Goal: Task Accomplishment & Management: Complete application form

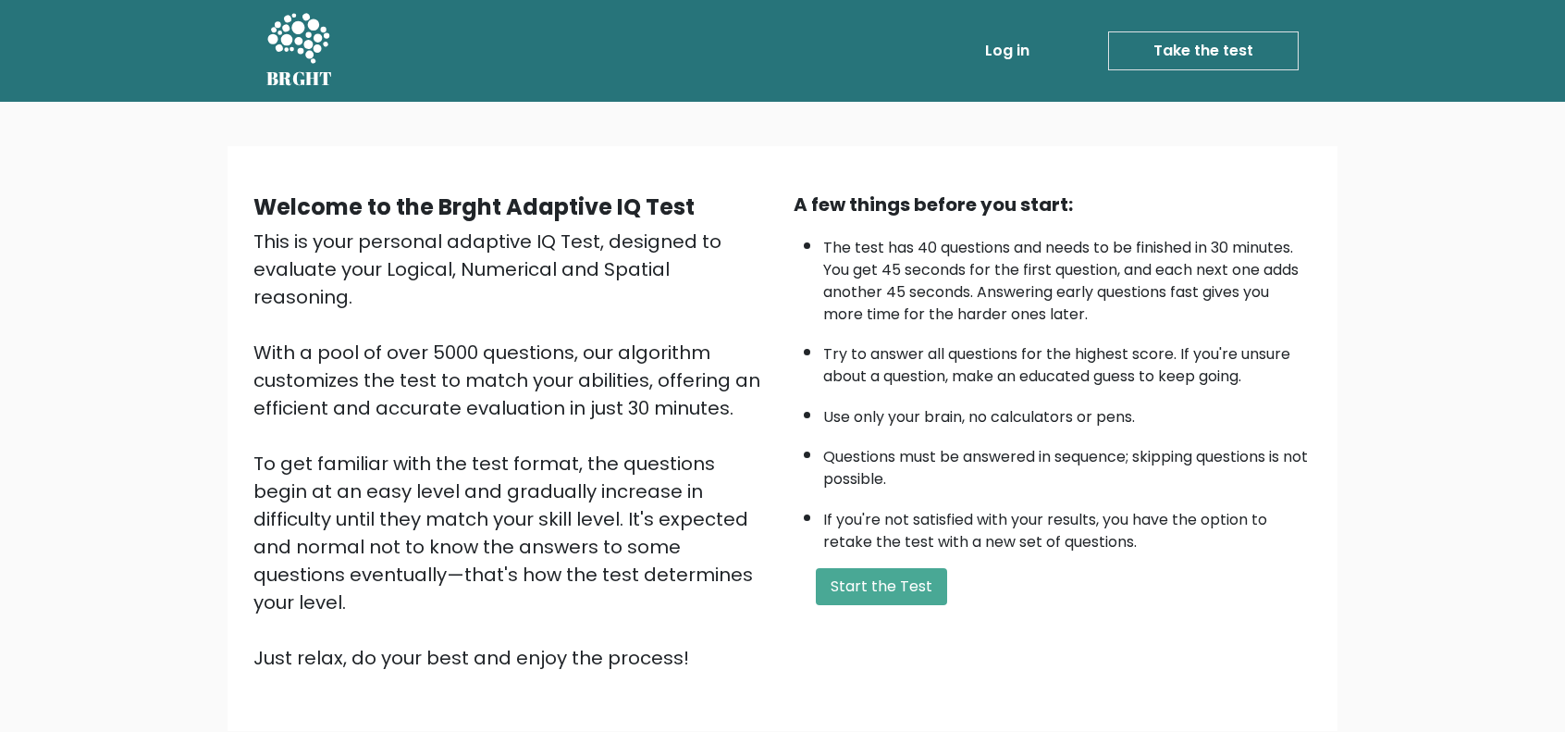
click at [1214, 245] on li "The test has 40 questions and needs to be finished in 30 minutes. You get 45 se…" at bounding box center [1067, 277] width 488 height 98
click at [864, 582] on button "Start the Test" at bounding box center [881, 586] width 131 height 37
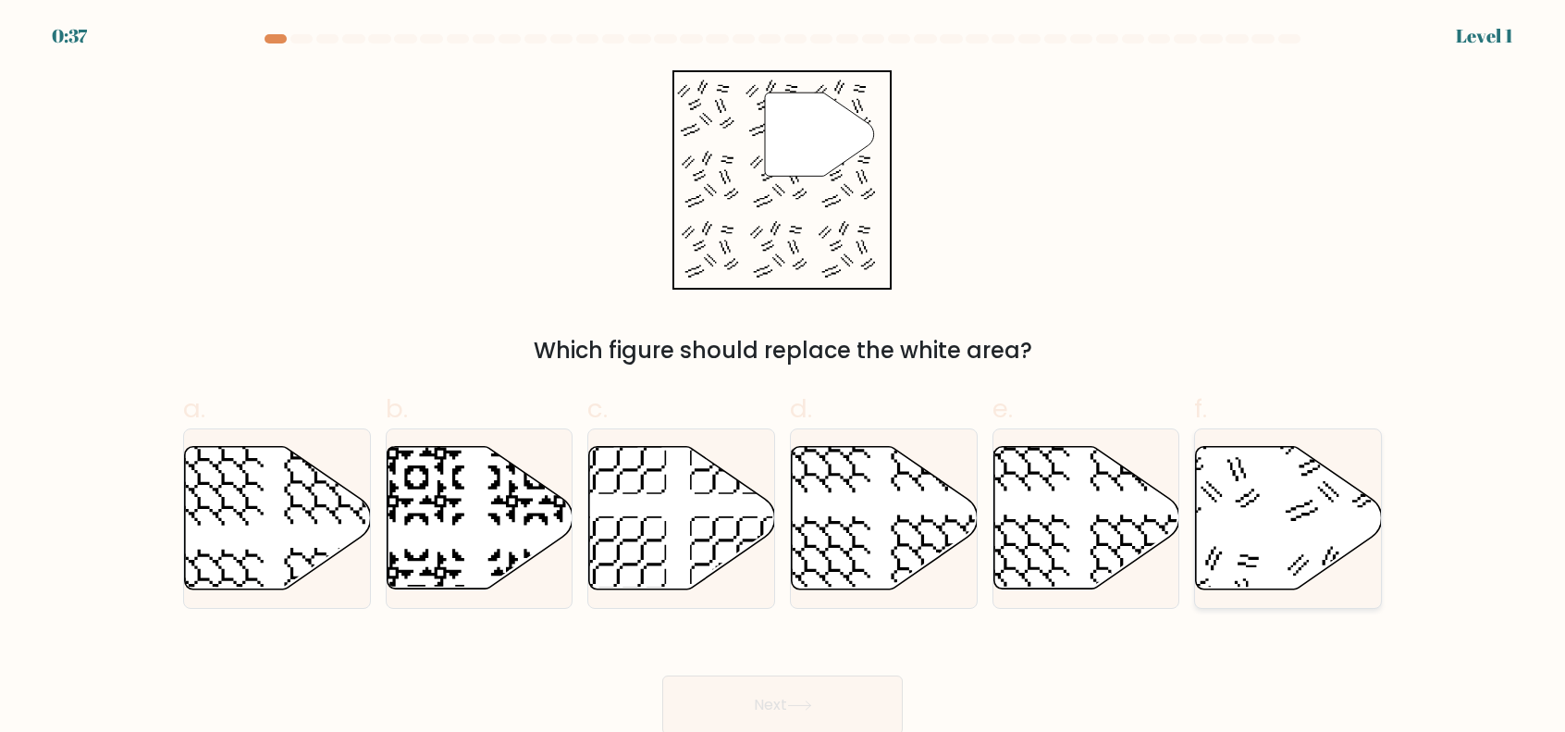
click at [1256, 495] on icon at bounding box center [1212, 473] width 96 height 96
click at [784, 378] on input "f." at bounding box center [783, 372] width 1 height 12
radio input "true"
click at [873, 688] on button "Next" at bounding box center [782, 704] width 241 height 59
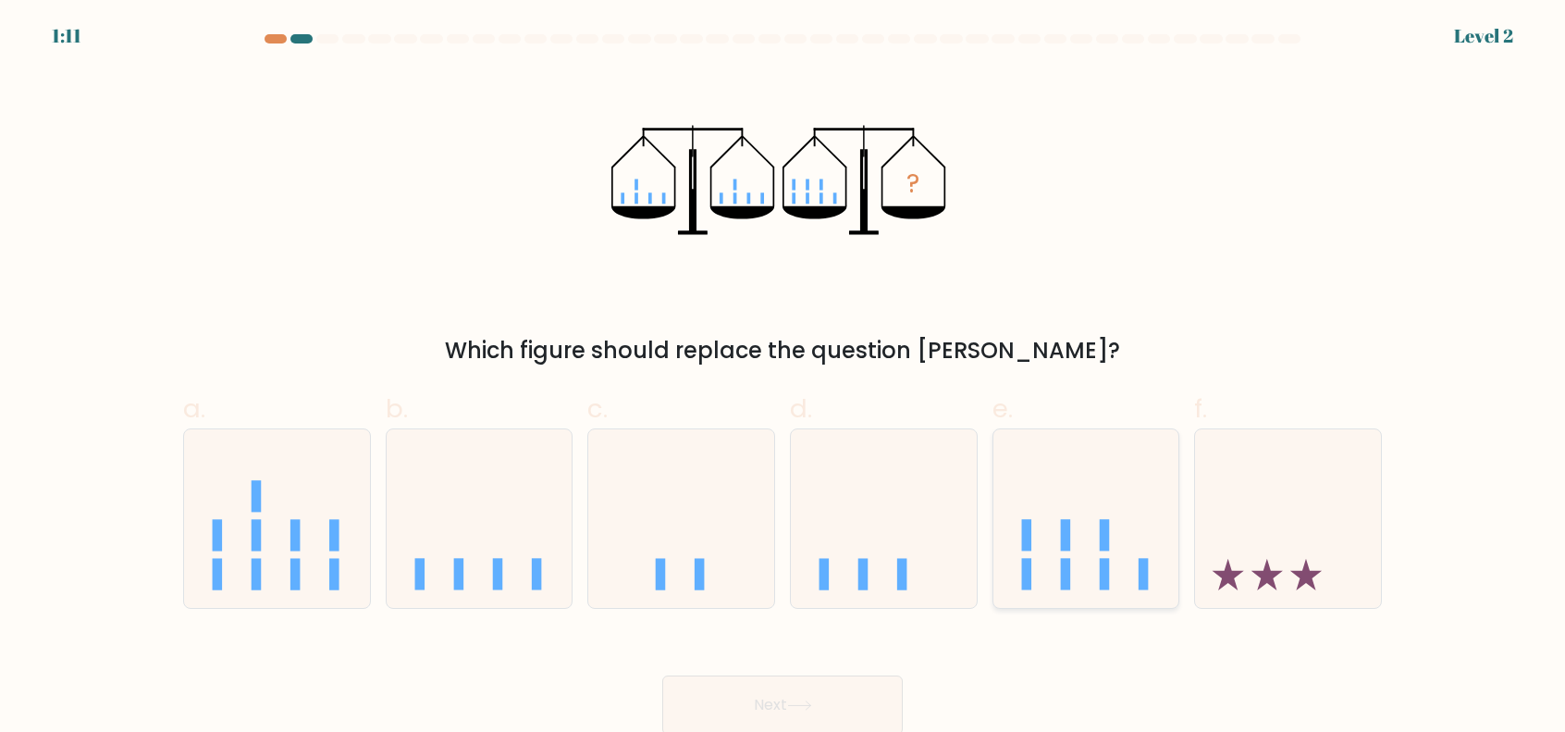
click at [1069, 525] on rect at bounding box center [1065, 534] width 10 height 31
click at [784, 378] on input "e." at bounding box center [783, 372] width 1 height 12
radio input "true"
click at [884, 702] on button "Next" at bounding box center [782, 704] width 241 height 59
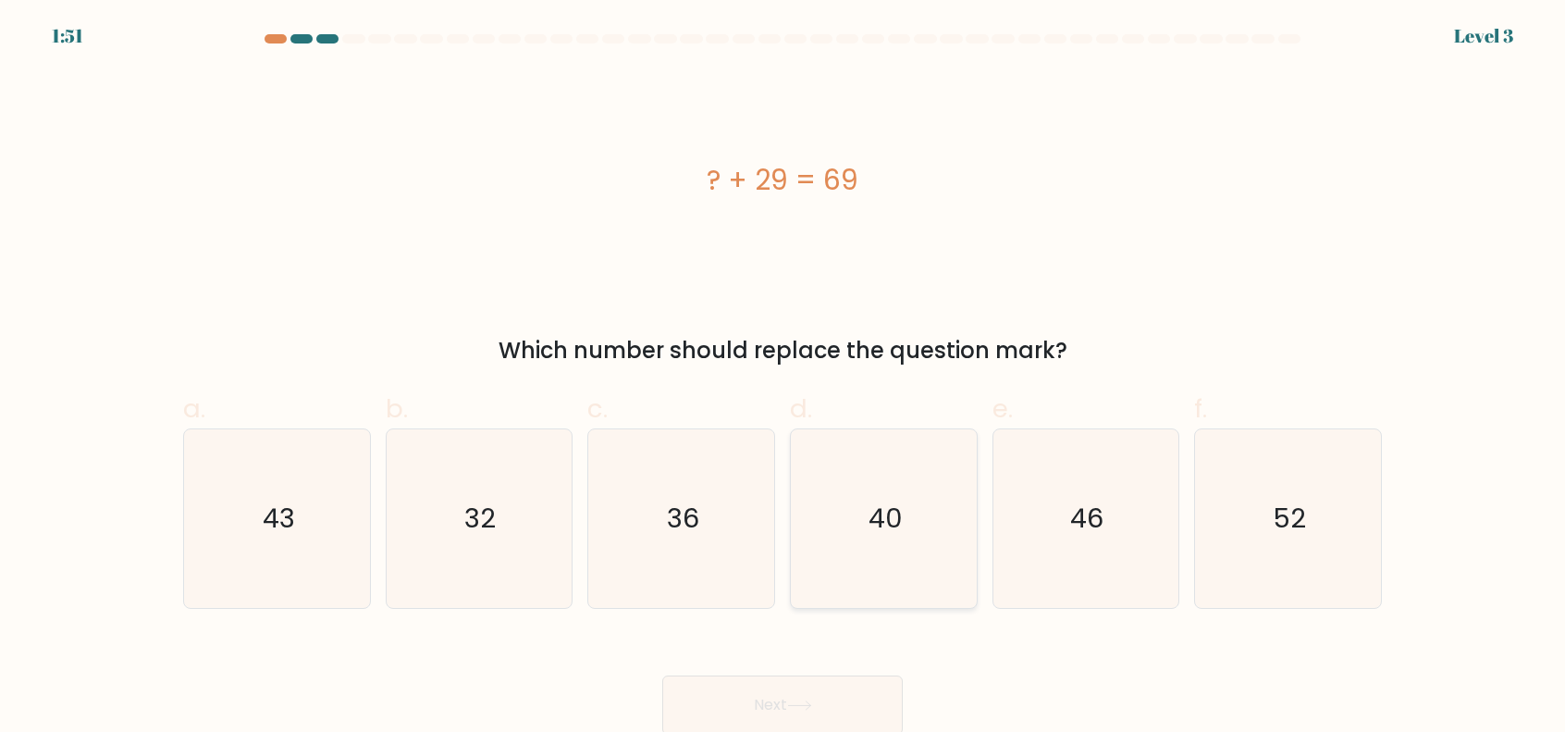
click at [812, 559] on icon "40" at bounding box center [884, 518] width 179 height 179
click at [784, 378] on input "d. 40" at bounding box center [783, 372] width 1 height 12
radio input "true"
click at [816, 719] on button "Next" at bounding box center [782, 704] width 241 height 59
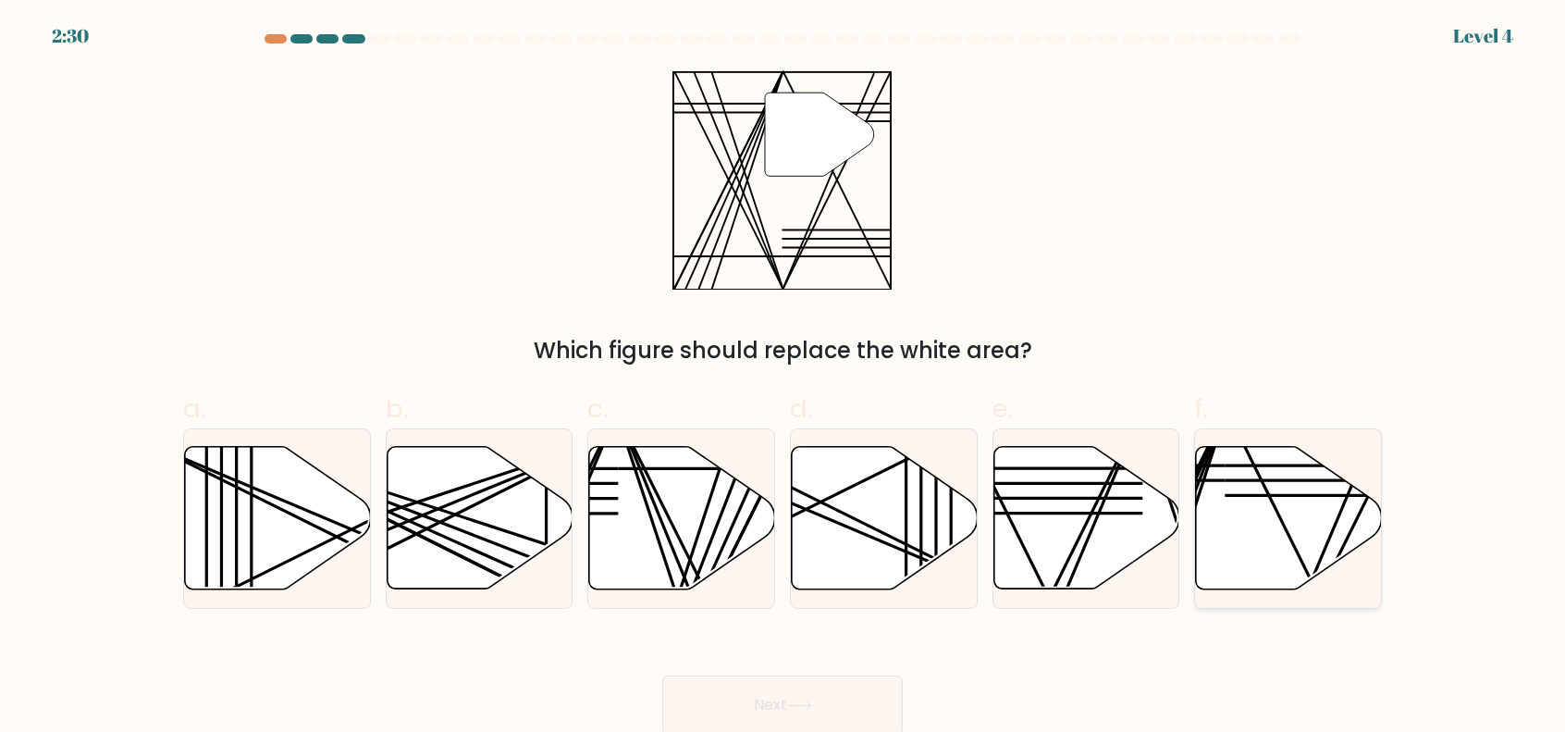
click at [1242, 482] on icon at bounding box center [1289, 517] width 186 height 142
click at [784, 378] on input "f." at bounding box center [783, 372] width 1 height 12
radio input "true"
click at [840, 715] on button "Next" at bounding box center [782, 704] width 241 height 59
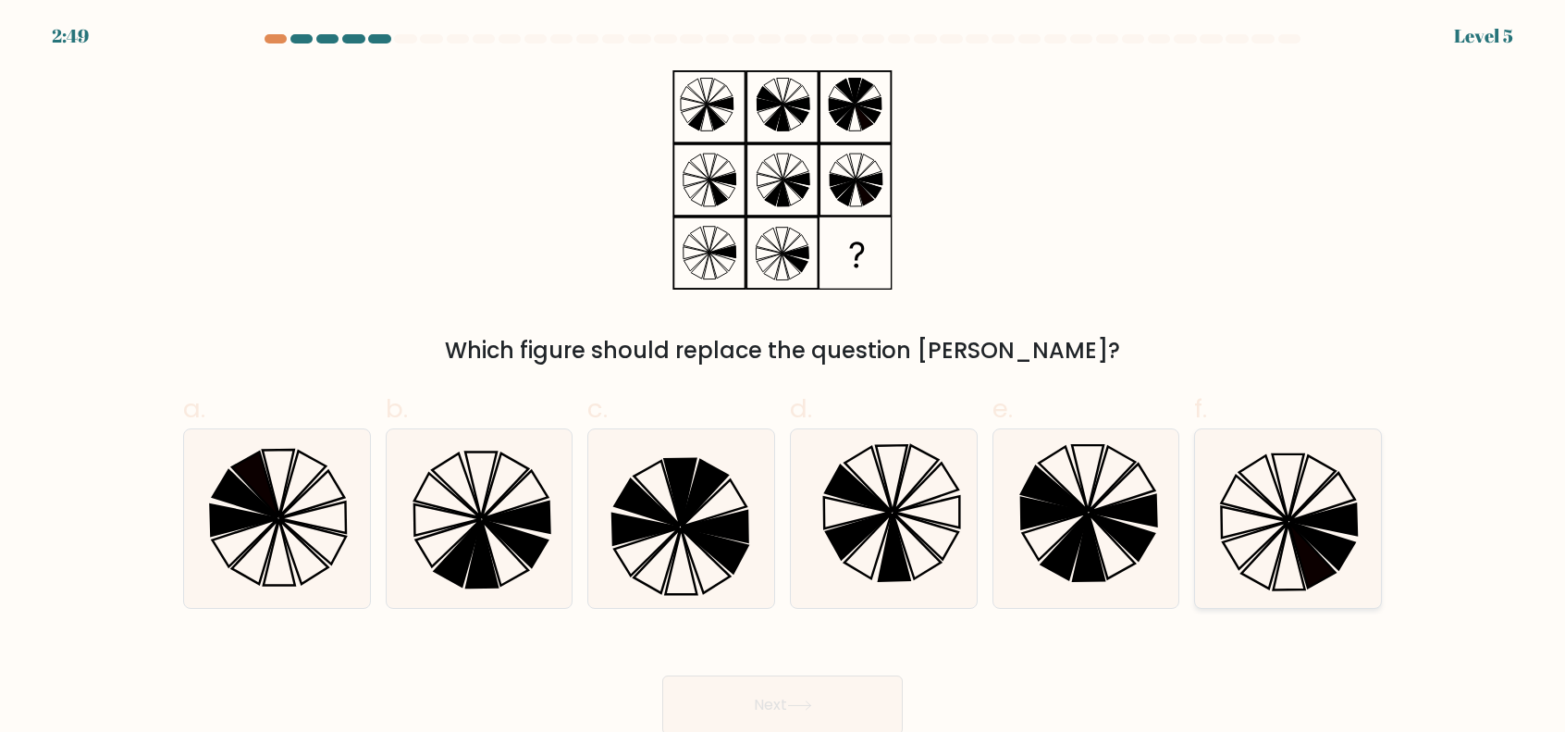
click at [1295, 560] on icon at bounding box center [1288, 518] width 179 height 179
click at [784, 378] on input "f." at bounding box center [783, 372] width 1 height 12
radio input "true"
click at [833, 691] on button "Next" at bounding box center [782, 704] width 241 height 59
click at [832, 691] on button "Next" at bounding box center [782, 704] width 241 height 59
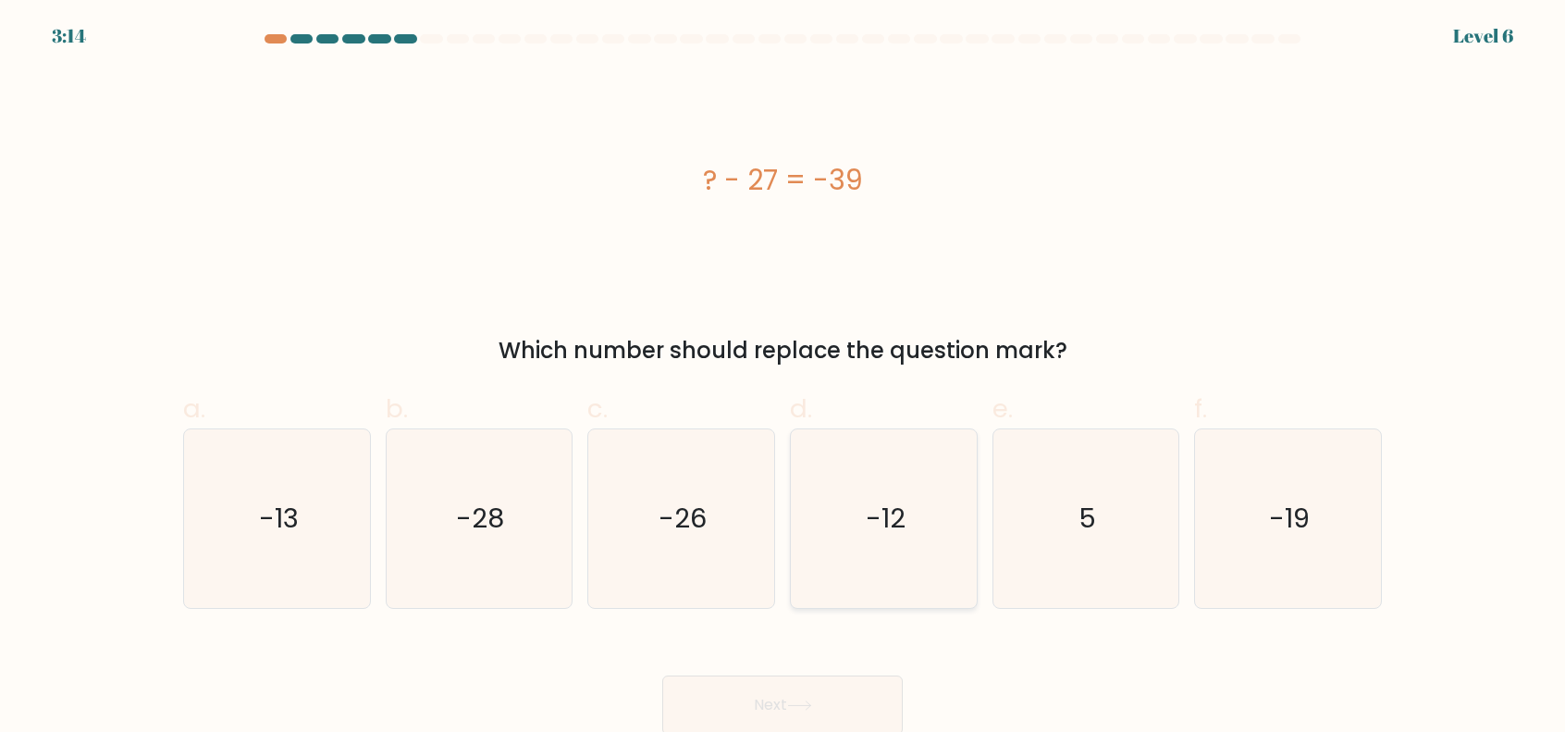
click at [866, 565] on icon "-12" at bounding box center [884, 518] width 179 height 179
click at [784, 378] on input "d. -12" at bounding box center [783, 372] width 1 height 12
radio input "true"
click at [877, 724] on button "Next" at bounding box center [782, 704] width 241 height 59
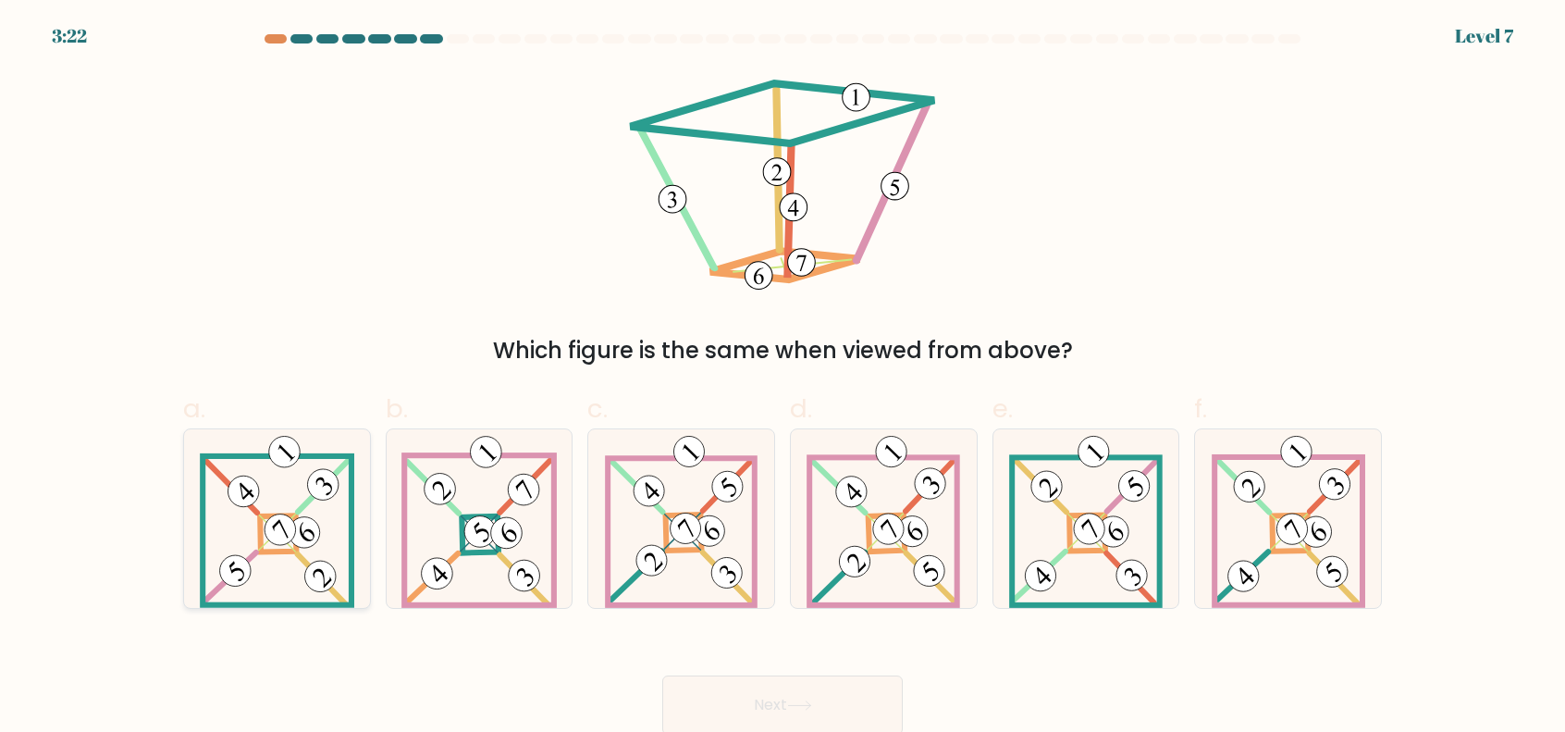
click at [298, 528] on 877 at bounding box center [303, 531] width 43 height 43
click at [783, 378] on input "a." at bounding box center [783, 372] width 1 height 12
radio input "true"
click at [871, 708] on button "Next" at bounding box center [782, 704] width 241 height 59
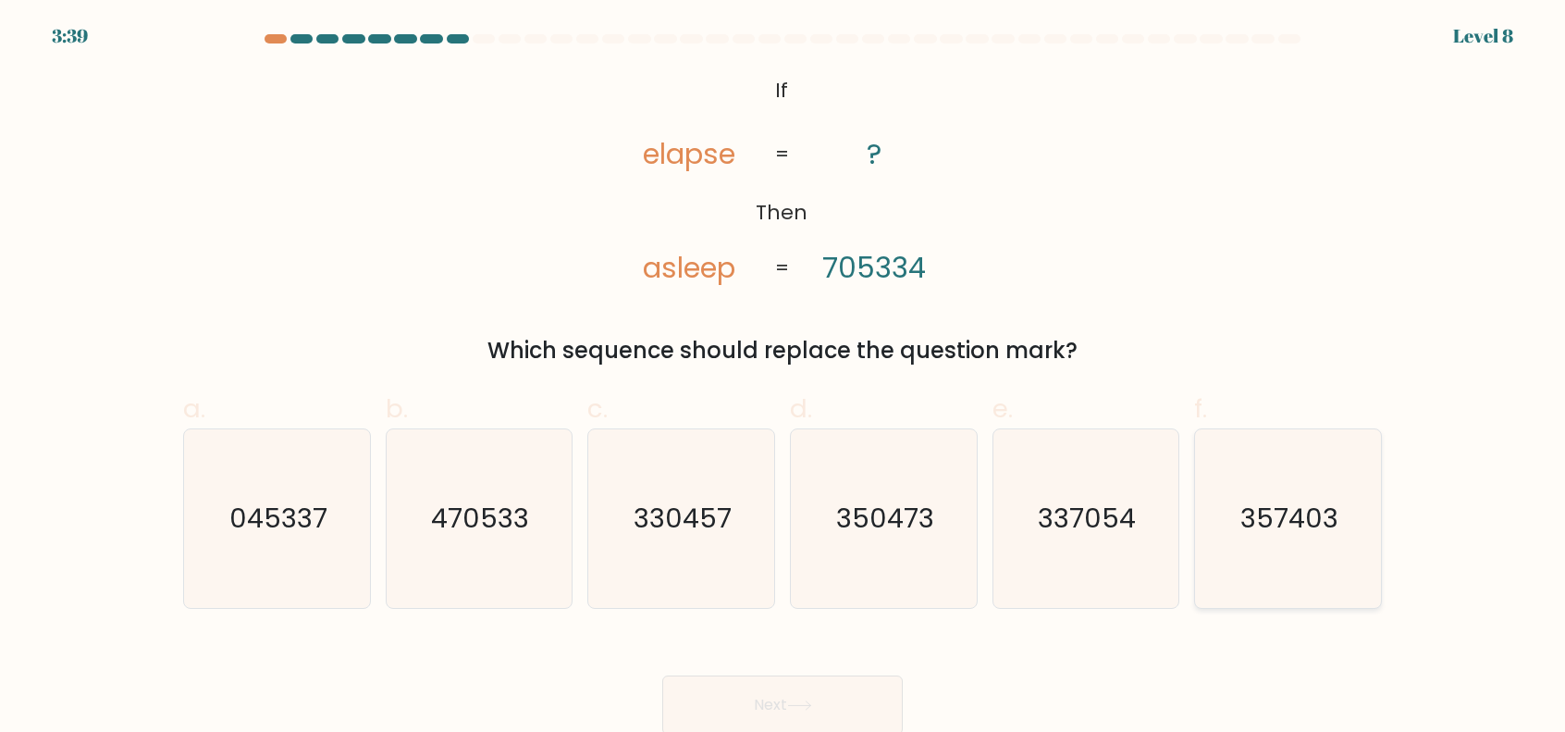
drag, startPoint x: 1256, startPoint y: 489, endPoint x: 1247, endPoint y: 493, distance: 10.0
click at [1258, 489] on icon "357403" at bounding box center [1288, 518] width 179 height 179
click at [784, 378] on input "f. 357403" at bounding box center [783, 372] width 1 height 12
radio input "true"
click at [781, 675] on button "Next" at bounding box center [782, 704] width 241 height 59
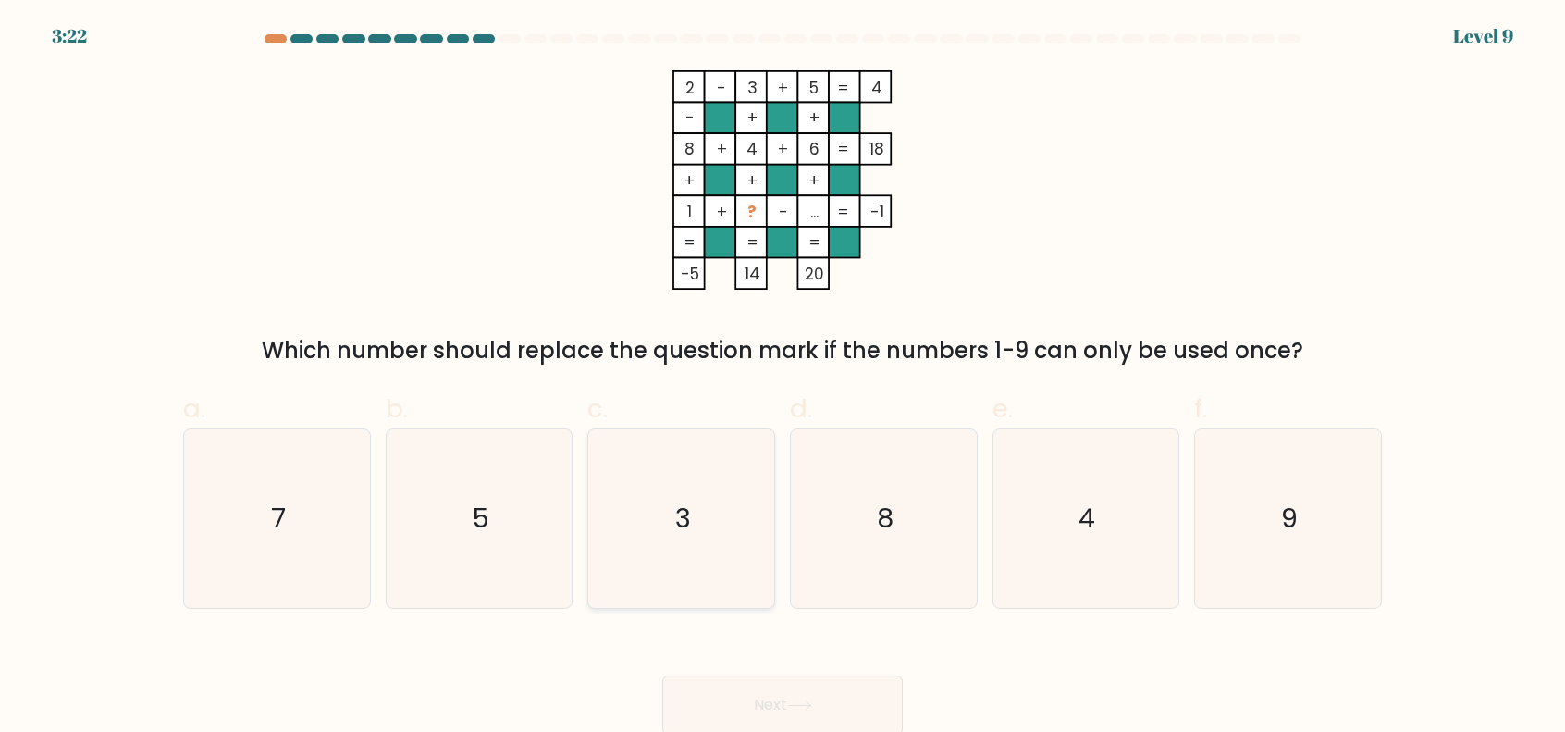
click at [711, 512] on icon "3" at bounding box center [681, 518] width 179 height 179
click at [783, 378] on input "c. 3" at bounding box center [783, 372] width 1 height 12
radio input "true"
click at [322, 488] on icon "7" at bounding box center [277, 518] width 179 height 179
click at [783, 378] on input "a. 7" at bounding box center [783, 372] width 1 height 12
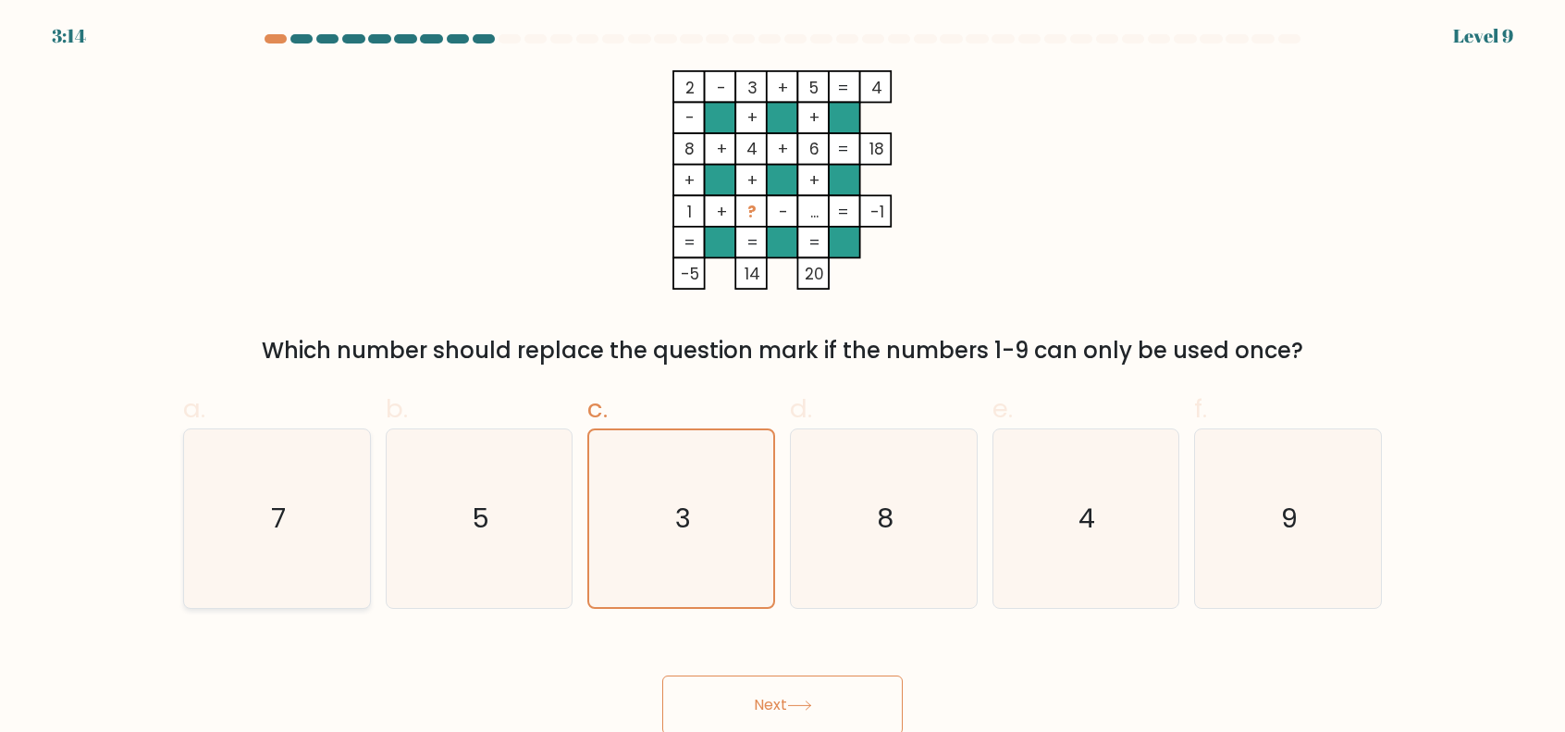
radio input "true"
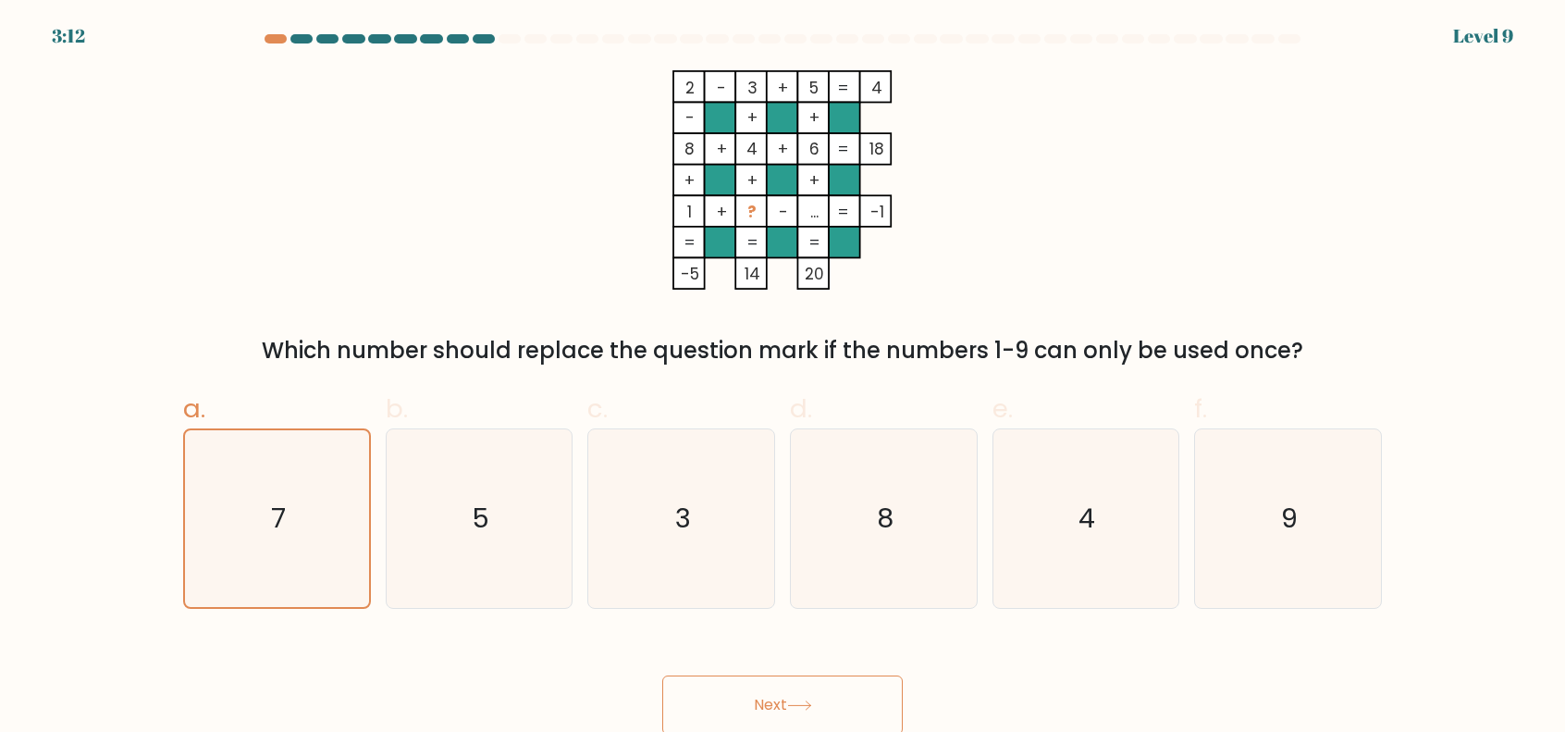
click at [781, 687] on button "Next" at bounding box center [782, 704] width 241 height 59
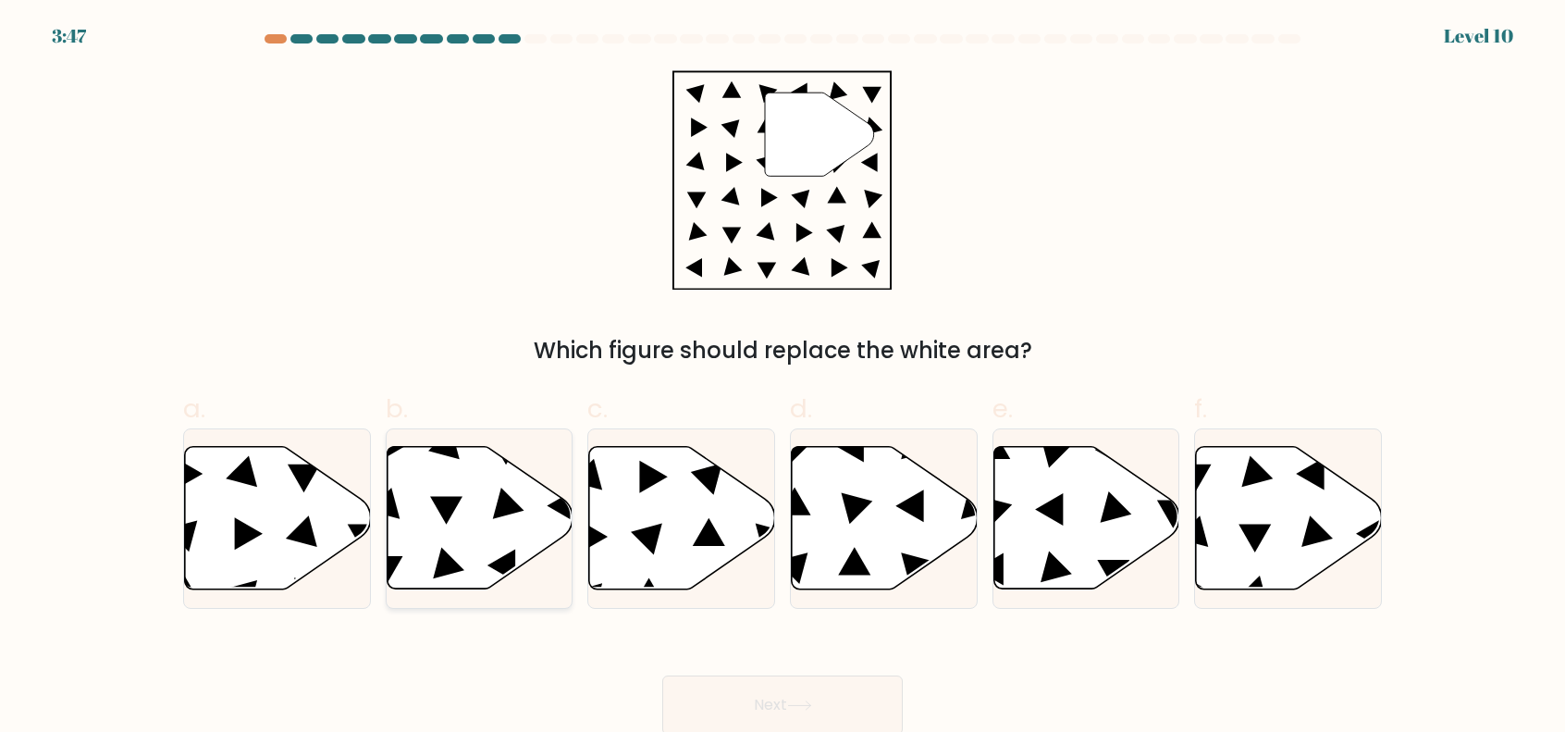
click at [455, 536] on icon at bounding box center [480, 517] width 186 height 142
click at [783, 378] on input "b." at bounding box center [783, 372] width 1 height 12
radio input "true"
click at [870, 702] on button "Next" at bounding box center [782, 704] width 241 height 59
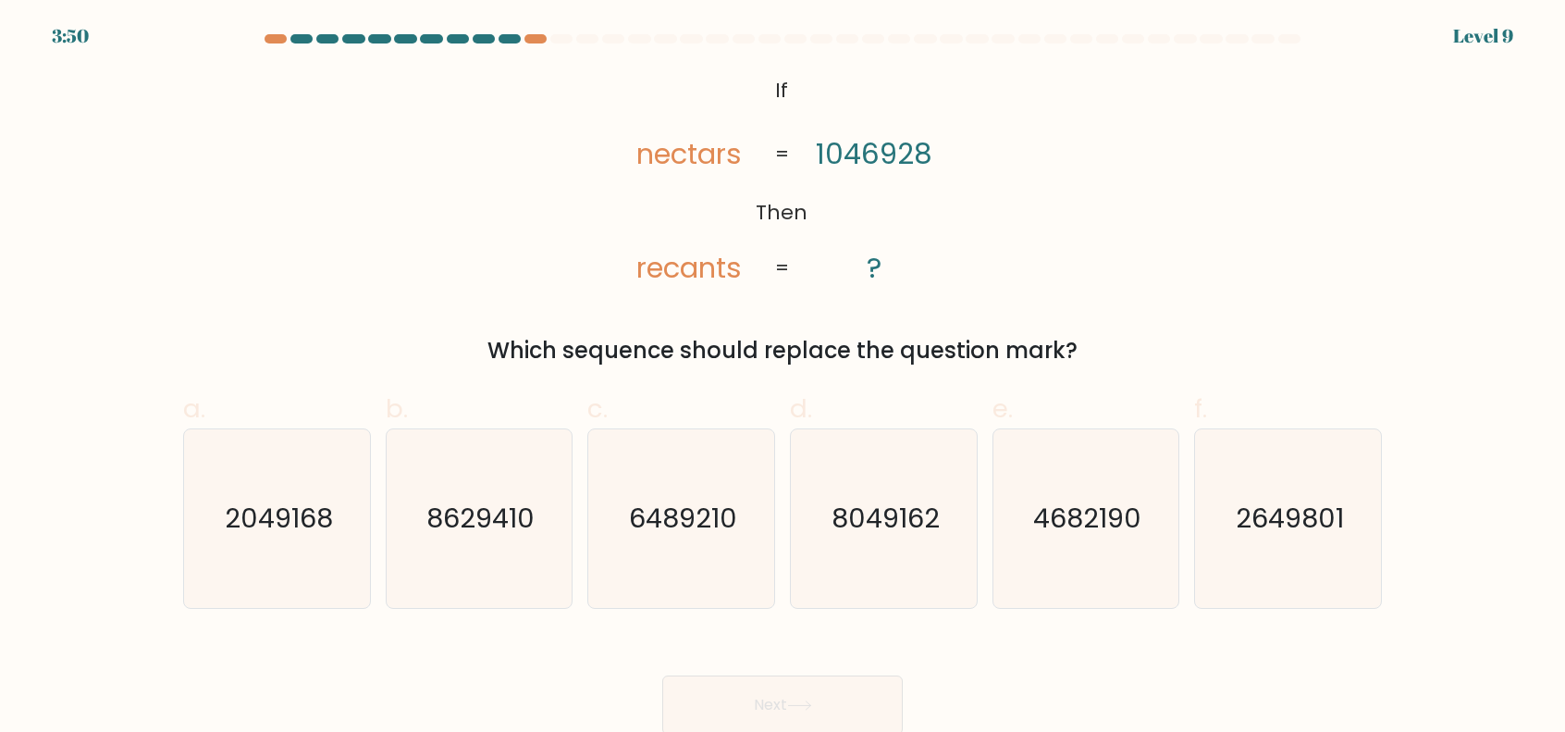
drag, startPoint x: 287, startPoint y: 498, endPoint x: 631, endPoint y: 687, distance: 393.0
click at [286, 499] on icon "2049168" at bounding box center [277, 518] width 179 height 179
click at [783, 378] on input "a. 2049168" at bounding box center [783, 372] width 1 height 12
radio input "true"
click at [753, 708] on button "Next" at bounding box center [782, 704] width 241 height 59
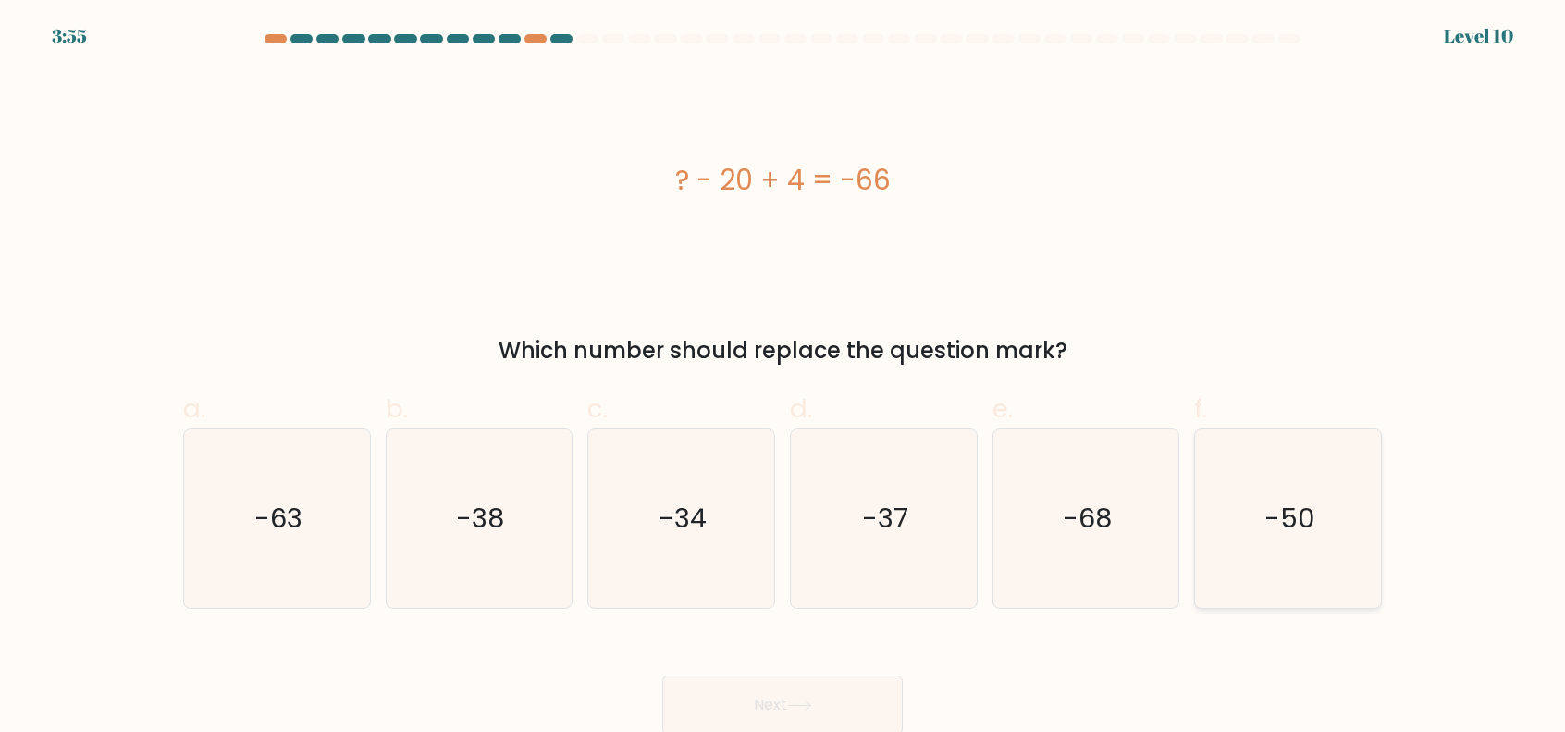
click at [1287, 536] on text "-50" at bounding box center [1290, 518] width 51 height 37
click at [784, 378] on input "f. -50" at bounding box center [783, 372] width 1 height 12
radio input "true"
click at [775, 715] on button "Next" at bounding box center [782, 704] width 241 height 59
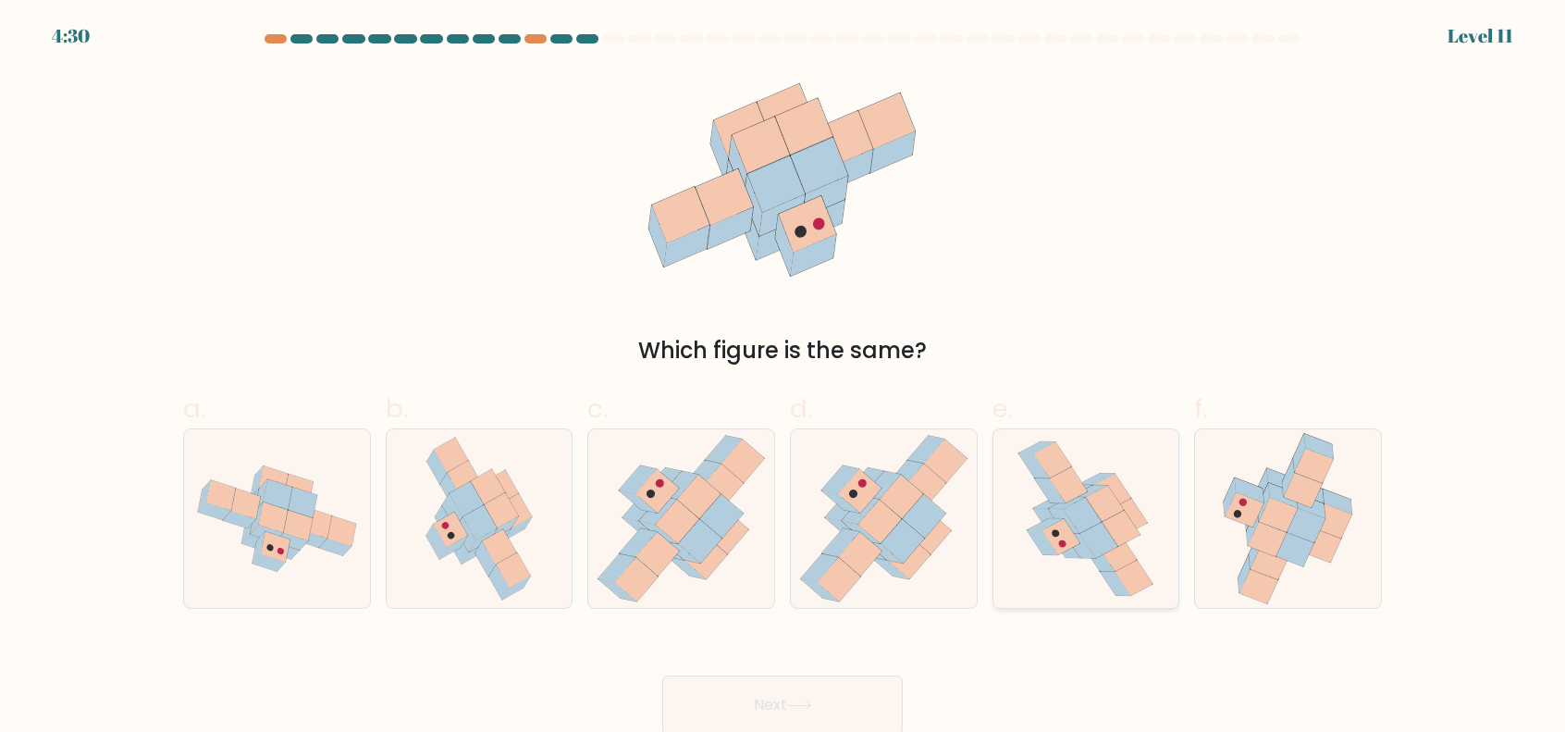
click at [1103, 527] on icon at bounding box center [1099, 540] width 38 height 36
click at [784, 378] on input "e." at bounding box center [783, 372] width 1 height 12
radio input "true"
click at [827, 689] on button "Next" at bounding box center [782, 704] width 241 height 59
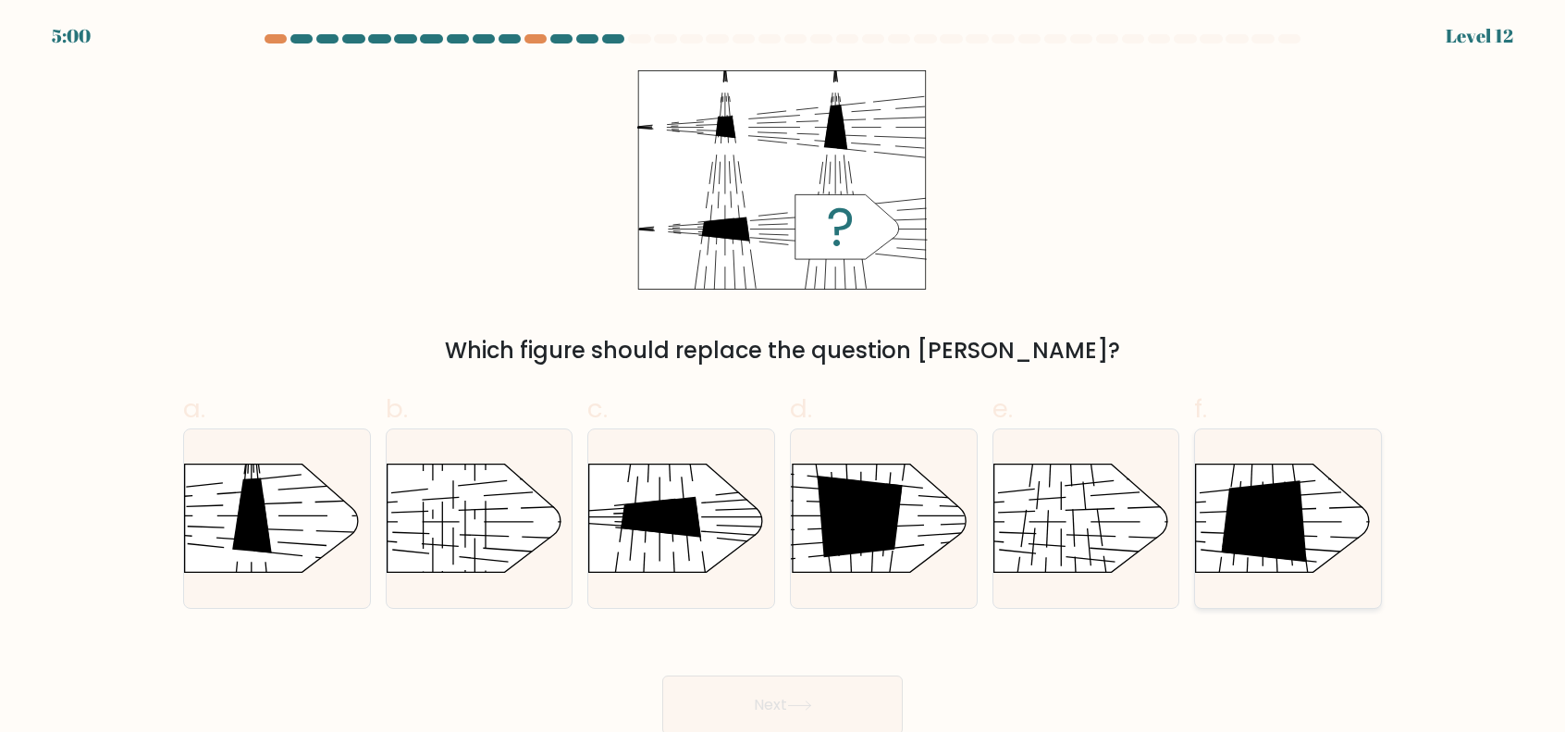
click at [1238, 525] on icon at bounding box center [1265, 521] width 86 height 82
click at [784, 378] on input "f." at bounding box center [783, 372] width 1 height 12
radio input "true"
click at [703, 698] on button "Next" at bounding box center [782, 704] width 241 height 59
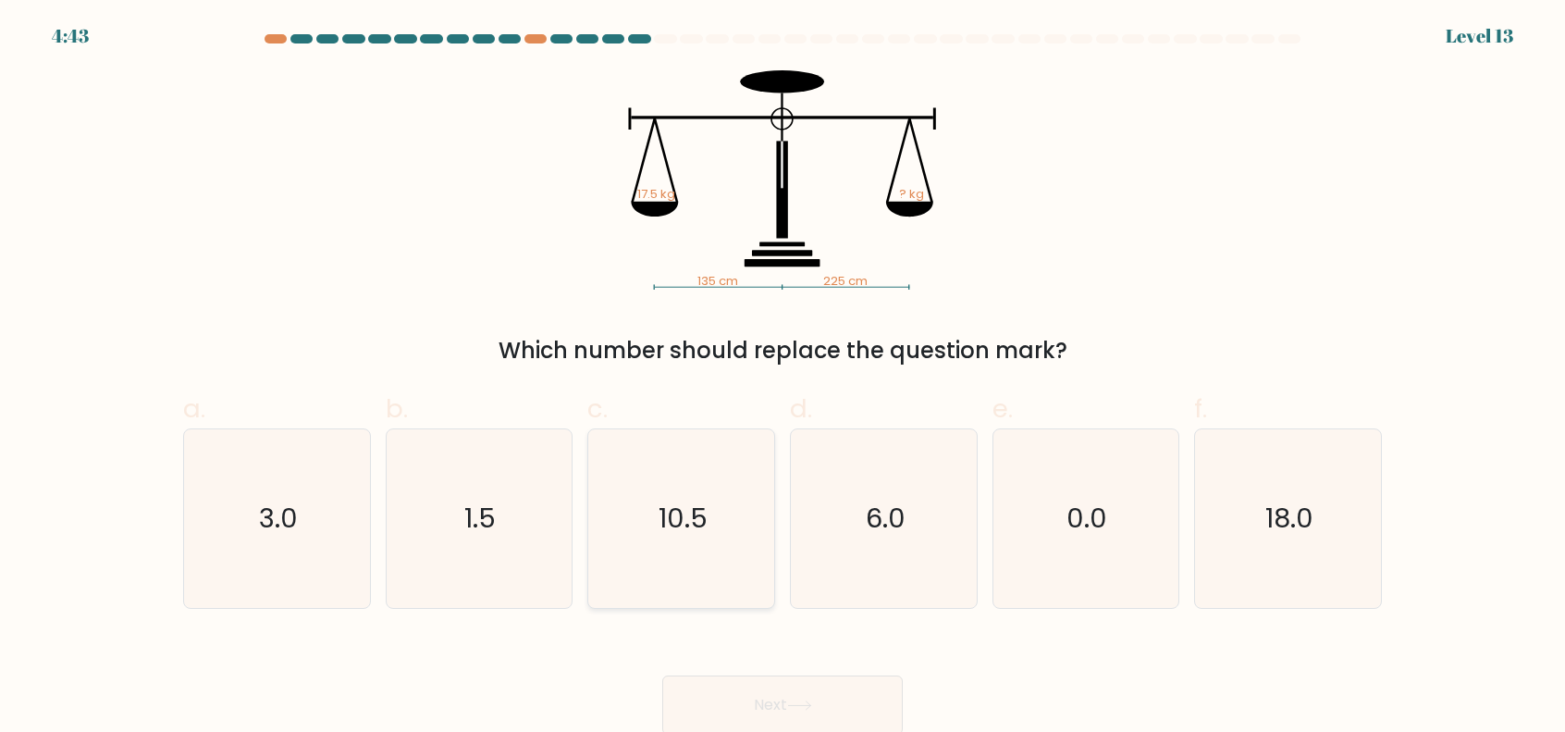
click at [674, 541] on icon "10.5" at bounding box center [681, 518] width 179 height 179
click at [783, 378] on input "c. 10.5" at bounding box center [783, 372] width 1 height 12
radio input "true"
click at [749, 699] on button "Next" at bounding box center [782, 704] width 241 height 59
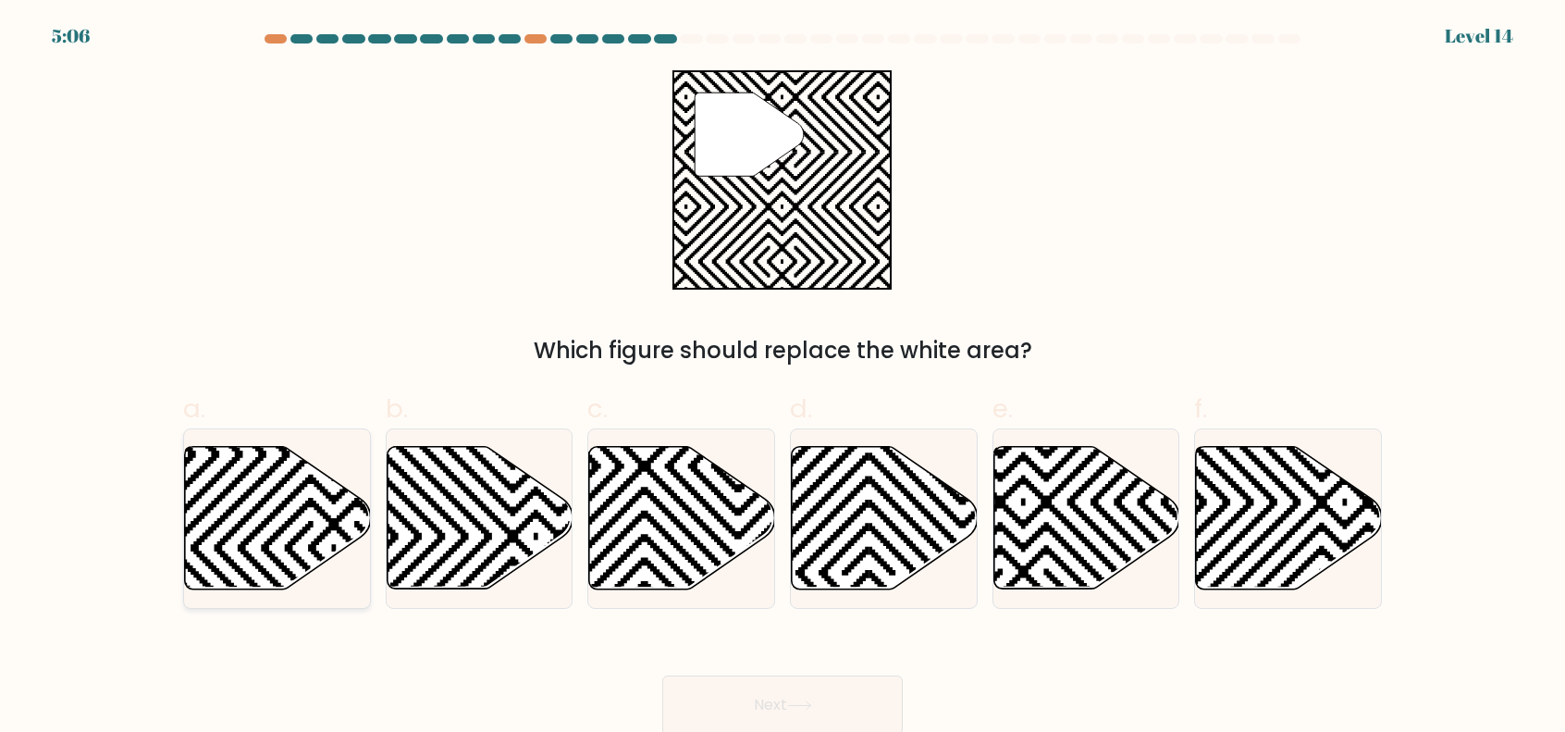
click at [270, 533] on icon at bounding box center [278, 517] width 186 height 142
click at [783, 378] on input "a." at bounding box center [783, 372] width 1 height 12
radio input "true"
click at [729, 689] on button "Next" at bounding box center [782, 704] width 241 height 59
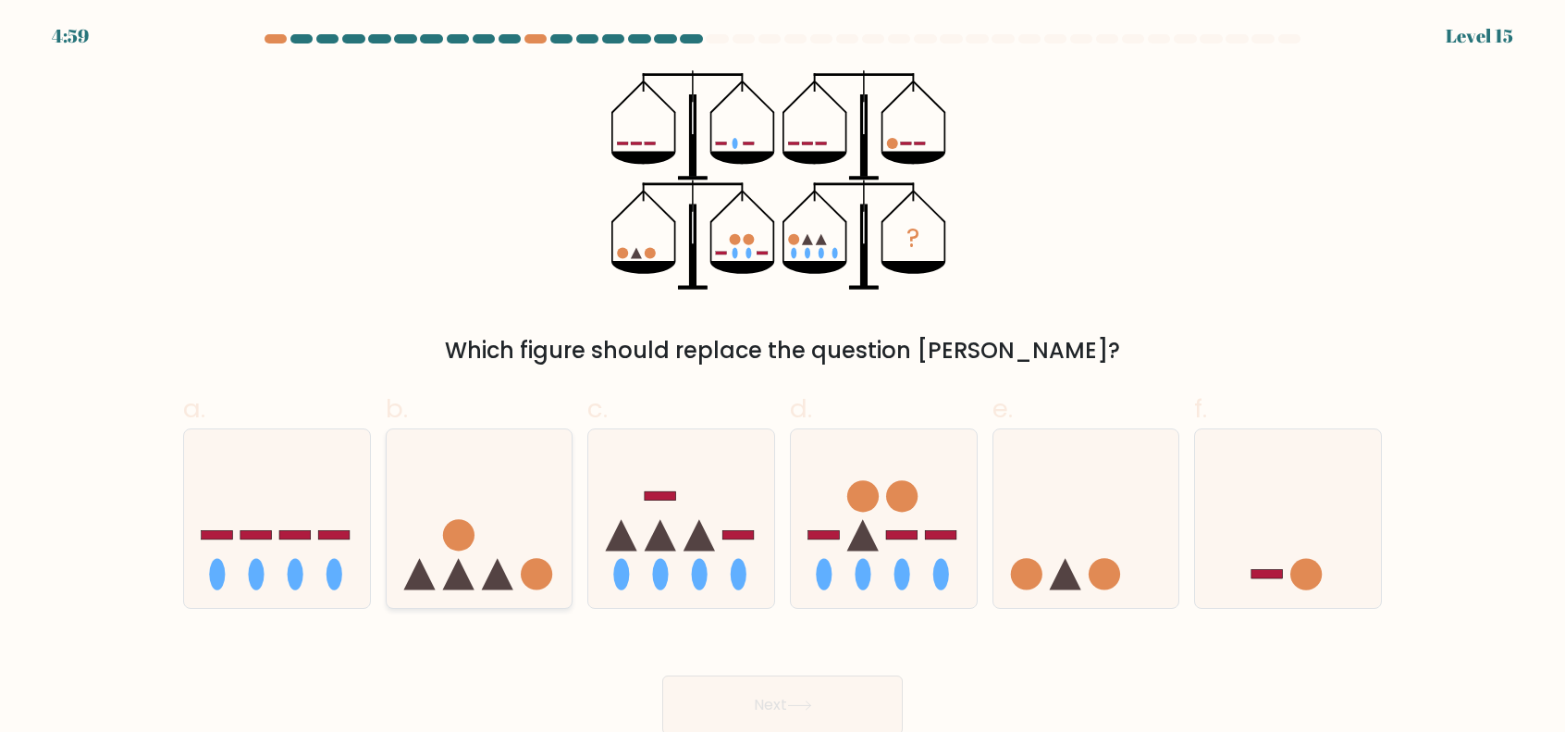
click at [540, 571] on circle at bounding box center [536, 574] width 31 height 31
click at [783, 378] on input "b." at bounding box center [783, 372] width 1 height 12
radio input "true"
click at [808, 695] on button "Next" at bounding box center [782, 704] width 241 height 59
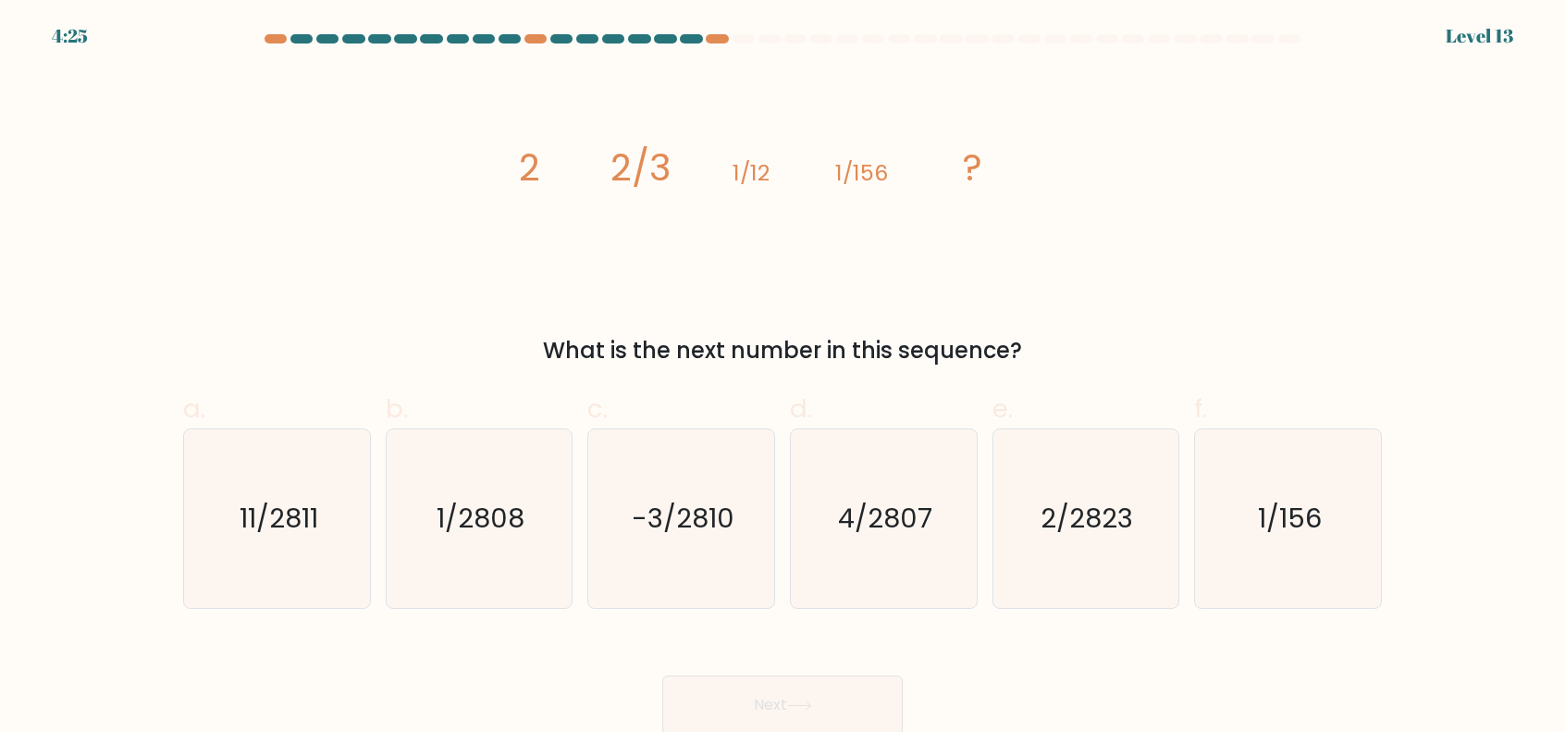
drag, startPoint x: 1173, startPoint y: 339, endPoint x: 1140, endPoint y: 328, distance: 34.8
click at [1171, 339] on div "What is the next number in this sequence?" at bounding box center [782, 350] width 1177 height 33
click at [493, 562] on icon "1/2808" at bounding box center [478, 516] width 179 height 179
click at [783, 377] on input "b. 1/2808" at bounding box center [783, 371] width 1 height 12
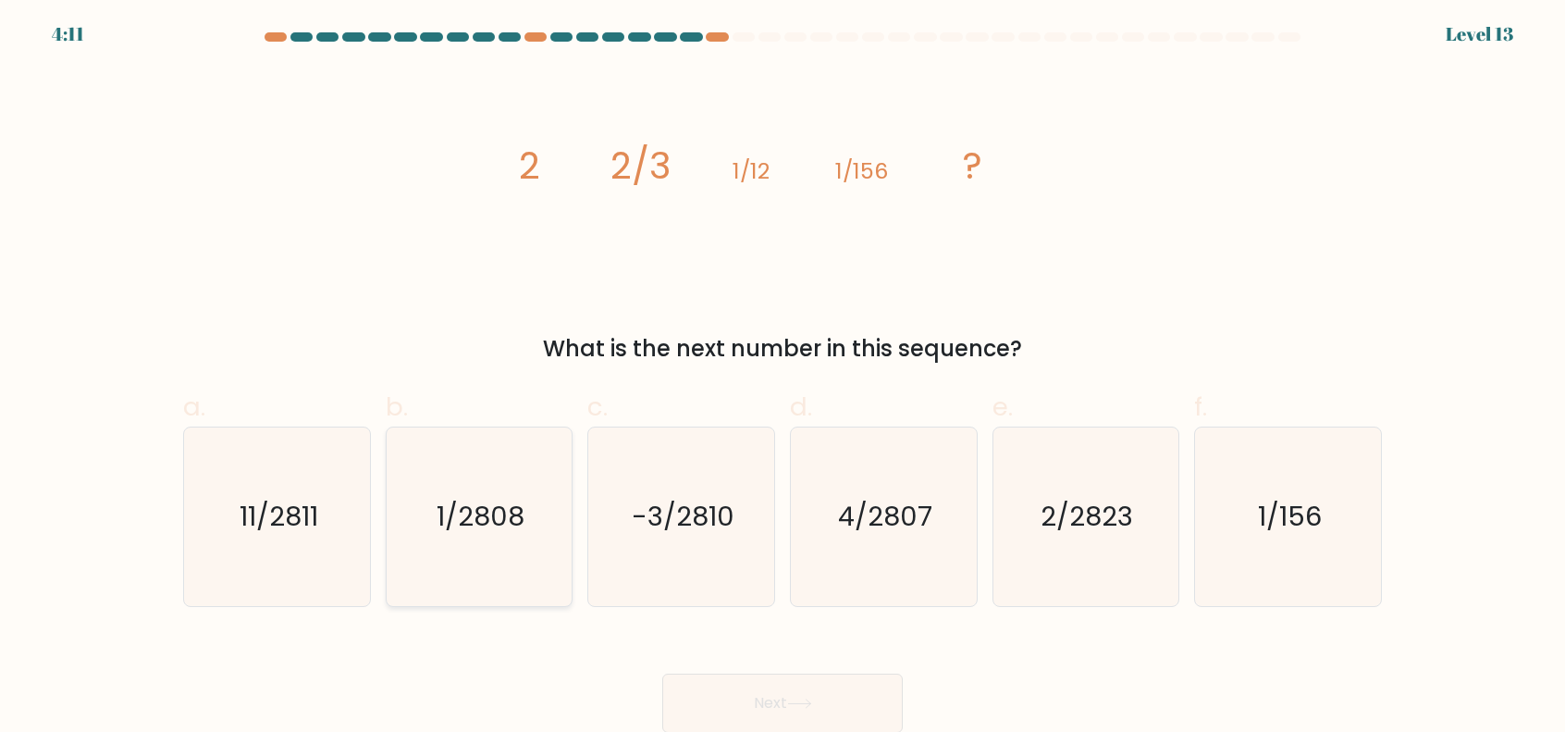
radio input "true"
click at [799, 701] on icon at bounding box center [799, 703] width 25 height 10
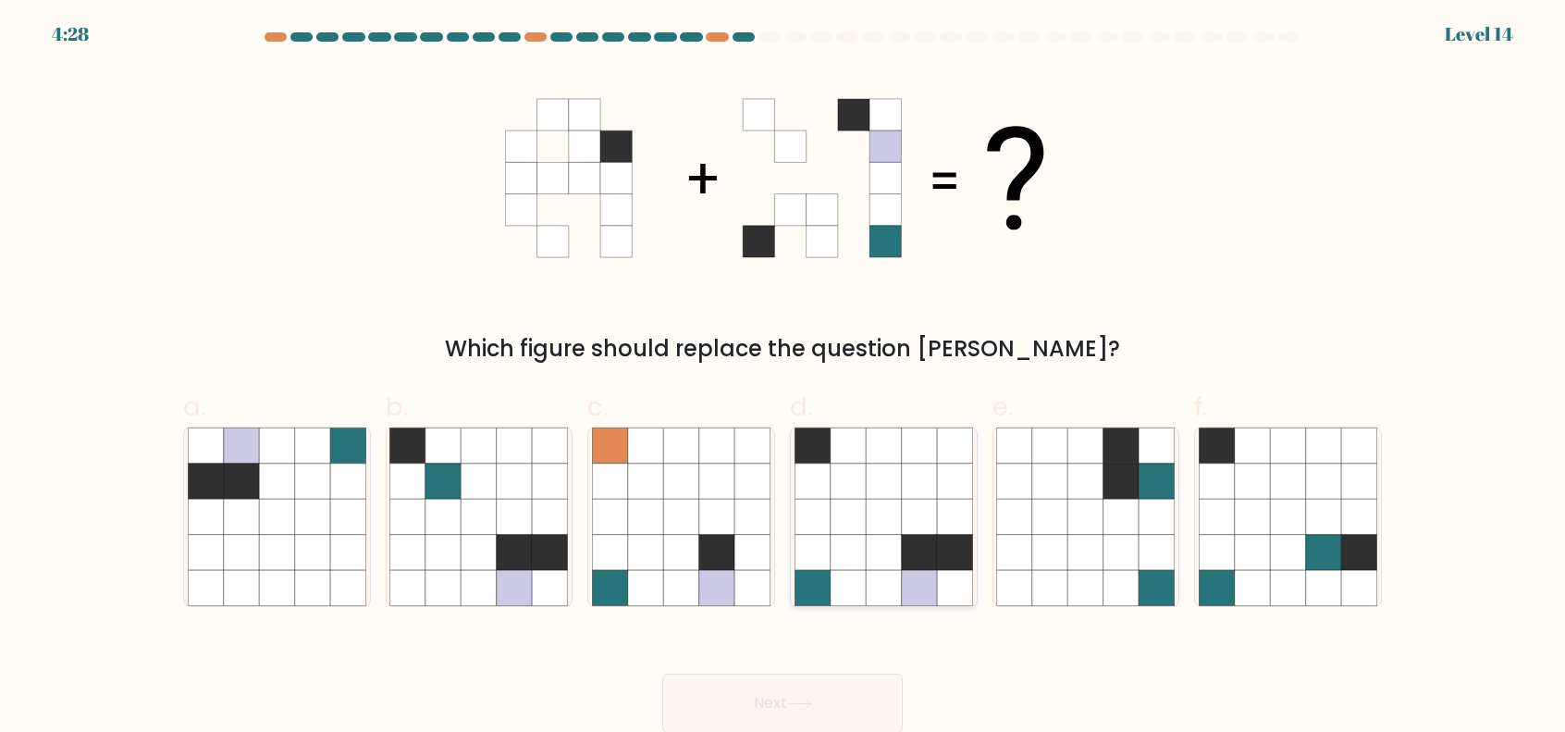
click at [928, 545] on icon at bounding box center [919, 551] width 35 height 35
click at [784, 377] on input "d." at bounding box center [783, 371] width 1 height 12
radio input "true"
click at [882, 684] on button "Next" at bounding box center [782, 703] width 241 height 59
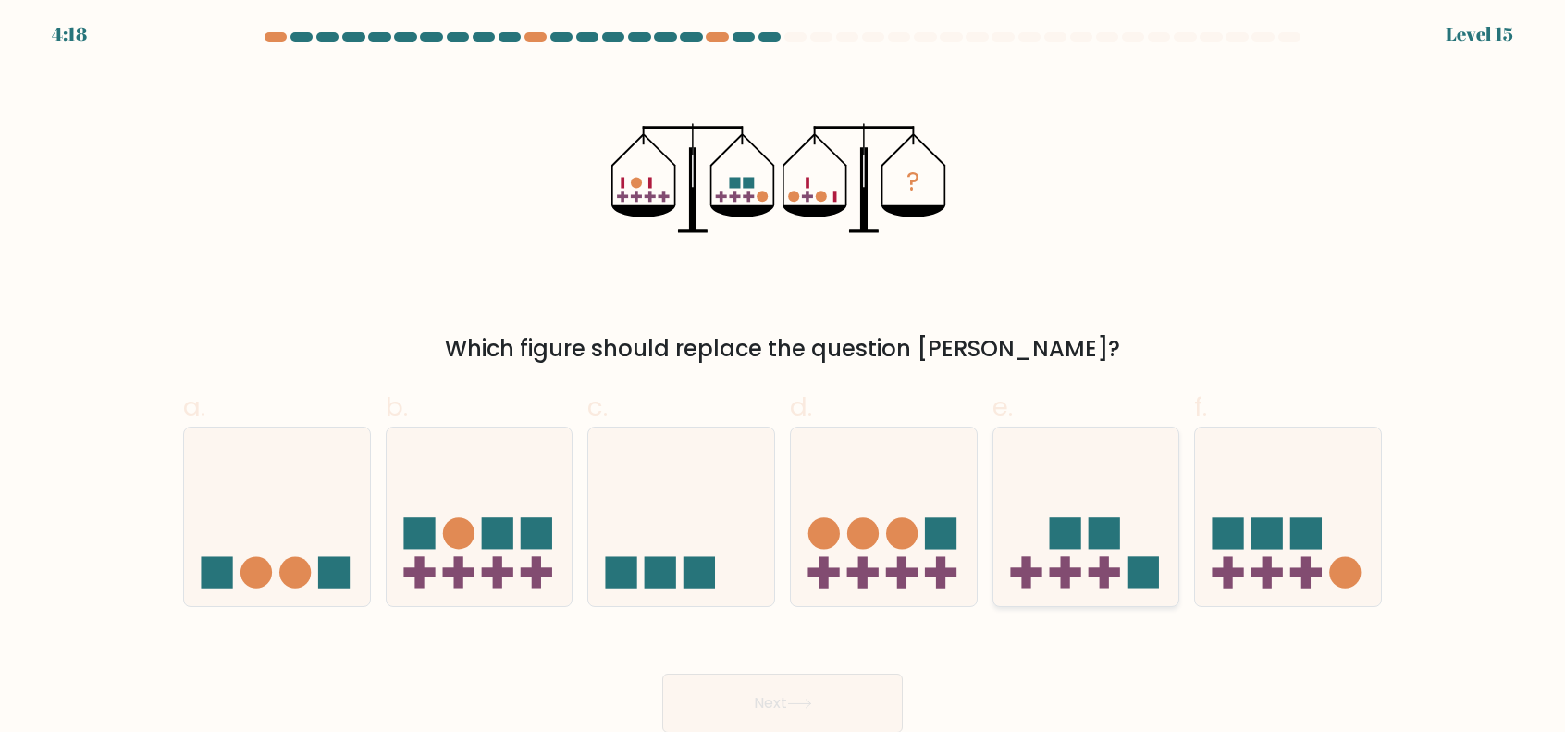
click at [1147, 482] on icon at bounding box center [1087, 516] width 186 height 154
click at [784, 377] on input "e." at bounding box center [783, 371] width 1 height 12
radio input "true"
click at [797, 696] on button "Next" at bounding box center [782, 703] width 241 height 59
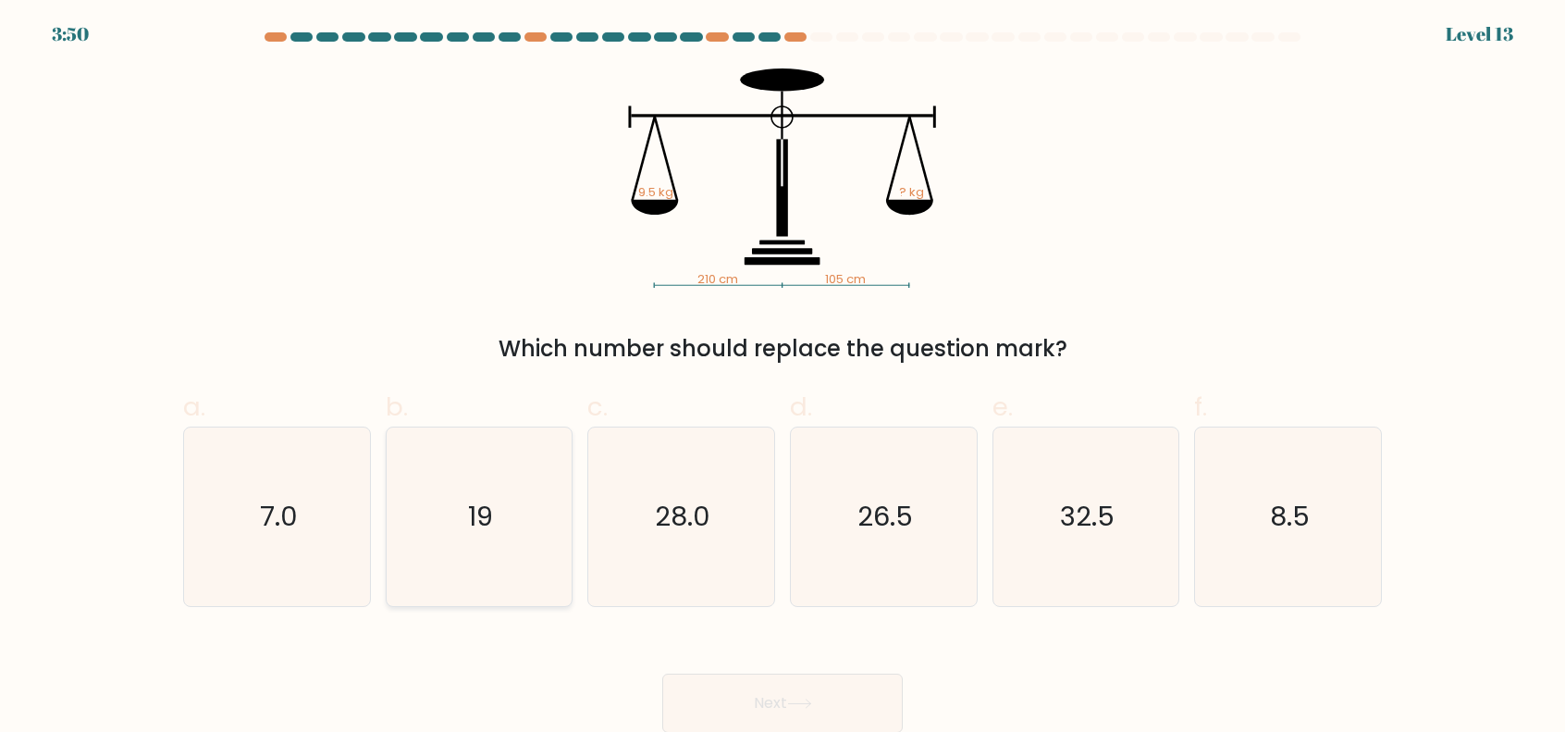
click at [463, 552] on icon "19" at bounding box center [478, 516] width 179 height 179
click at [783, 377] on input "b. 19" at bounding box center [783, 371] width 1 height 12
radio input "true"
click at [818, 693] on button "Next" at bounding box center [782, 703] width 241 height 59
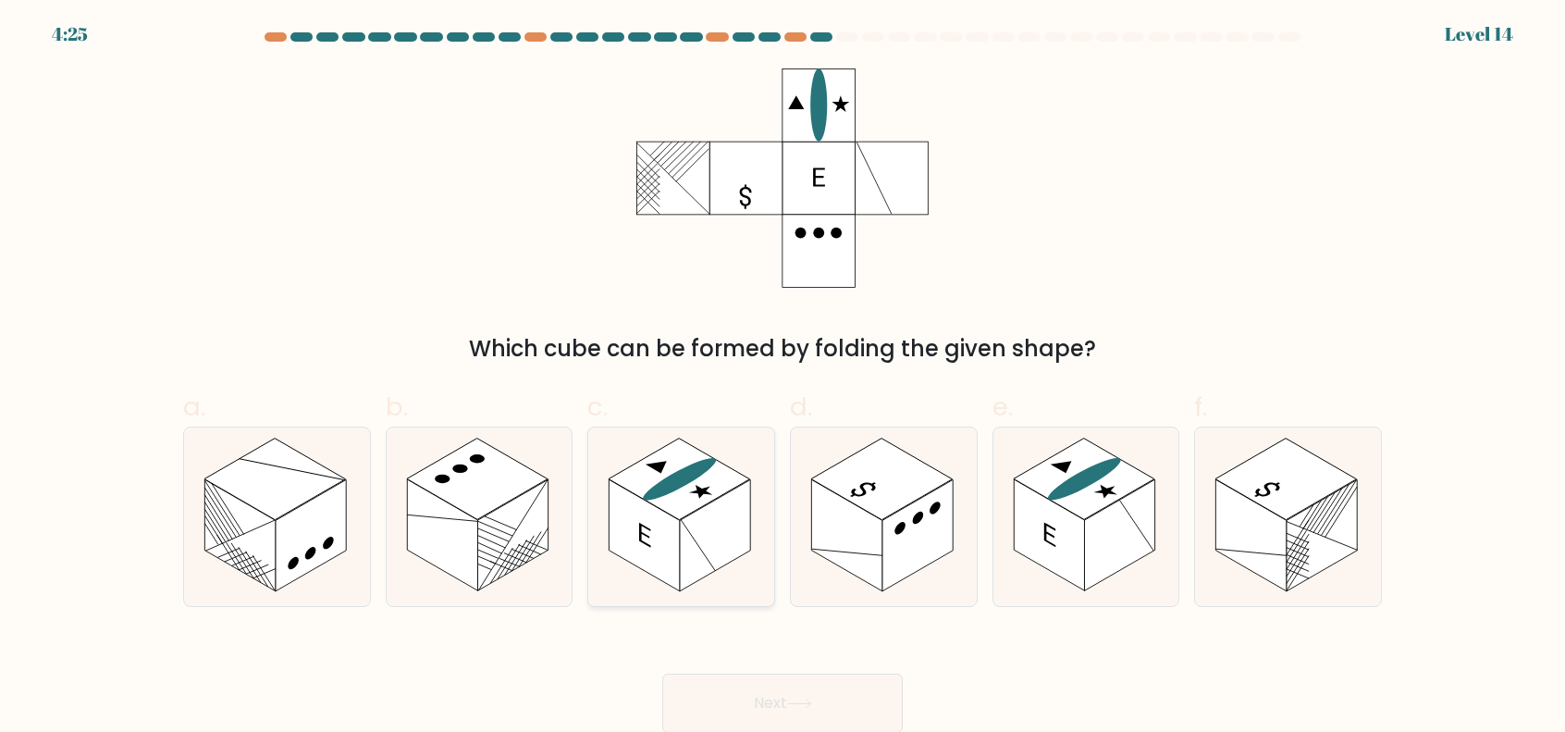
click at [687, 490] on rect at bounding box center [680, 478] width 142 height 81
click at [783, 377] on input "c." at bounding box center [783, 371] width 1 height 12
radio input "true"
click at [862, 693] on button "Next" at bounding box center [782, 703] width 241 height 59
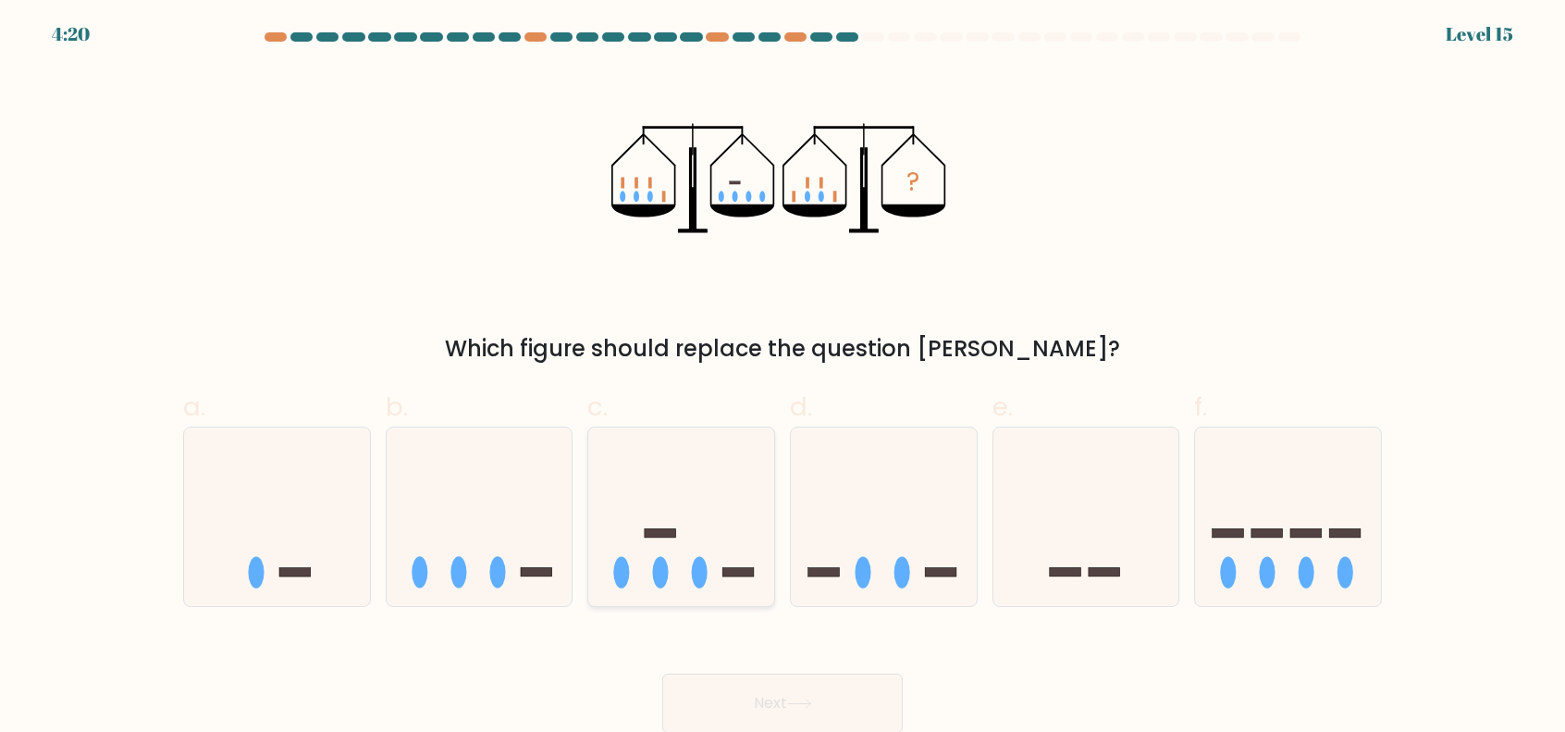
click at [694, 563] on ellipse at bounding box center [700, 572] width 16 height 31
click at [783, 377] on input "c." at bounding box center [783, 371] width 1 height 12
radio input "true"
click at [742, 680] on button "Next" at bounding box center [782, 703] width 241 height 59
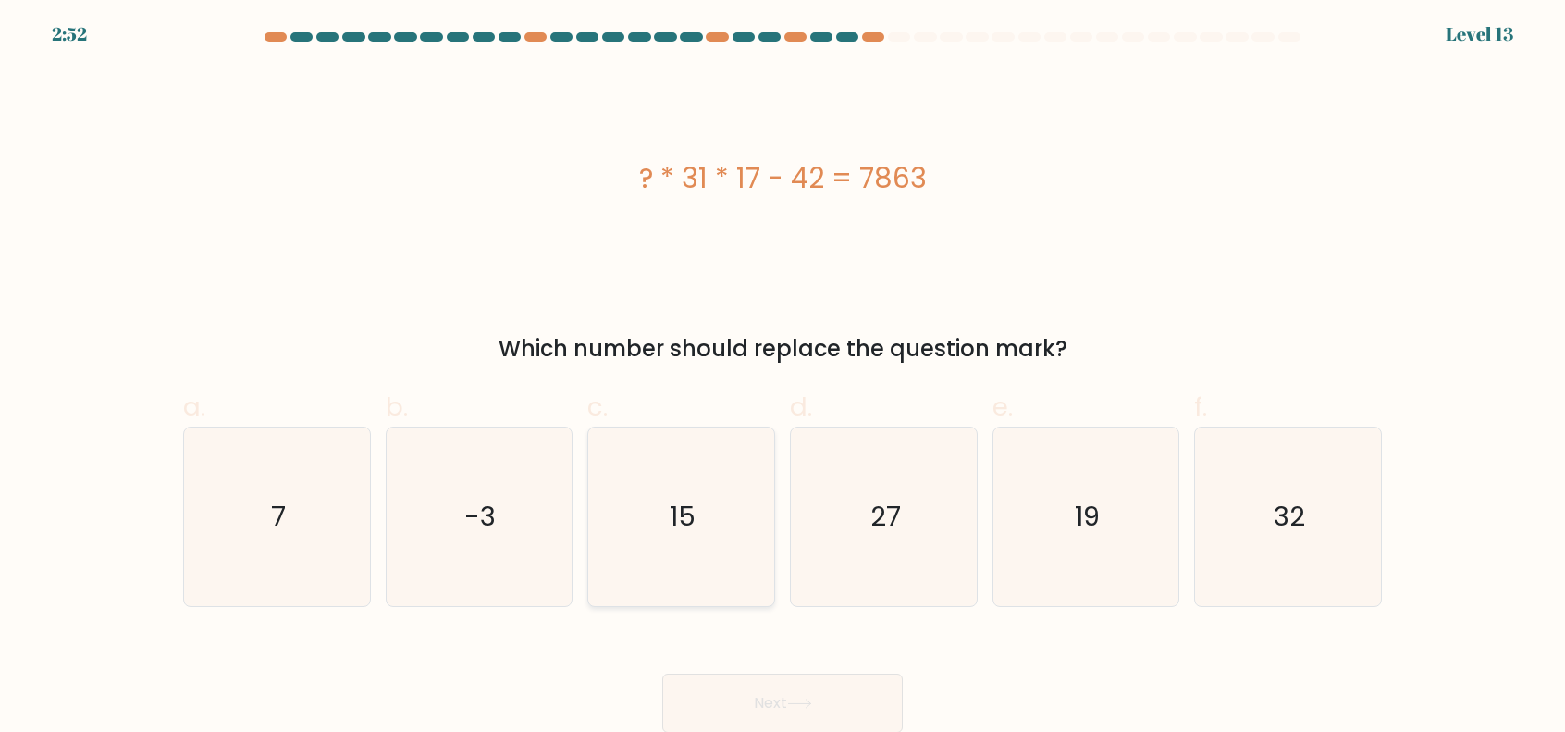
click at [658, 526] on icon "15" at bounding box center [681, 516] width 179 height 179
click at [783, 377] on input "c. 15" at bounding box center [783, 371] width 1 height 12
radio input "true"
click at [705, 693] on button "Next" at bounding box center [782, 703] width 241 height 59
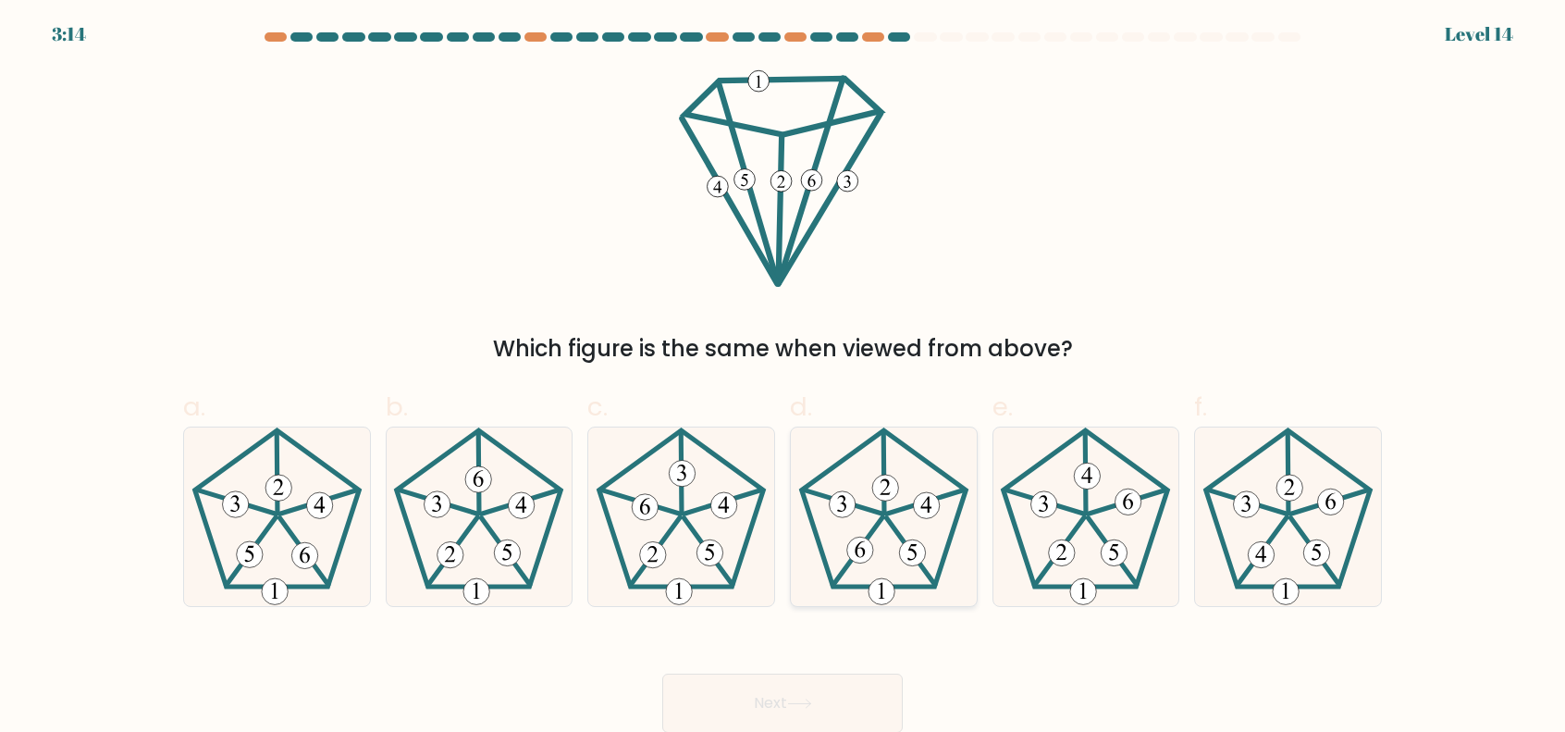
click at [897, 536] on 252 at bounding box center [910, 550] width 48 height 67
click at [784, 377] on input "d." at bounding box center [783, 371] width 1 height 12
radio input "true"
click at [792, 697] on button "Next" at bounding box center [782, 703] width 241 height 59
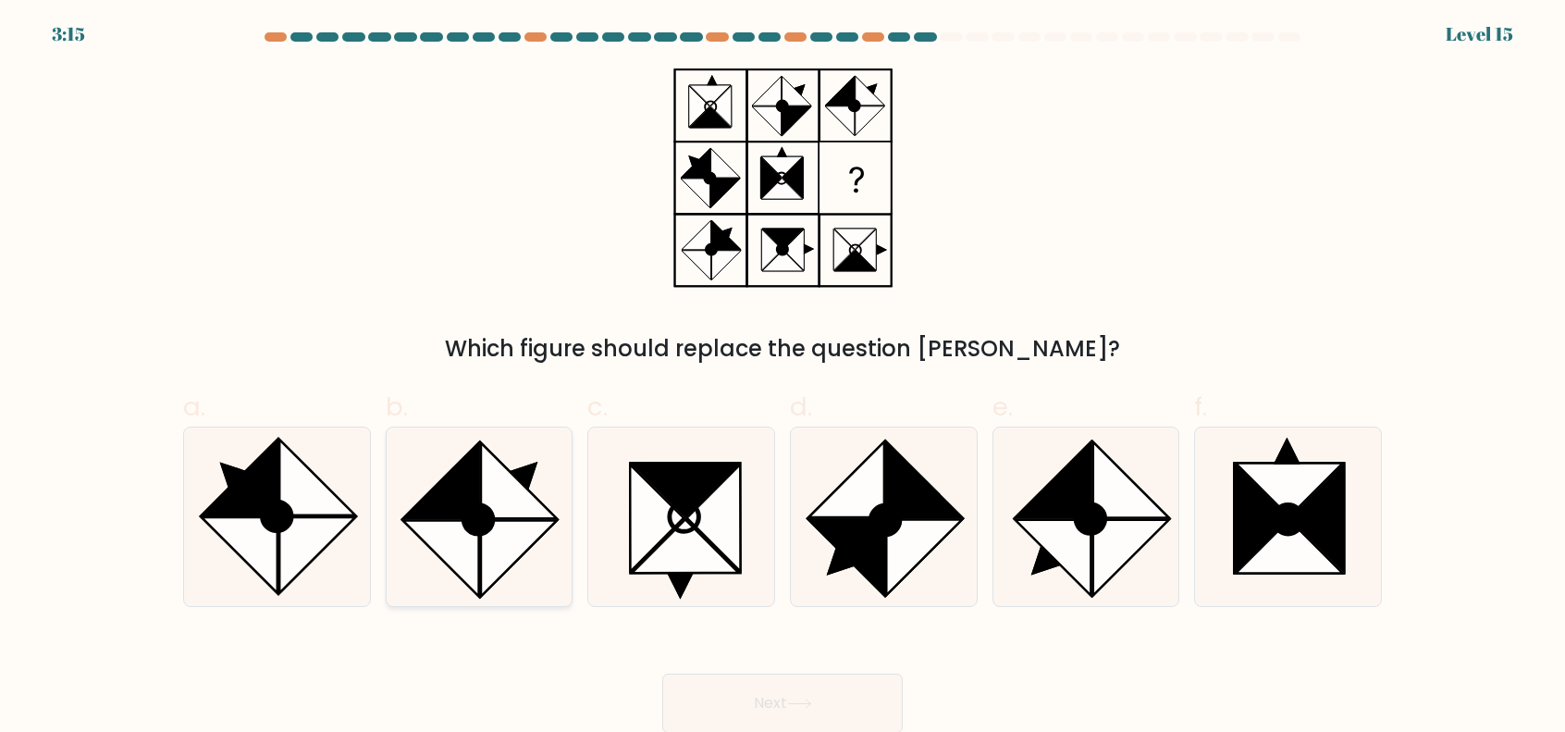
click at [448, 479] on icon at bounding box center [441, 480] width 76 height 76
click at [783, 377] on input "b." at bounding box center [783, 371] width 1 height 12
radio input "true"
click at [824, 697] on button "Next" at bounding box center [782, 703] width 241 height 59
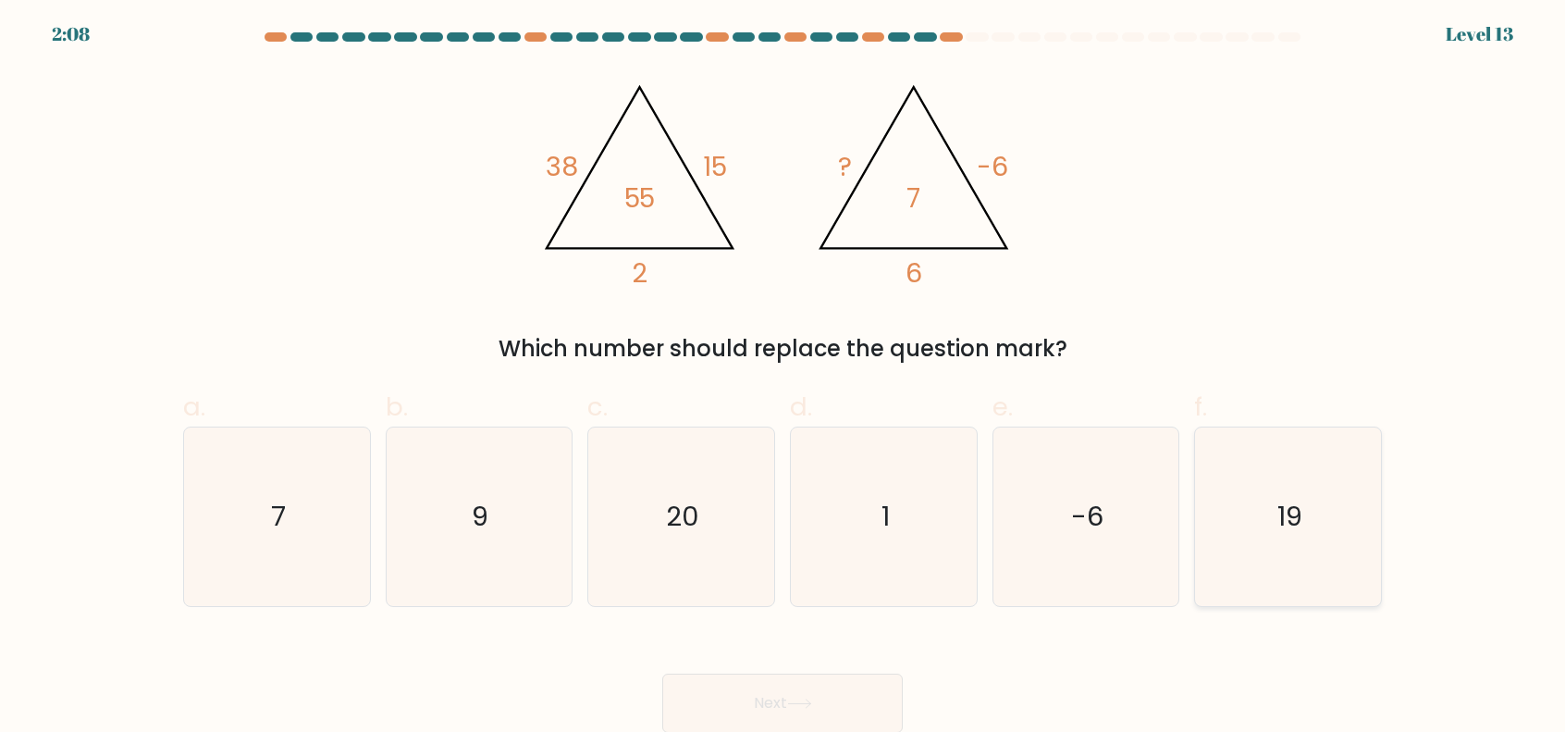
click at [1264, 514] on icon "19" at bounding box center [1288, 516] width 179 height 179
click at [784, 377] on input "f. 19" at bounding box center [783, 371] width 1 height 12
radio input "true"
click at [802, 694] on button "Next" at bounding box center [782, 703] width 241 height 59
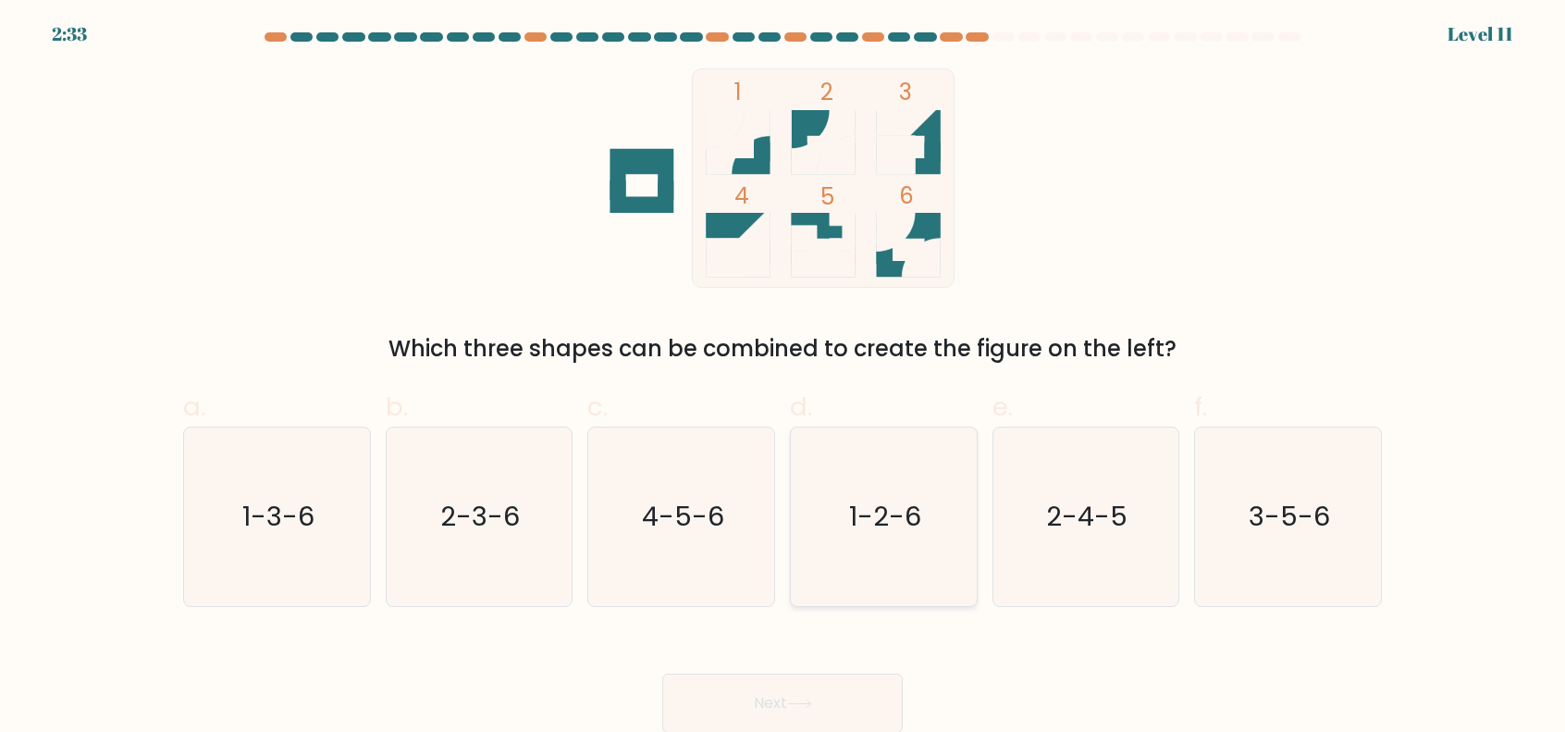
click at [968, 582] on icon "1-2-6" at bounding box center [884, 516] width 179 height 179
click at [784, 377] on input "d. 1-2-6" at bounding box center [783, 371] width 1 height 12
radio input "true"
click at [842, 692] on button "Next" at bounding box center [782, 703] width 241 height 59
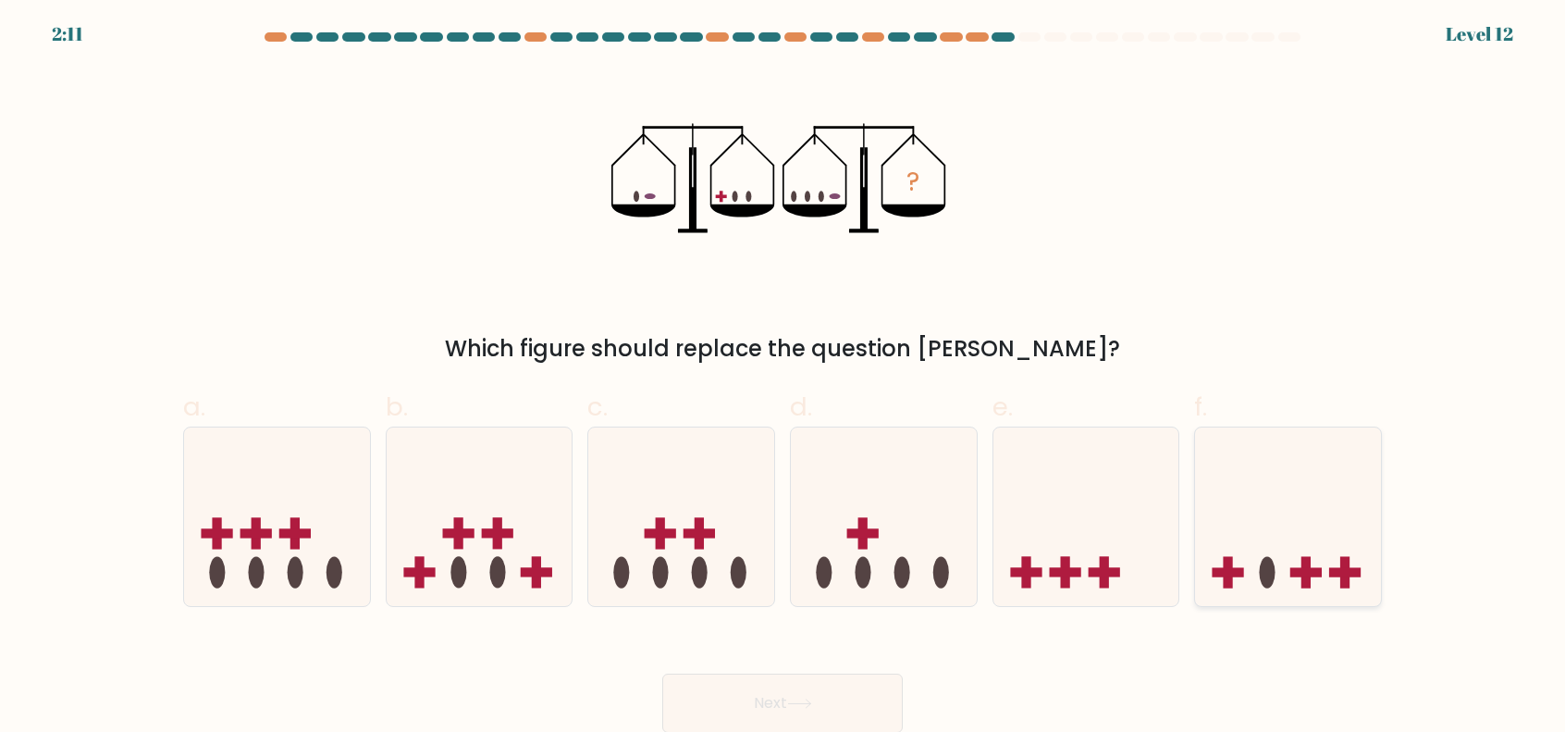
click at [1304, 514] on icon at bounding box center [1288, 516] width 186 height 154
click at [784, 377] on input "f." at bounding box center [783, 371] width 1 height 12
radio input "true"
click at [853, 715] on button "Next" at bounding box center [782, 703] width 241 height 59
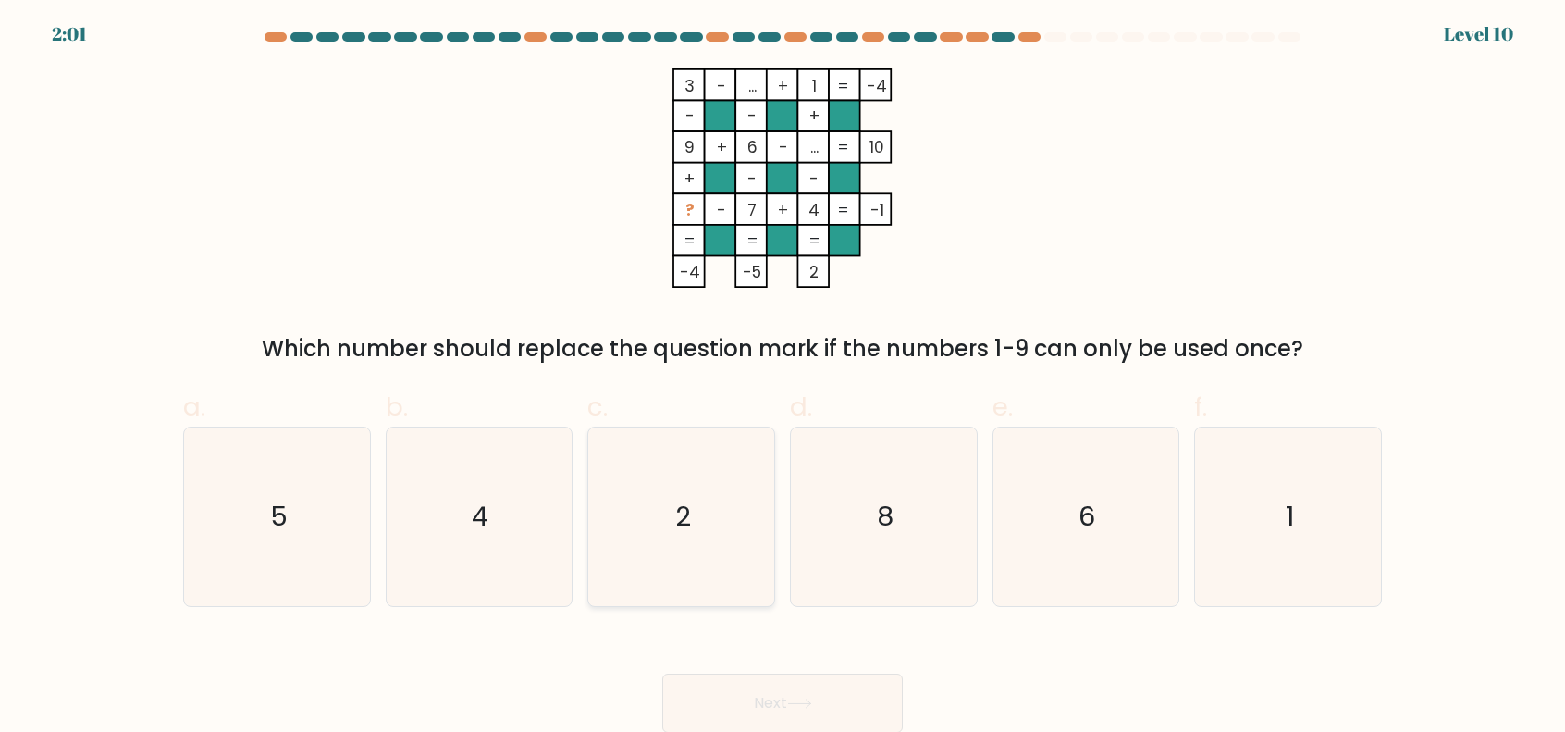
click at [637, 502] on icon "2" at bounding box center [681, 516] width 179 height 179
click at [783, 377] on input "c. 2" at bounding box center [783, 371] width 1 height 12
radio input "true"
click at [877, 703] on button "Next" at bounding box center [782, 703] width 241 height 59
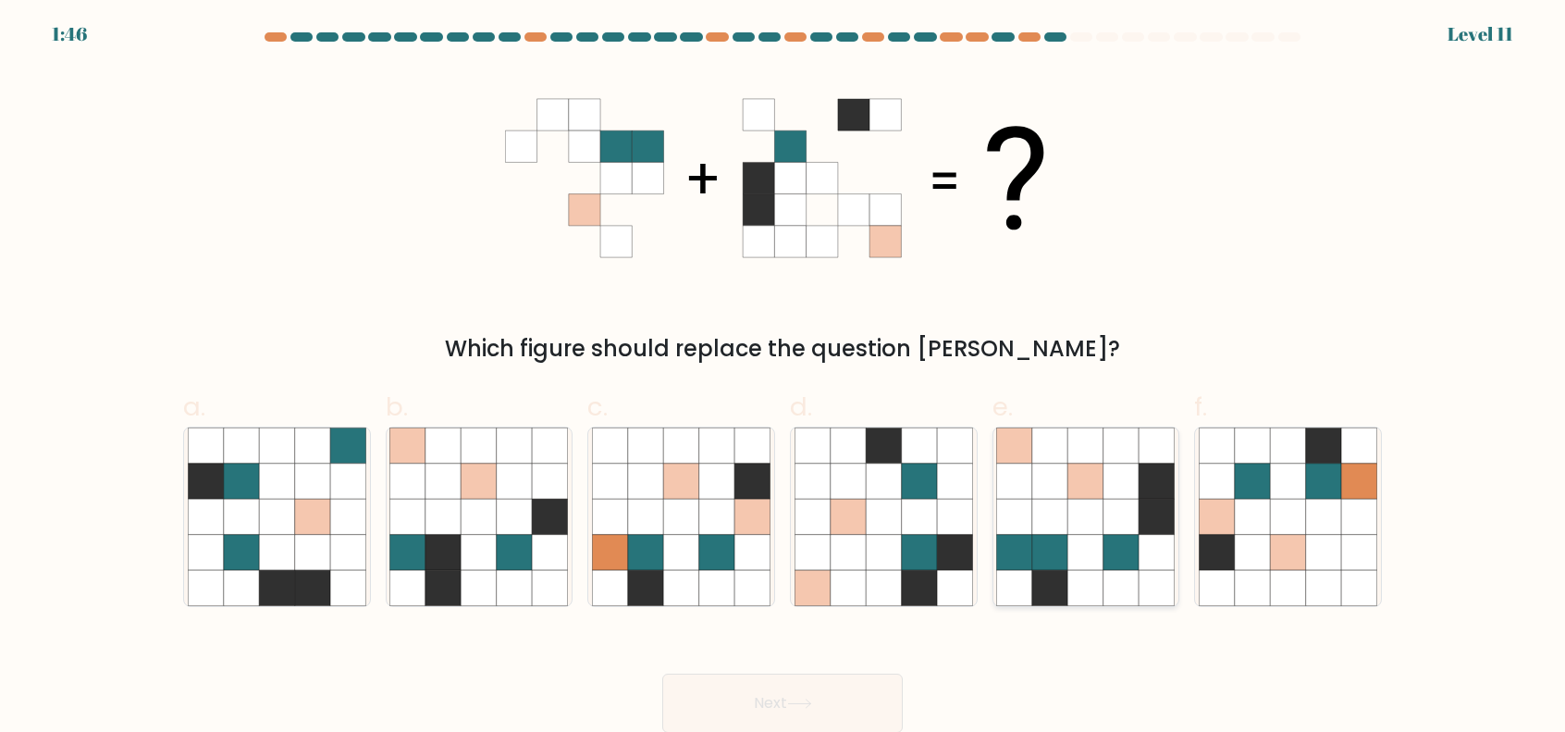
click at [1114, 530] on icon at bounding box center [1121, 516] width 35 height 35
click at [784, 377] on input "e." at bounding box center [783, 371] width 1 height 12
radio input "true"
click at [822, 674] on button "Next" at bounding box center [782, 703] width 241 height 59
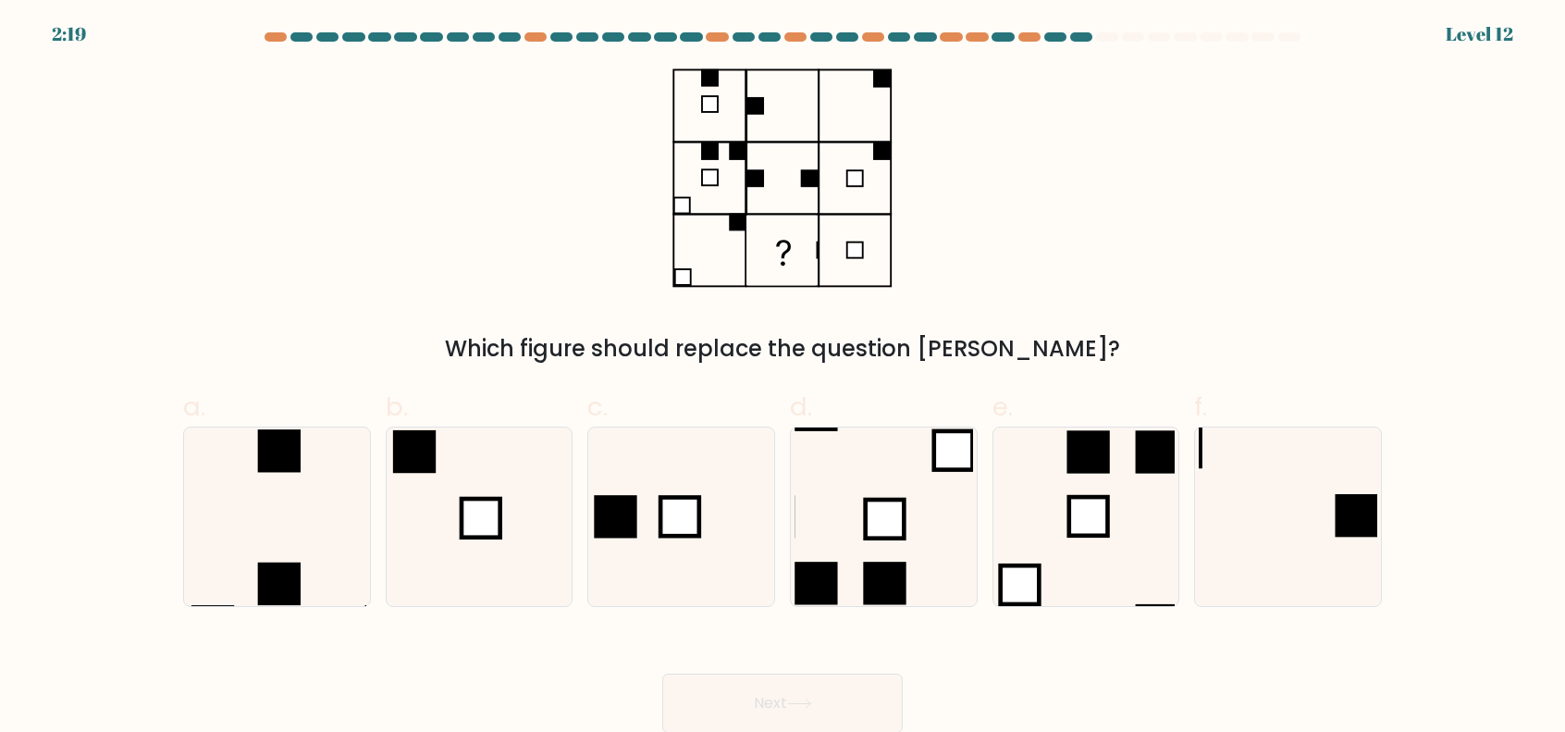
click at [1324, 202] on div "Which figure should replace the question mark?" at bounding box center [782, 216] width 1221 height 297
click at [1289, 527] on icon at bounding box center [1288, 516] width 179 height 179
click at [784, 377] on input "f." at bounding box center [783, 371] width 1 height 12
radio input "true"
click at [818, 707] on button "Next" at bounding box center [782, 703] width 241 height 59
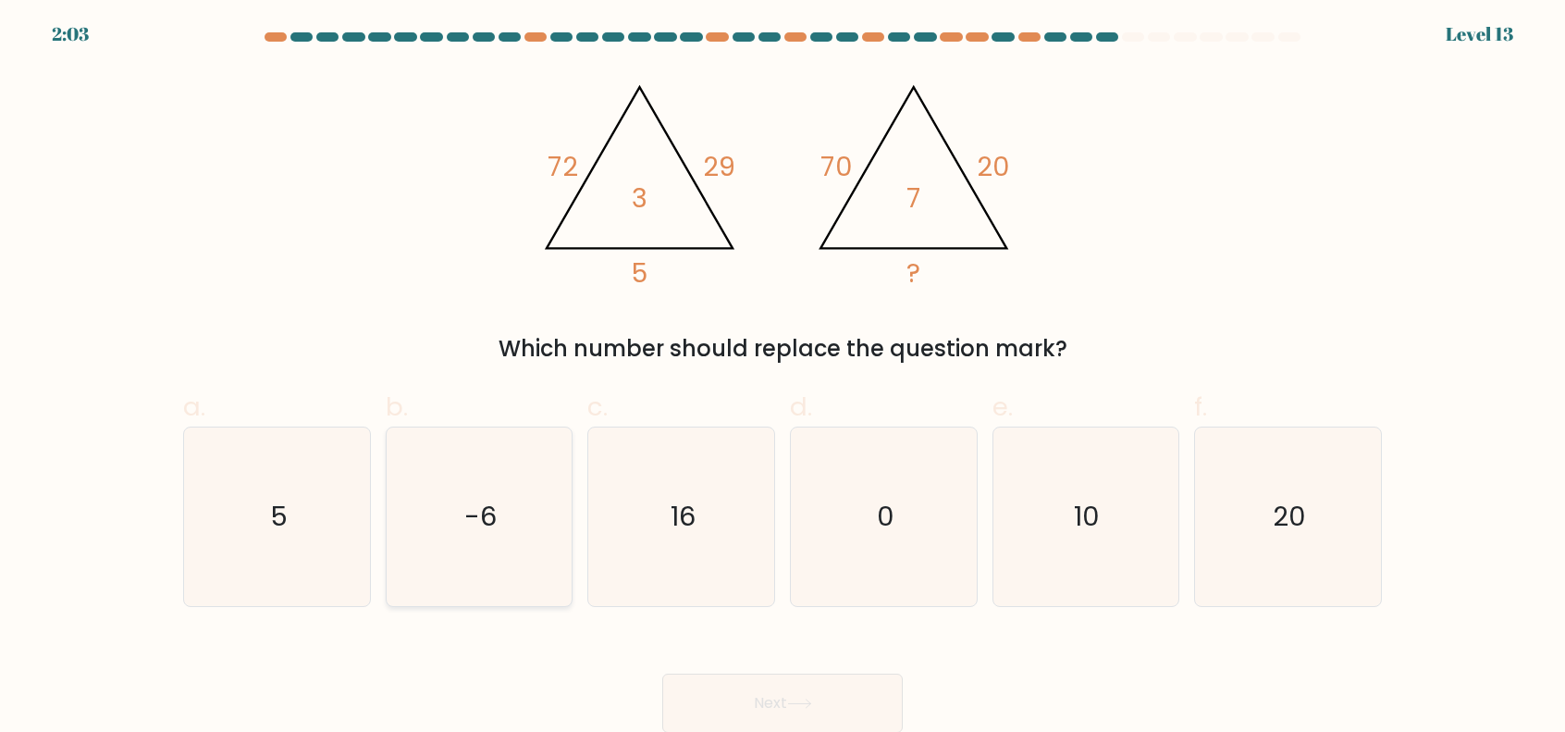
click at [434, 587] on icon "-6" at bounding box center [478, 516] width 179 height 179
click at [783, 377] on input "b. -6" at bounding box center [783, 371] width 1 height 12
radio input "true"
click at [760, 705] on button "Next" at bounding box center [782, 703] width 241 height 59
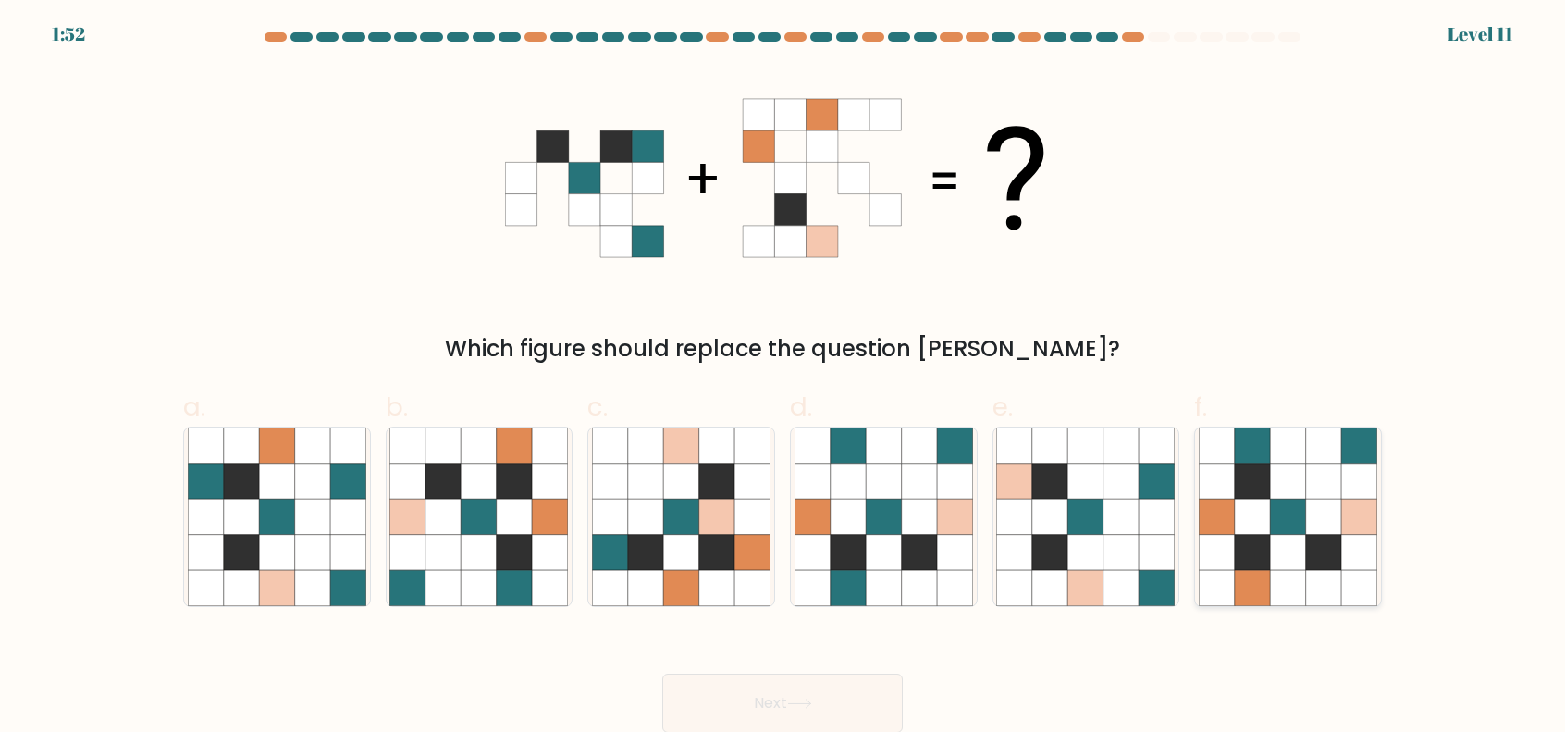
click at [1293, 584] on icon at bounding box center [1287, 587] width 35 height 35
click at [784, 377] on input "f." at bounding box center [783, 371] width 1 height 12
radio input "true"
click at [840, 709] on button "Next" at bounding box center [782, 703] width 241 height 59
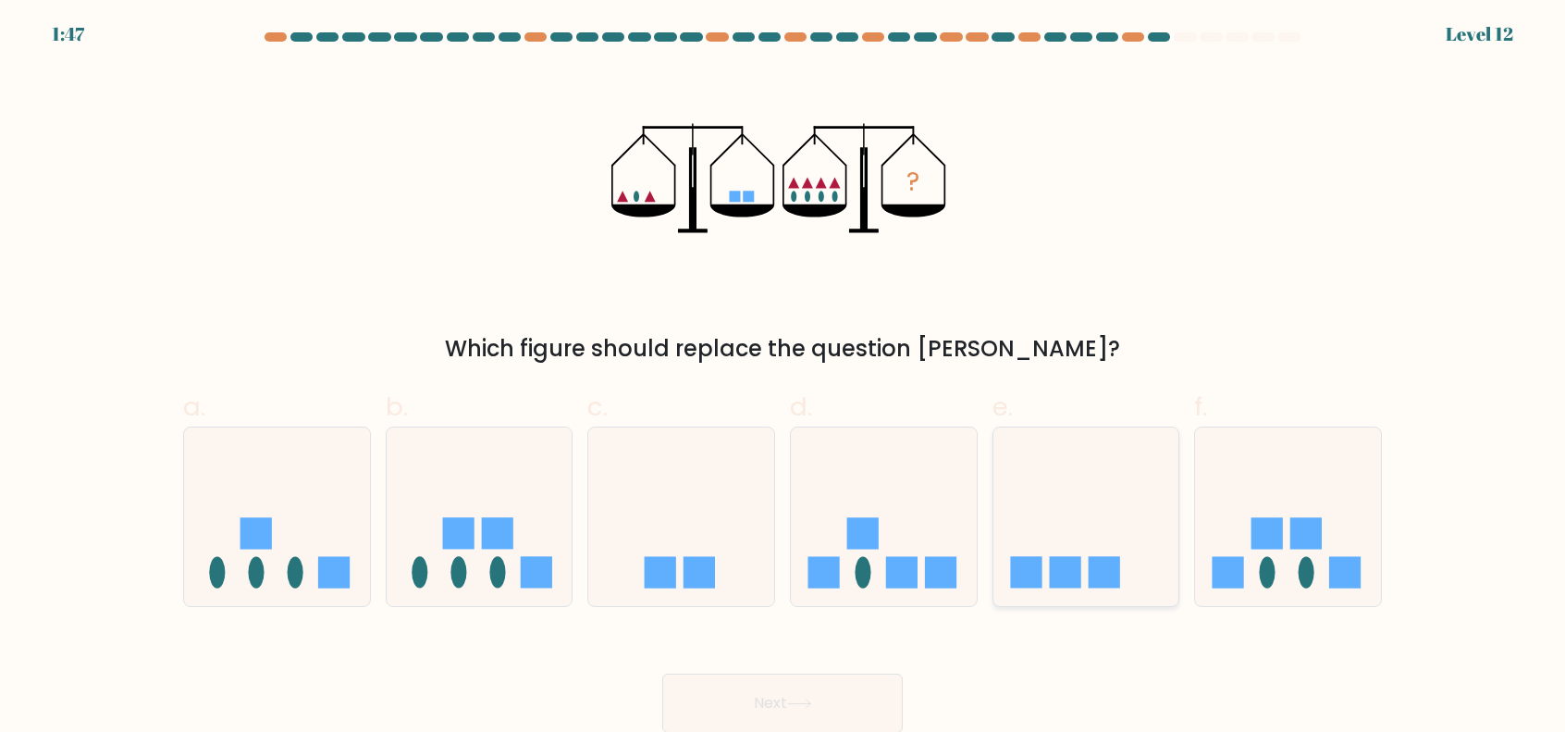
click at [1116, 570] on rect at bounding box center [1104, 572] width 31 height 31
click at [784, 377] on input "e." at bounding box center [783, 371] width 1 height 12
radio input "true"
click at [844, 705] on button "Next" at bounding box center [782, 703] width 241 height 59
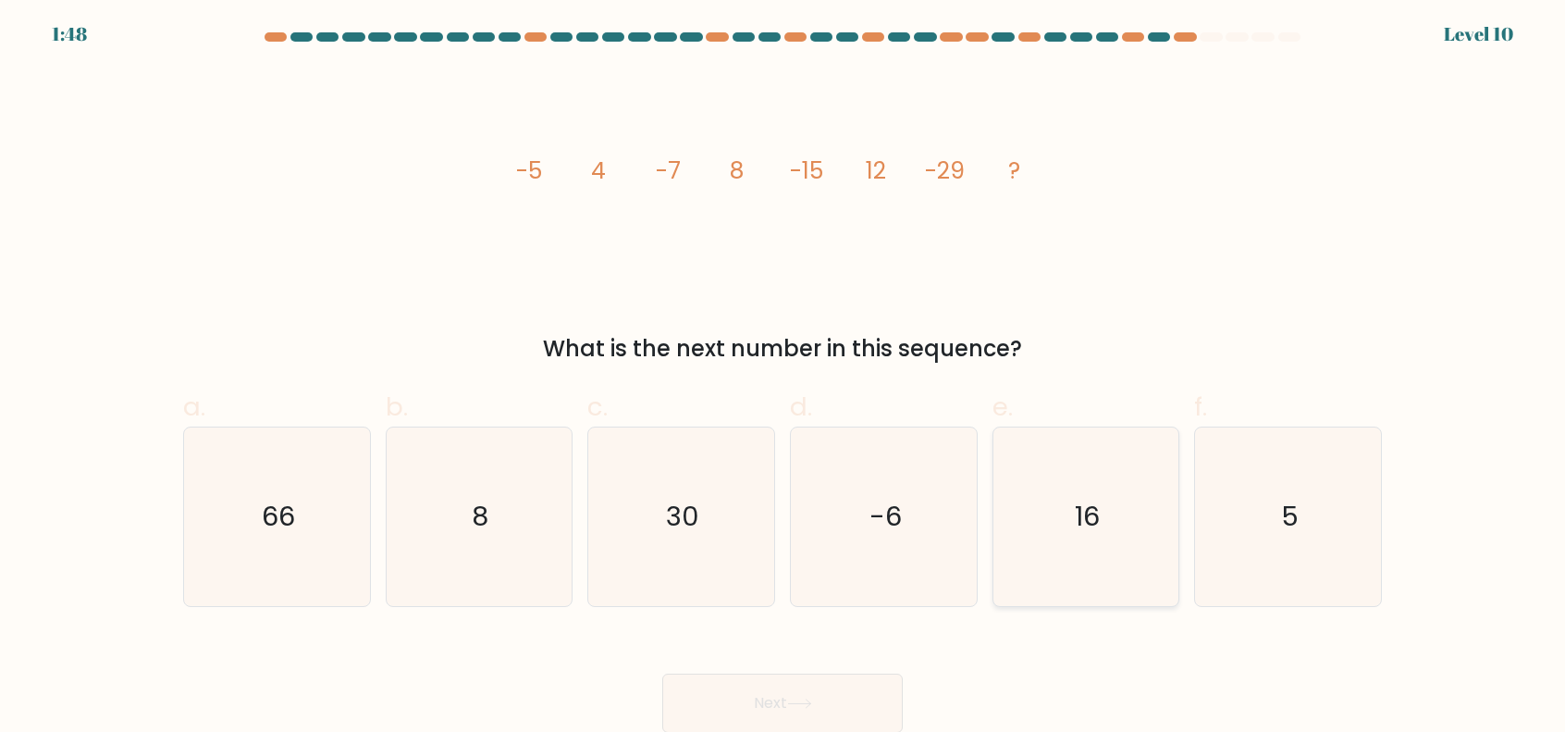
click at [1138, 493] on icon "16" at bounding box center [1085, 516] width 179 height 179
click at [784, 377] on input "e. 16" at bounding box center [783, 371] width 1 height 12
radio input "true"
click at [893, 687] on button "Next" at bounding box center [782, 703] width 241 height 59
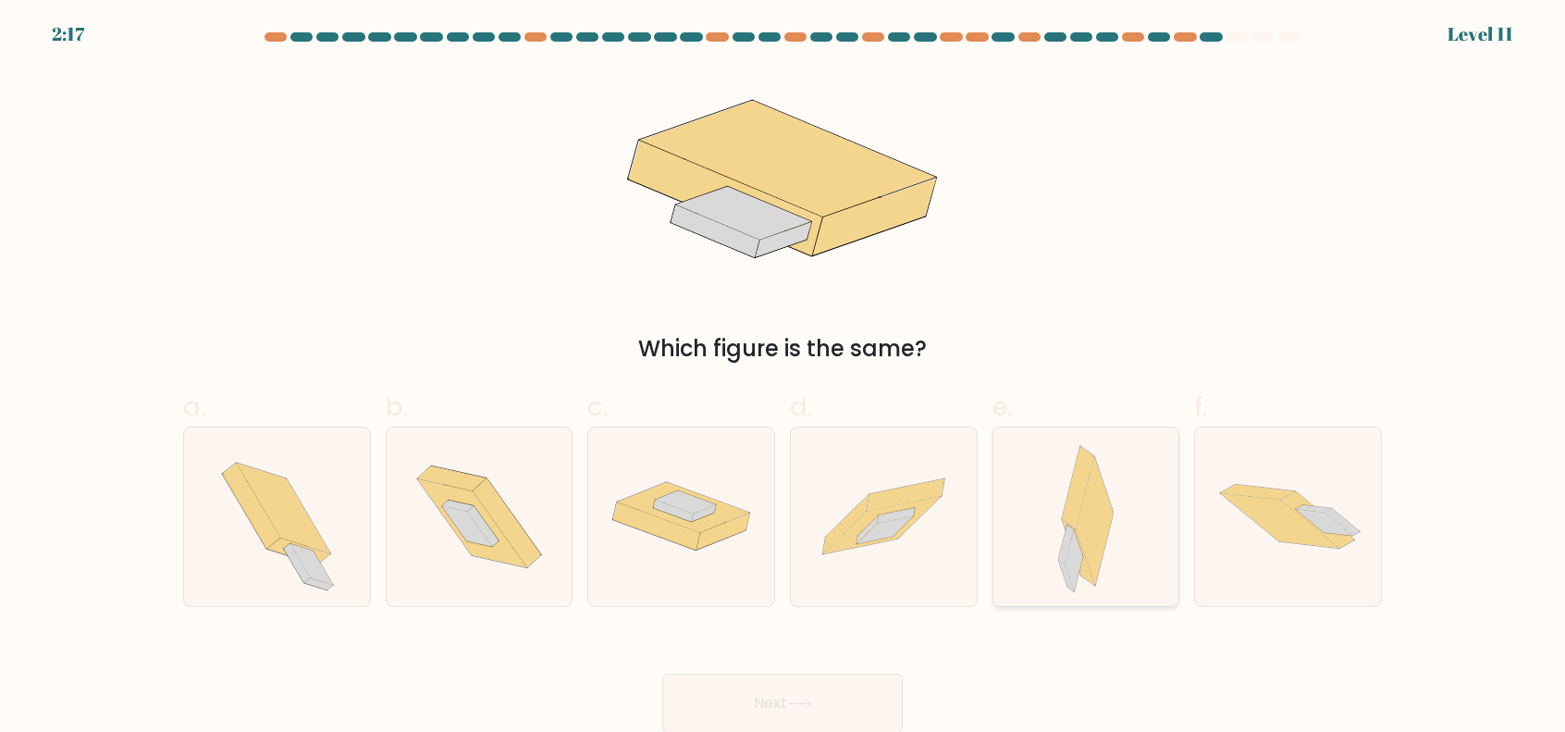
click at [1081, 570] on icon at bounding box center [1078, 554] width 32 height 67
click at [784, 377] on input "e." at bounding box center [783, 371] width 1 height 12
radio input "true"
click at [834, 684] on button "Next" at bounding box center [782, 703] width 241 height 59
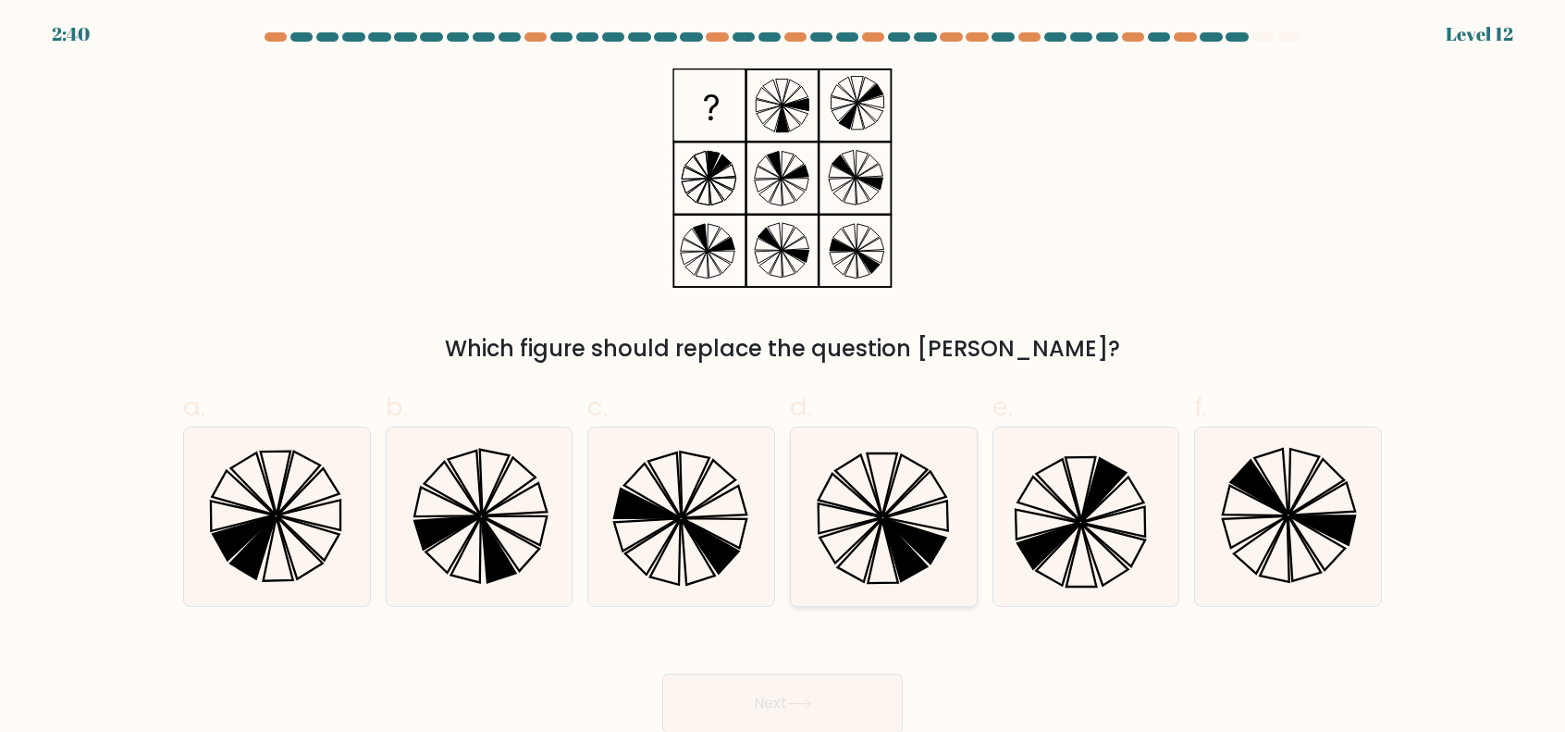
click at [918, 560] on icon at bounding box center [905, 549] width 44 height 62
click at [784, 377] on input "d." at bounding box center [783, 371] width 1 height 12
radio input "true"
click at [847, 708] on button "Next" at bounding box center [782, 703] width 241 height 59
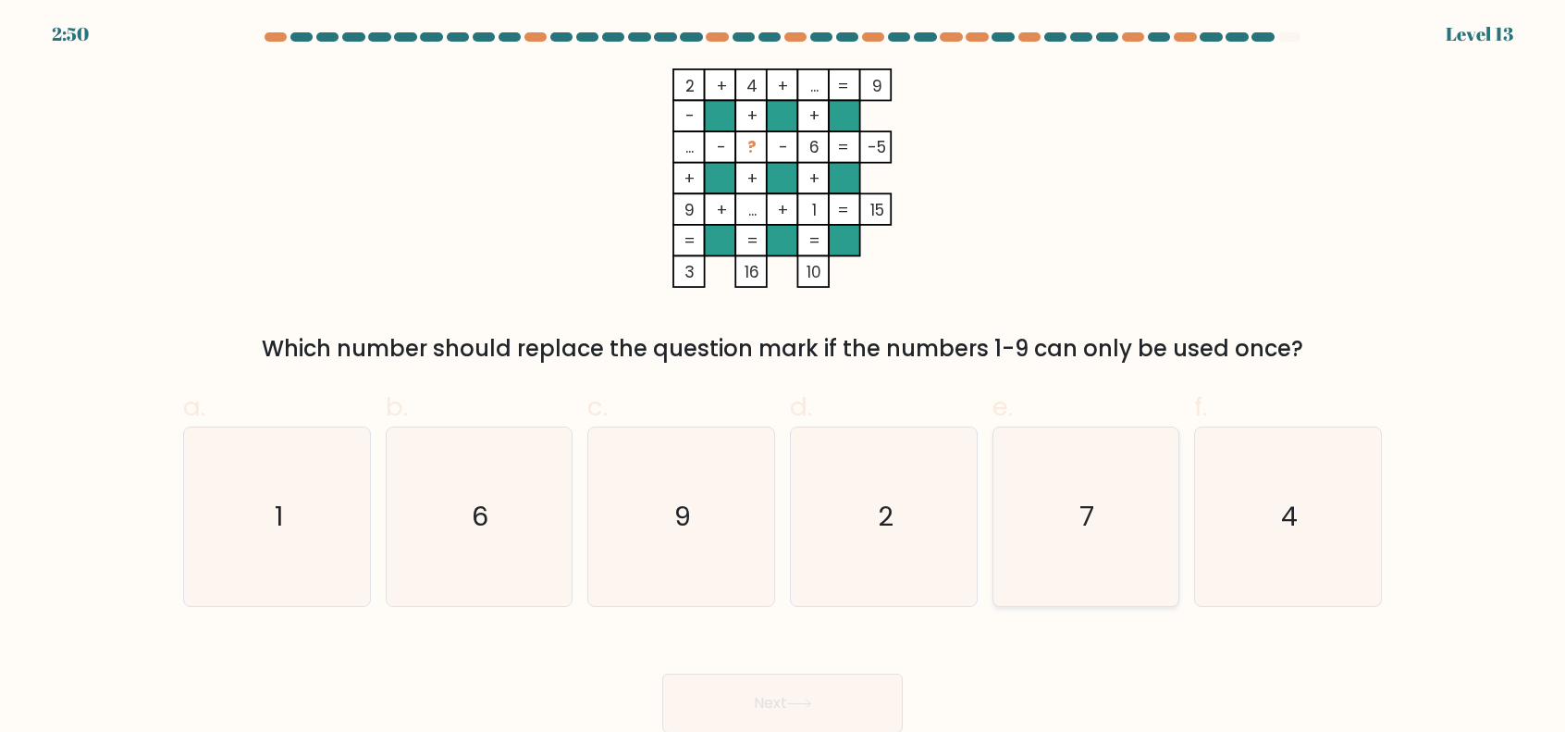
click at [1113, 554] on icon "7" at bounding box center [1085, 516] width 179 height 179
click at [784, 377] on input "e. 7" at bounding box center [783, 371] width 1 height 12
radio input "true"
click at [780, 696] on button "Next" at bounding box center [782, 703] width 241 height 59
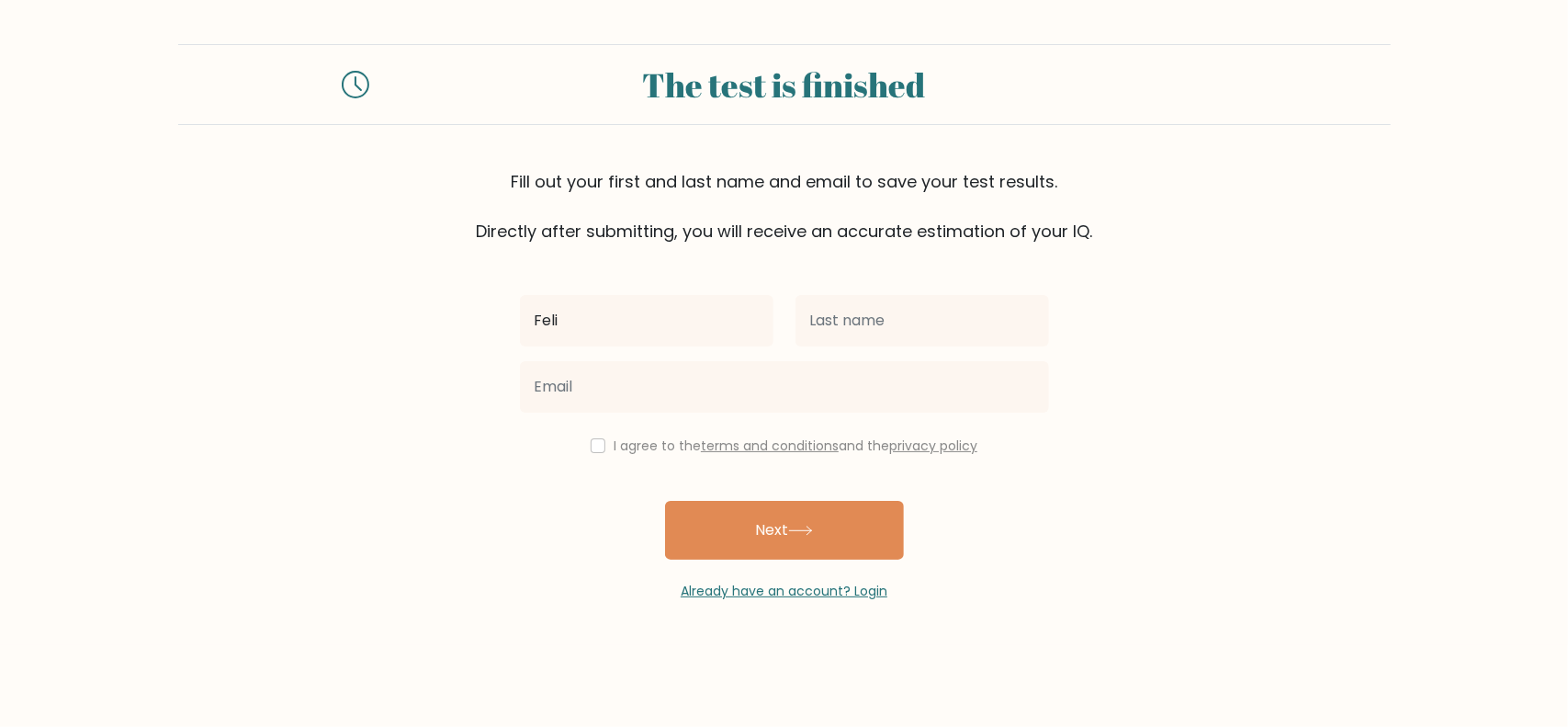
type input "[PERSON_NAME] Dewi [PERSON_NAME]"
drag, startPoint x: 954, startPoint y: 291, endPoint x: 948, endPoint y: 308, distance: 18.0
click at [955, 291] on div "P" at bounding box center [923, 321] width 276 height 67
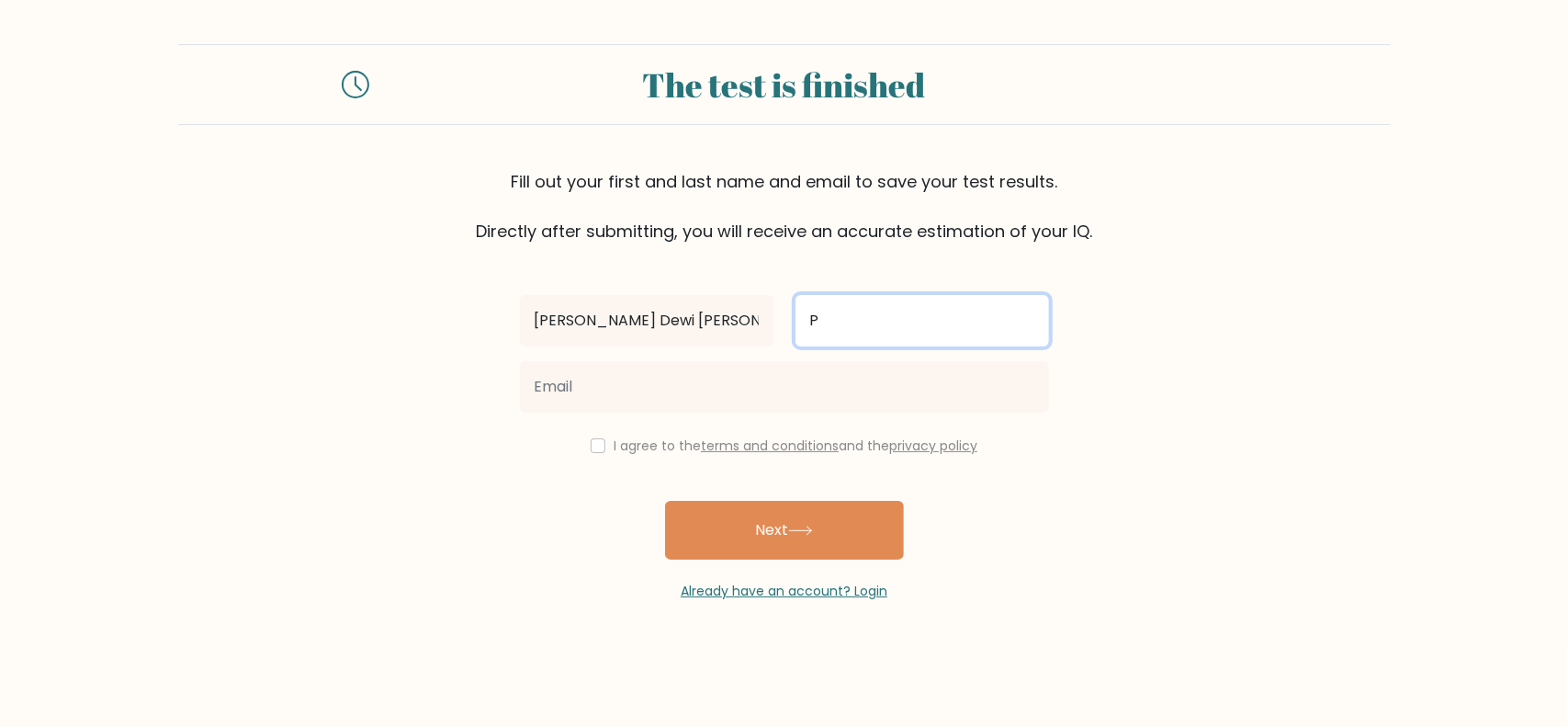
click at [946, 317] on input "P" at bounding box center [922, 321] width 253 height 52
type input "Pua"
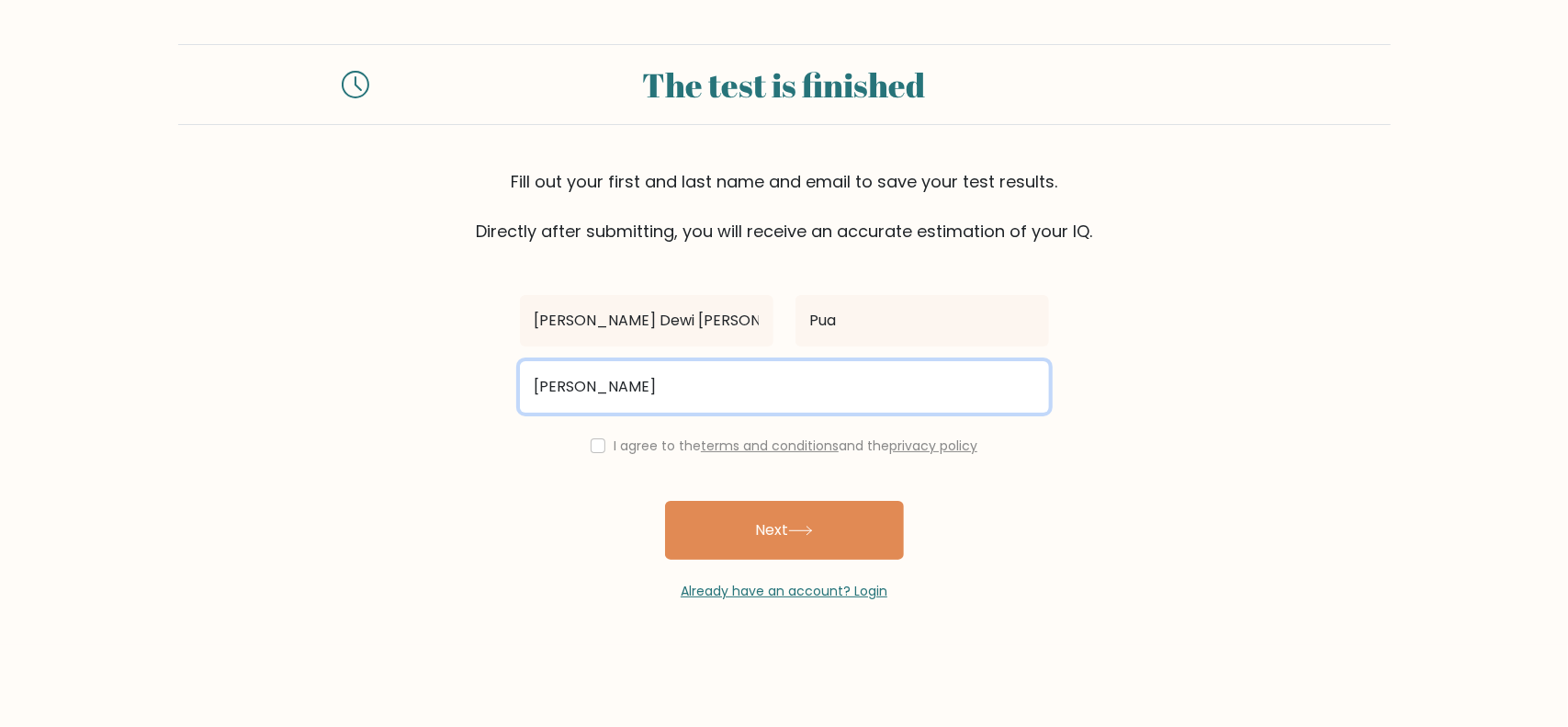
click at [880, 385] on input "felicia" at bounding box center [784, 387] width 529 height 52
click at [611, 401] on input "felicia" at bounding box center [784, 387] width 529 height 52
click at [617, 386] on input "felicia" at bounding box center [784, 387] width 529 height 52
type input "feliciadewi01@gmail.com"
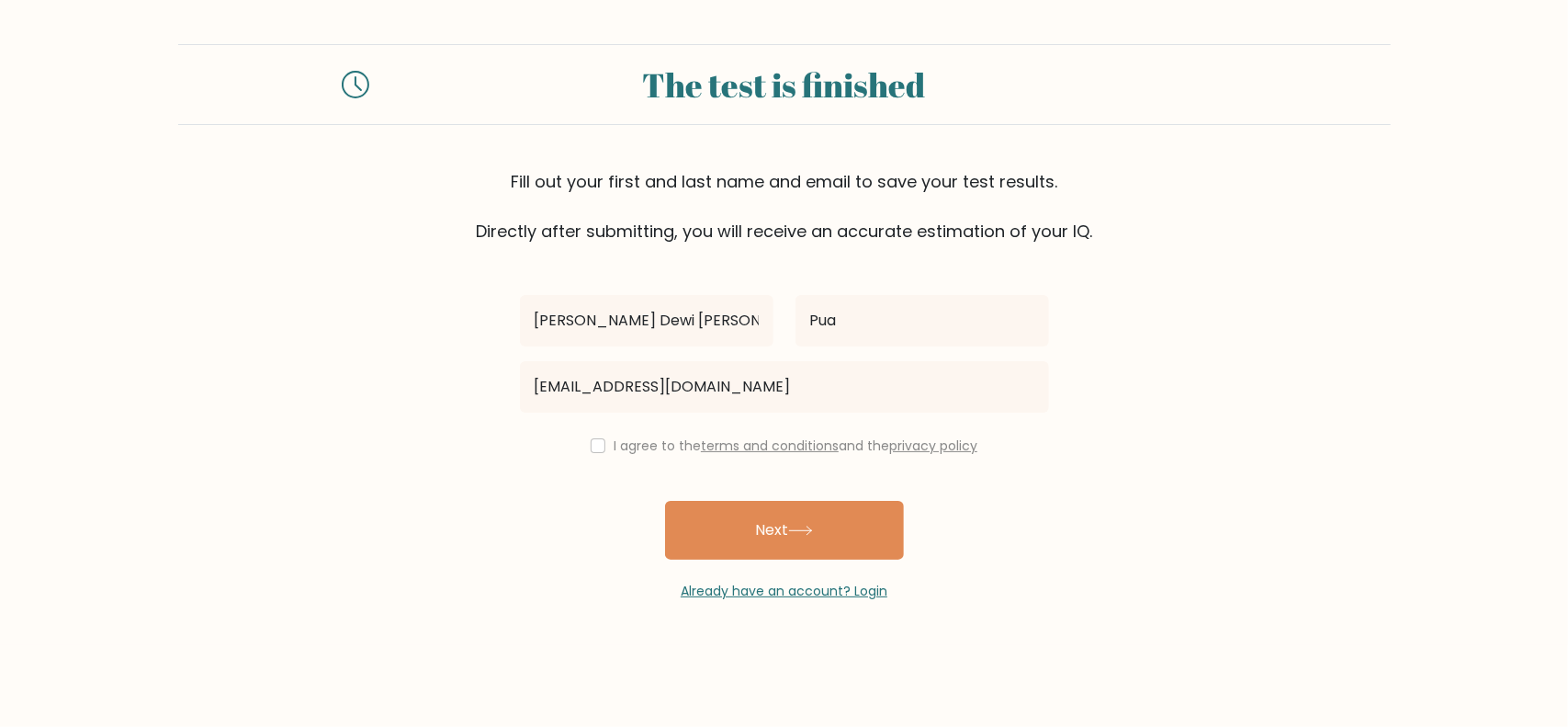
click at [636, 446] on label "I agree to the terms and conditions and the privacy policy" at bounding box center [795, 445] width 363 height 19
click at [597, 446] on input "checkbox" at bounding box center [598, 445] width 15 height 15
checkbox input "true"
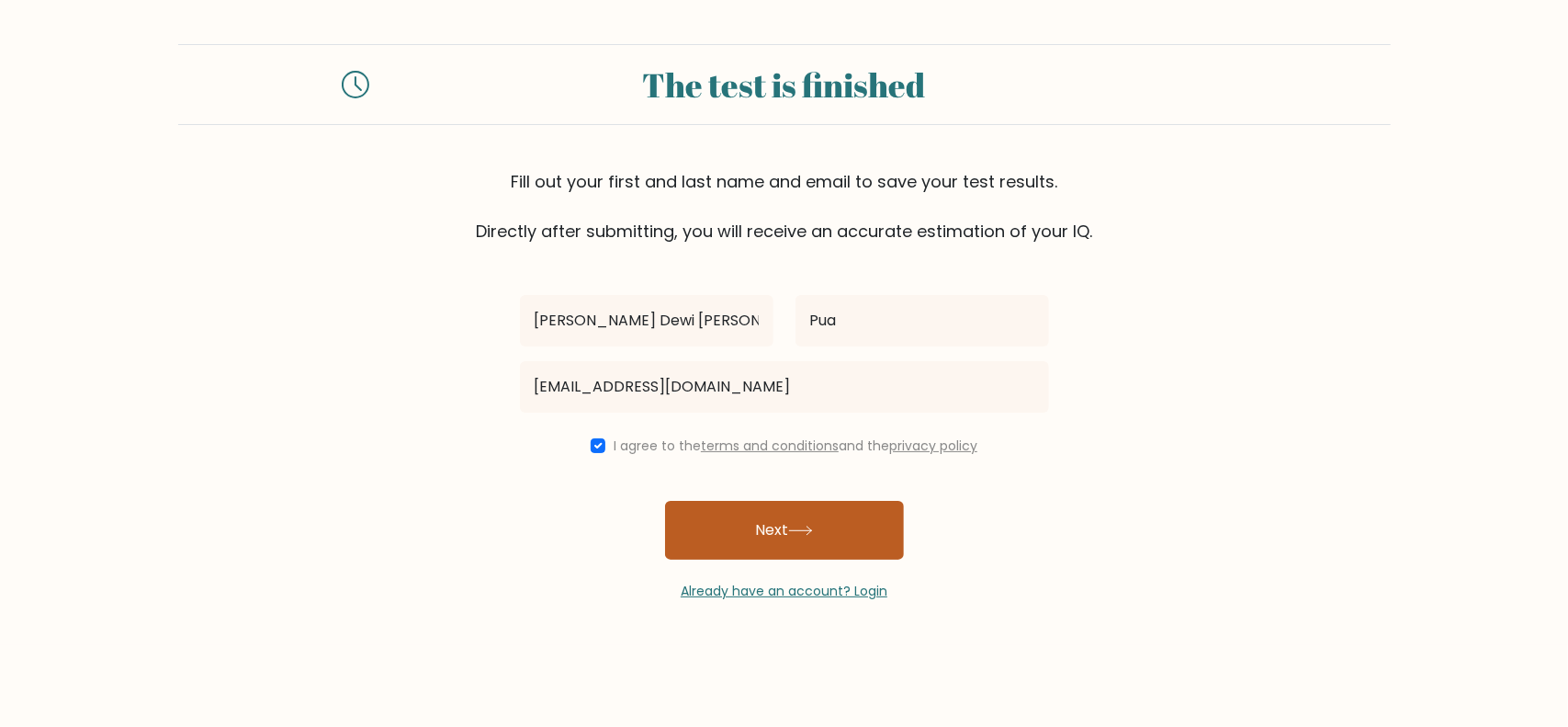
click at [785, 534] on button "Next" at bounding box center [784, 529] width 239 height 59
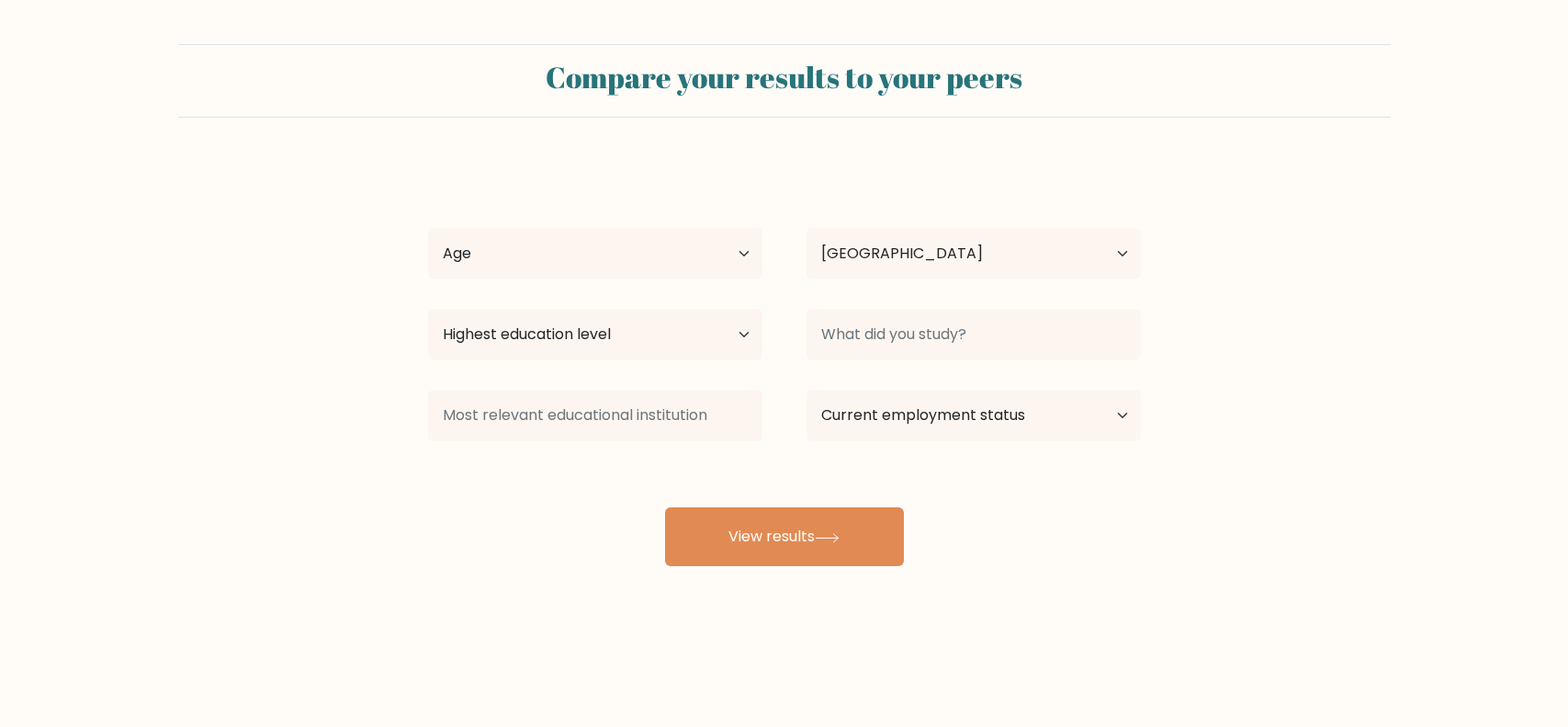
select select "ID"
click at [675, 251] on select "Age Under [DEMOGRAPHIC_DATA] [DEMOGRAPHIC_DATA] [DEMOGRAPHIC_DATA] [DEMOGRAPHIC…" at bounding box center [595, 253] width 335 height 52
select select "25_34"
click at [428, 227] on select "Age Under [DEMOGRAPHIC_DATA] [DEMOGRAPHIC_DATA] [DEMOGRAPHIC_DATA] [DEMOGRAPHIC…" at bounding box center [595, 253] width 335 height 52
click at [883, 260] on select "Country Afghanistan Albania Algeria American Samoa Andorra Angola Anguilla Anta…" at bounding box center [973, 253] width 335 height 52
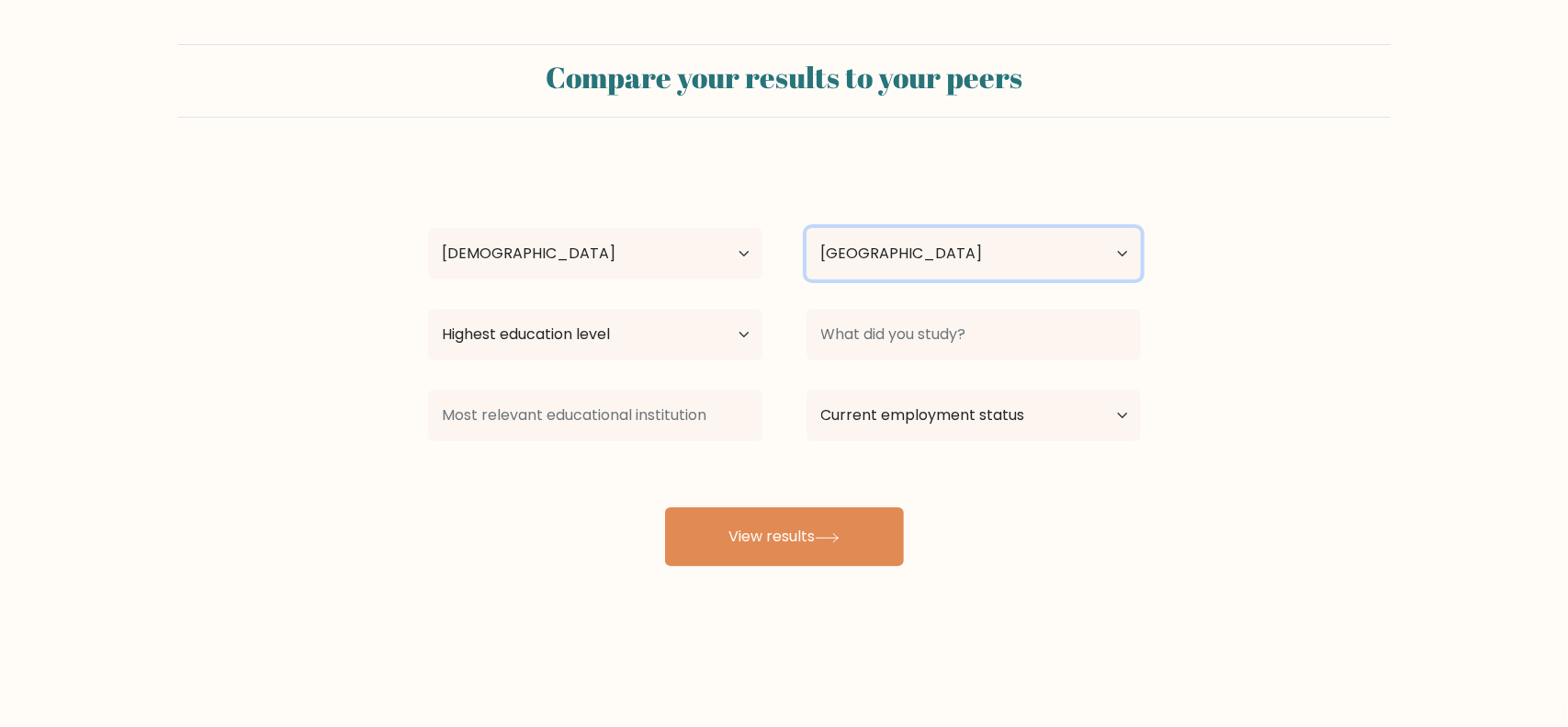
drag, startPoint x: 884, startPoint y: 260, endPoint x: 819, endPoint y: 276, distance: 66.9
click at [884, 260] on select "Country Afghanistan Albania Algeria American Samoa Andorra Angola Anguilla Anta…" at bounding box center [973, 253] width 335 height 52
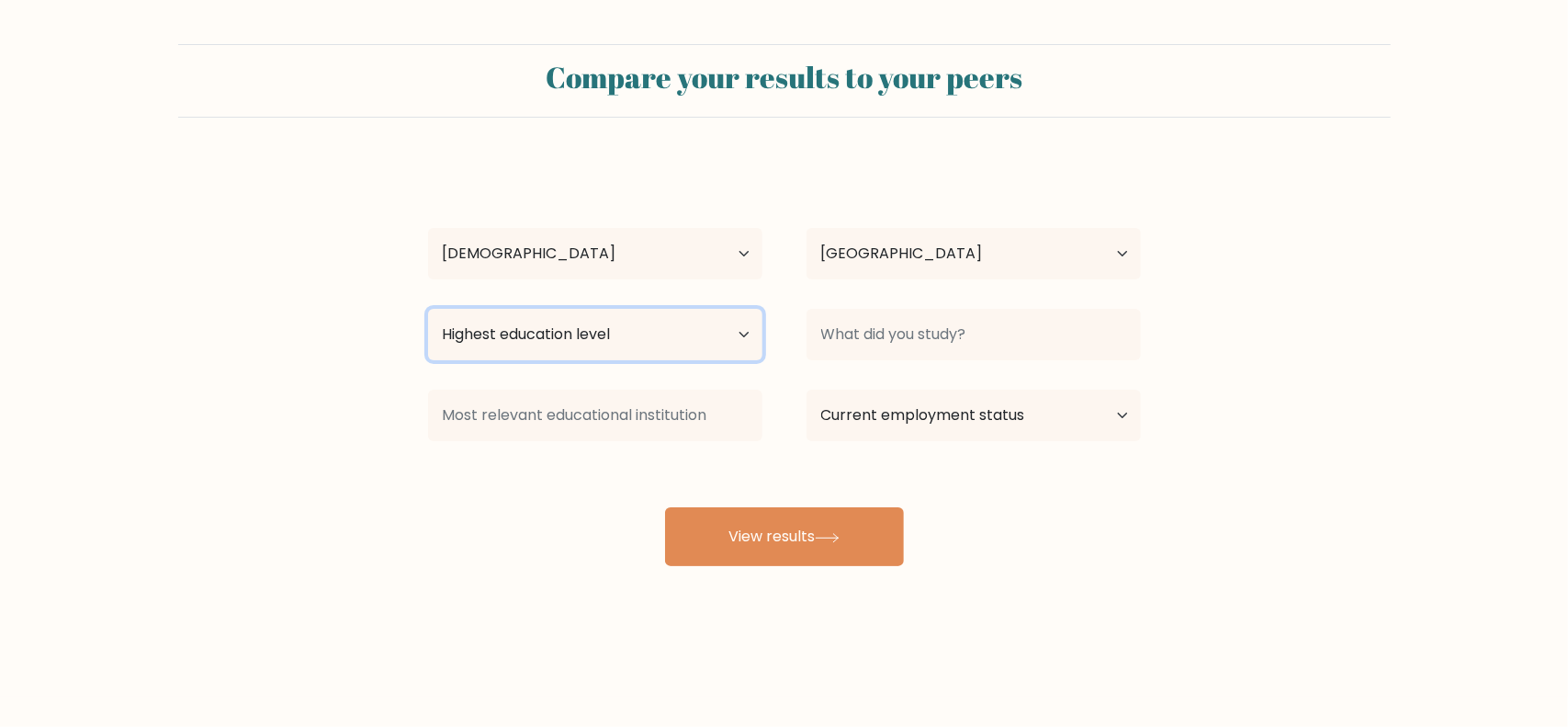
click at [641, 346] on select "Highest education level No schooling Primary Lower Secondary Upper Secondary Oc…" at bounding box center [595, 335] width 335 height 52
select select "bachelors_degree"
click at [428, 309] on select "Highest education level No schooling Primary Lower Secondary Upper Secondary Oc…" at bounding box center [595, 335] width 335 height 52
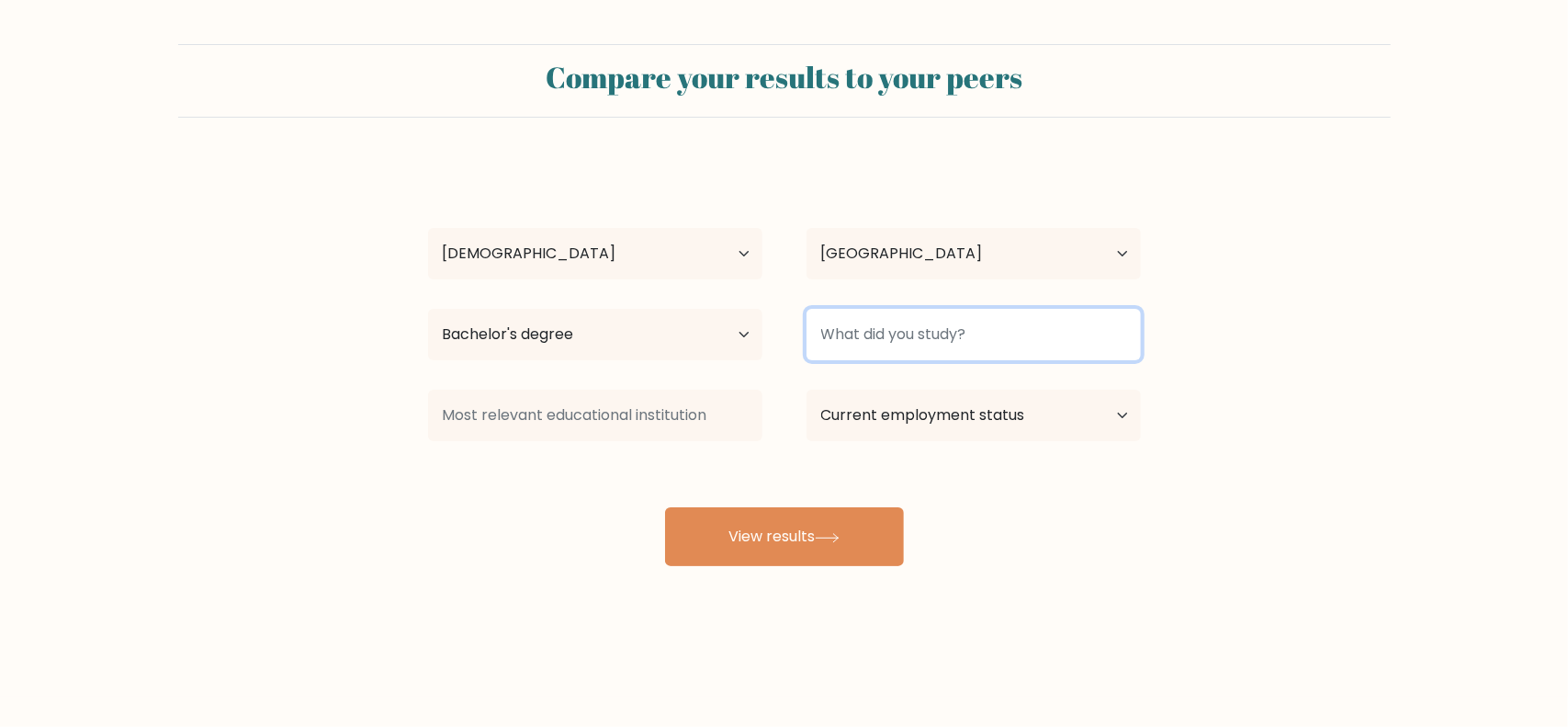
click at [962, 320] on input at bounding box center [973, 335] width 335 height 52
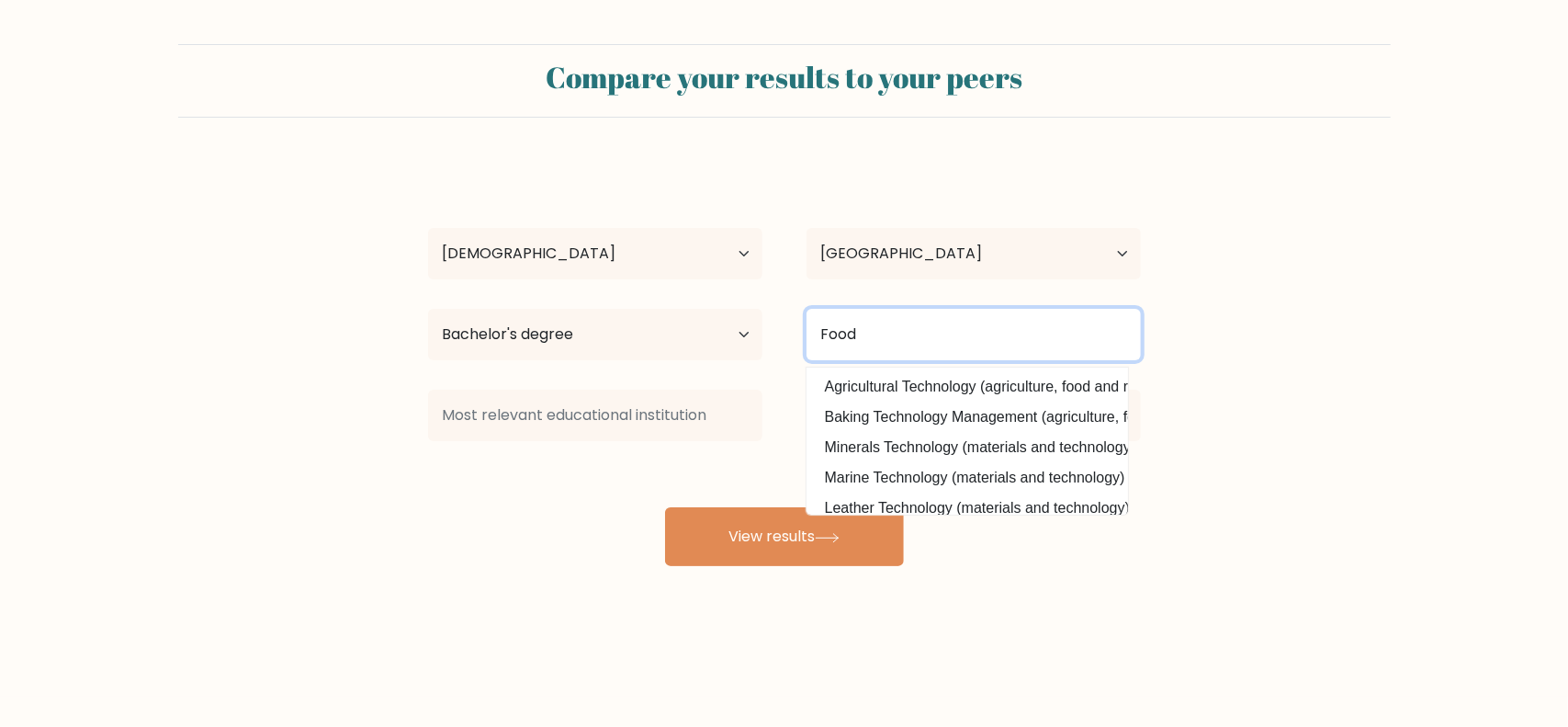
click at [665, 508] on button "View results" at bounding box center [784, 536] width 239 height 59
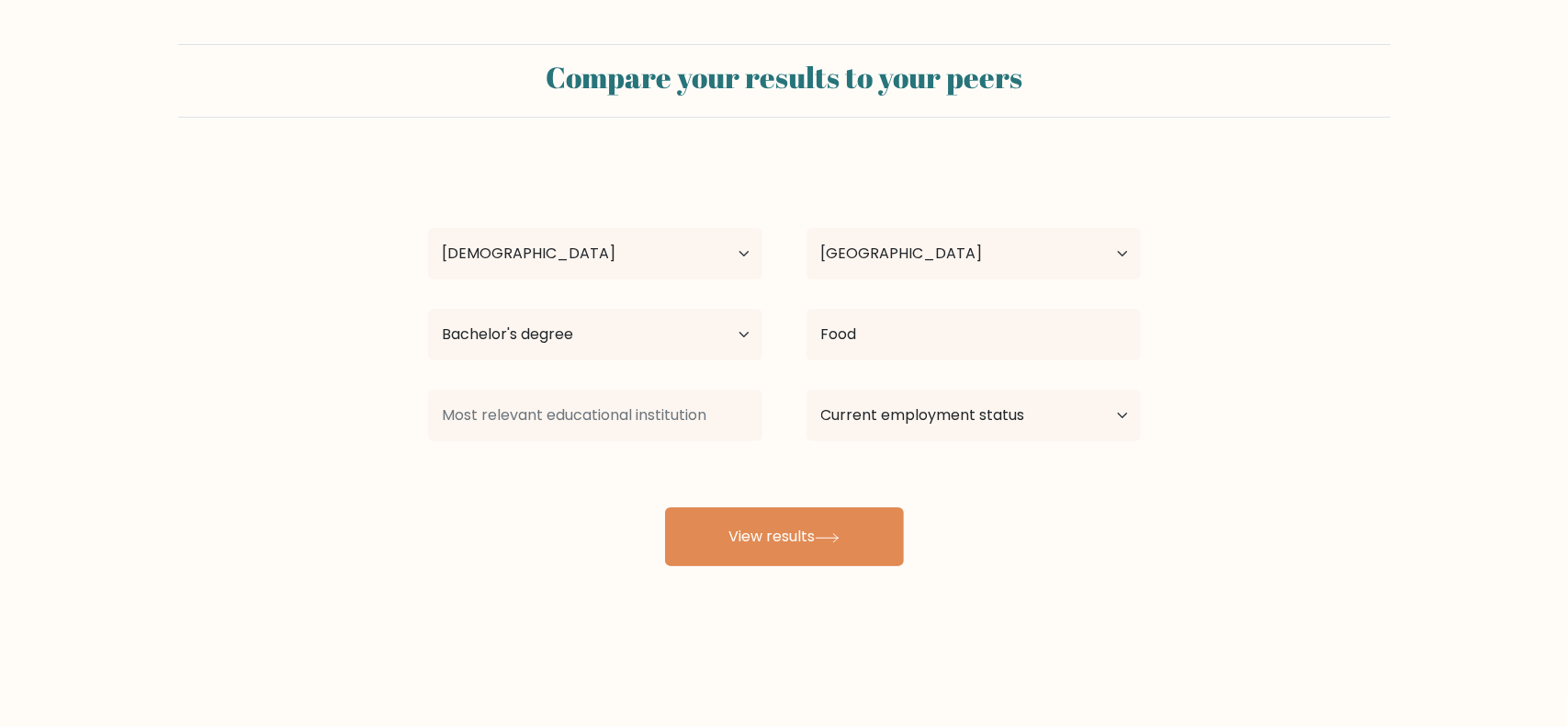
click at [999, 365] on div "Food Agricultural Technology (agriculture, food and related studies) Baking Tec…" at bounding box center [973, 334] width 378 height 67
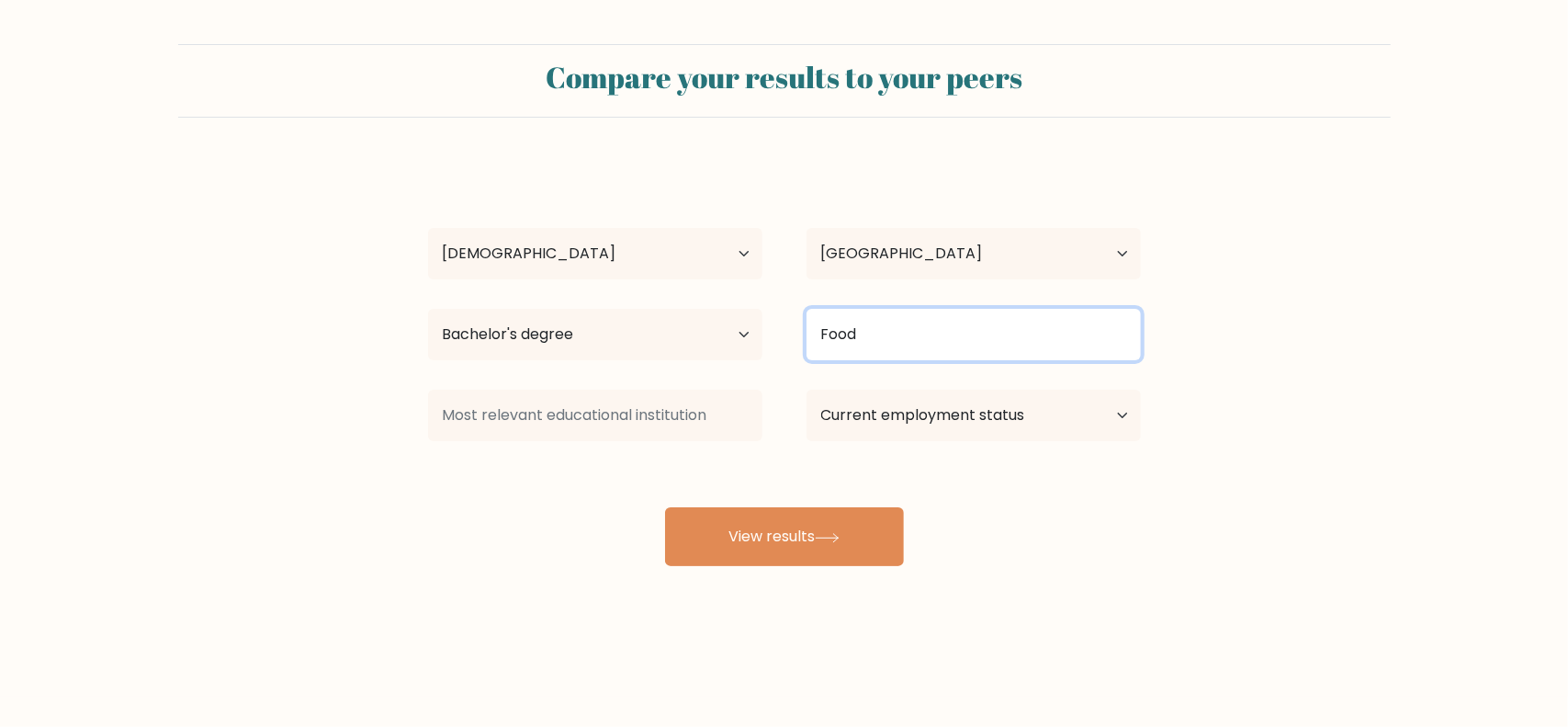
click at [977, 313] on input "Food" at bounding box center [973, 335] width 335 height 52
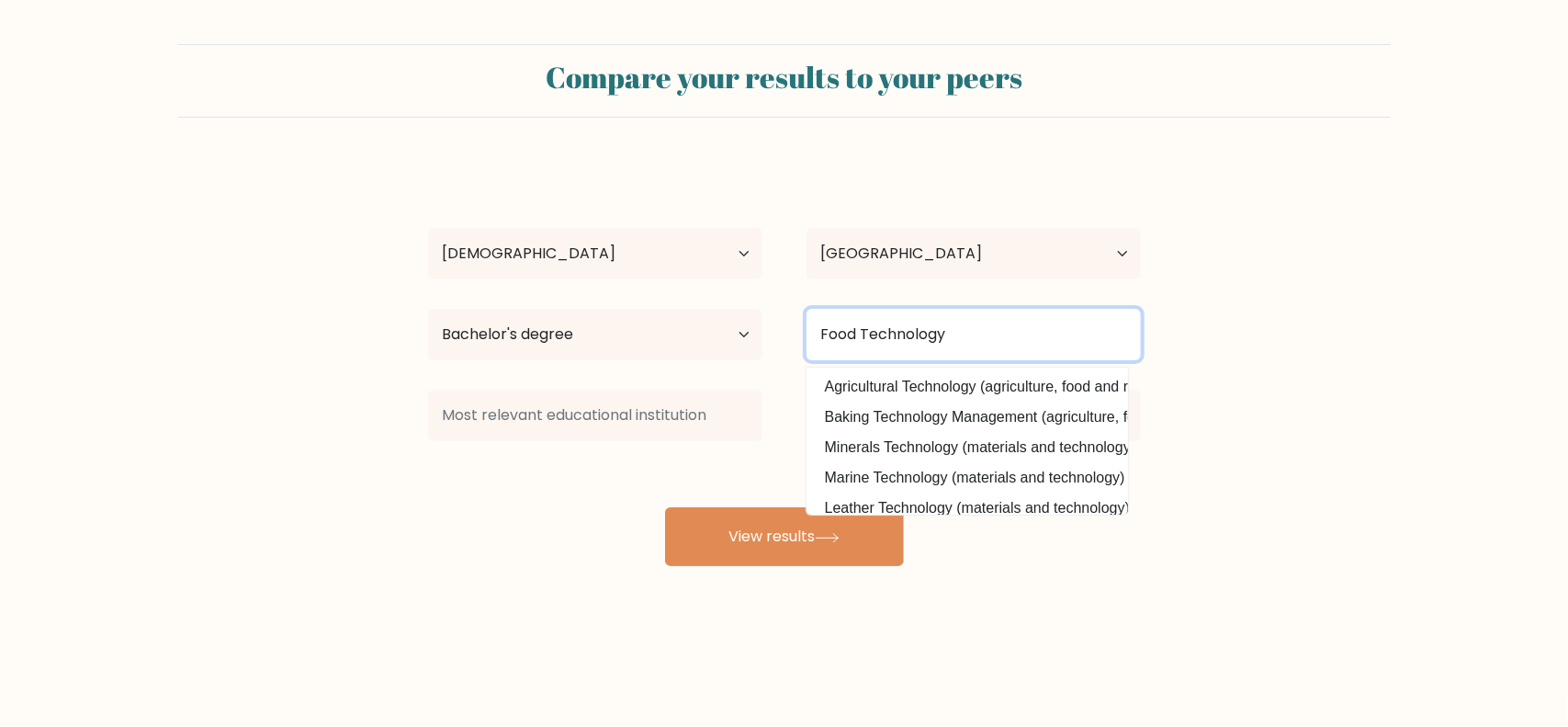
type input "Food Technology"
click at [665, 508] on button "View results" at bounding box center [784, 536] width 239 height 59
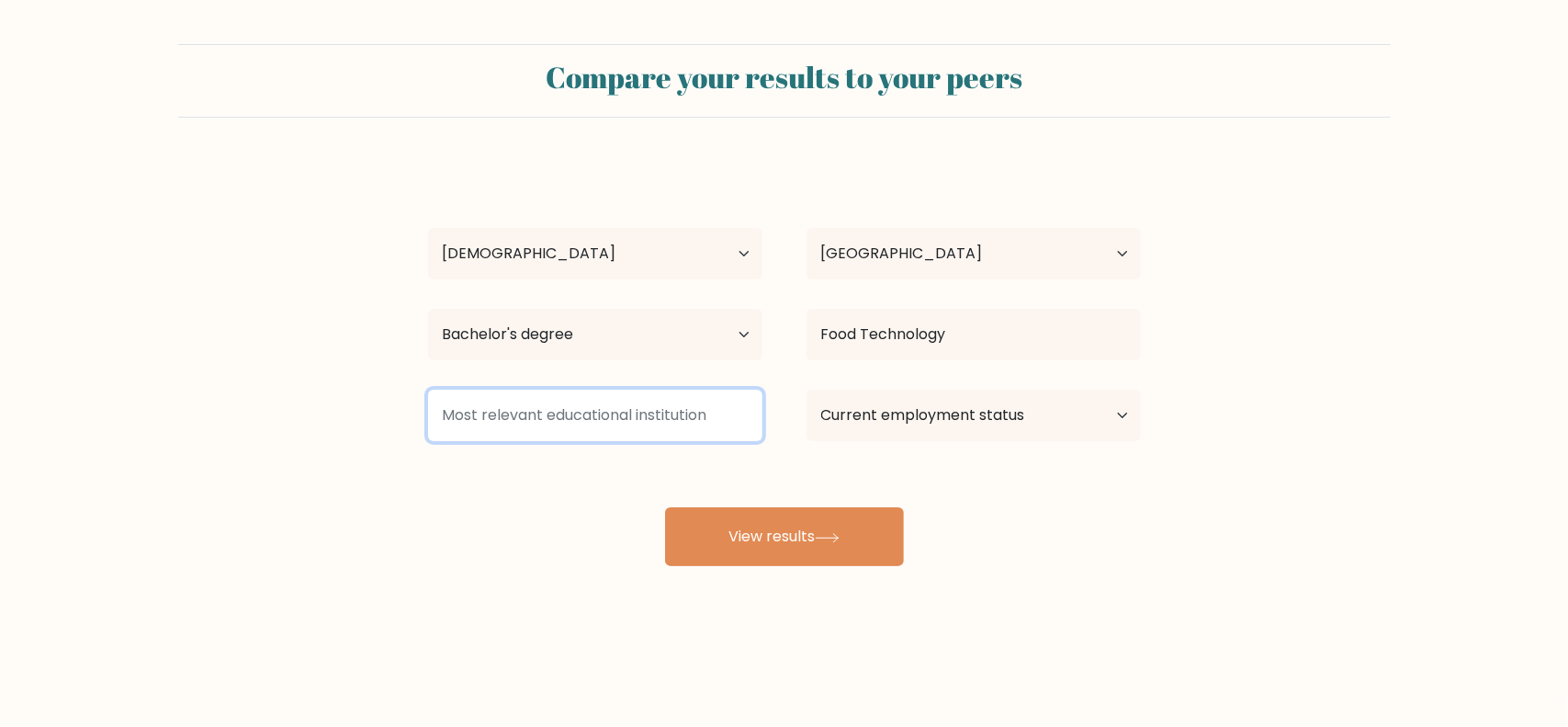
click at [632, 432] on input at bounding box center [595, 415] width 335 height 52
type input "Universitas Pelita Harapan"
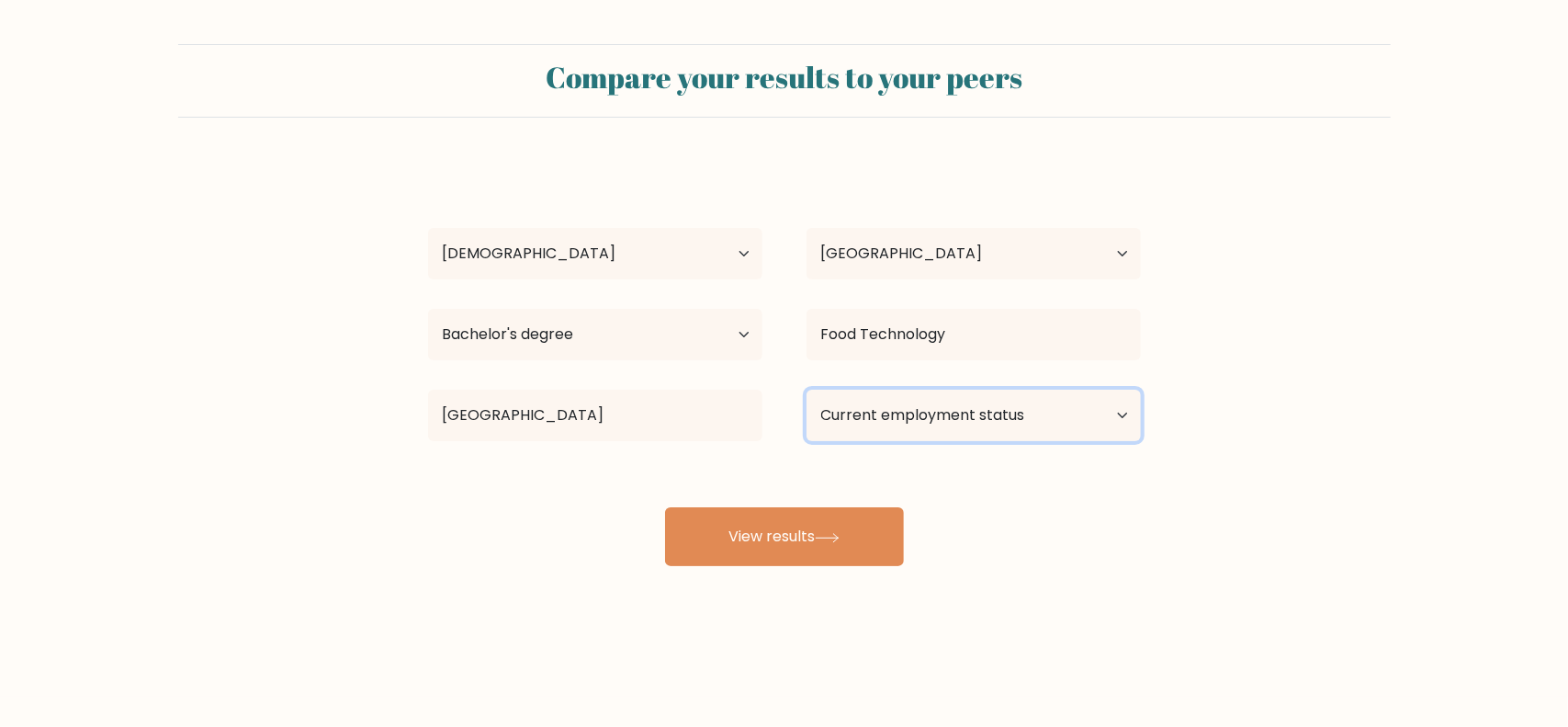
select select "employed"
click at [806, 389] on select "Current employment status Employed Student Retired Other / prefer not to answer" at bounding box center [973, 415] width 335 height 52
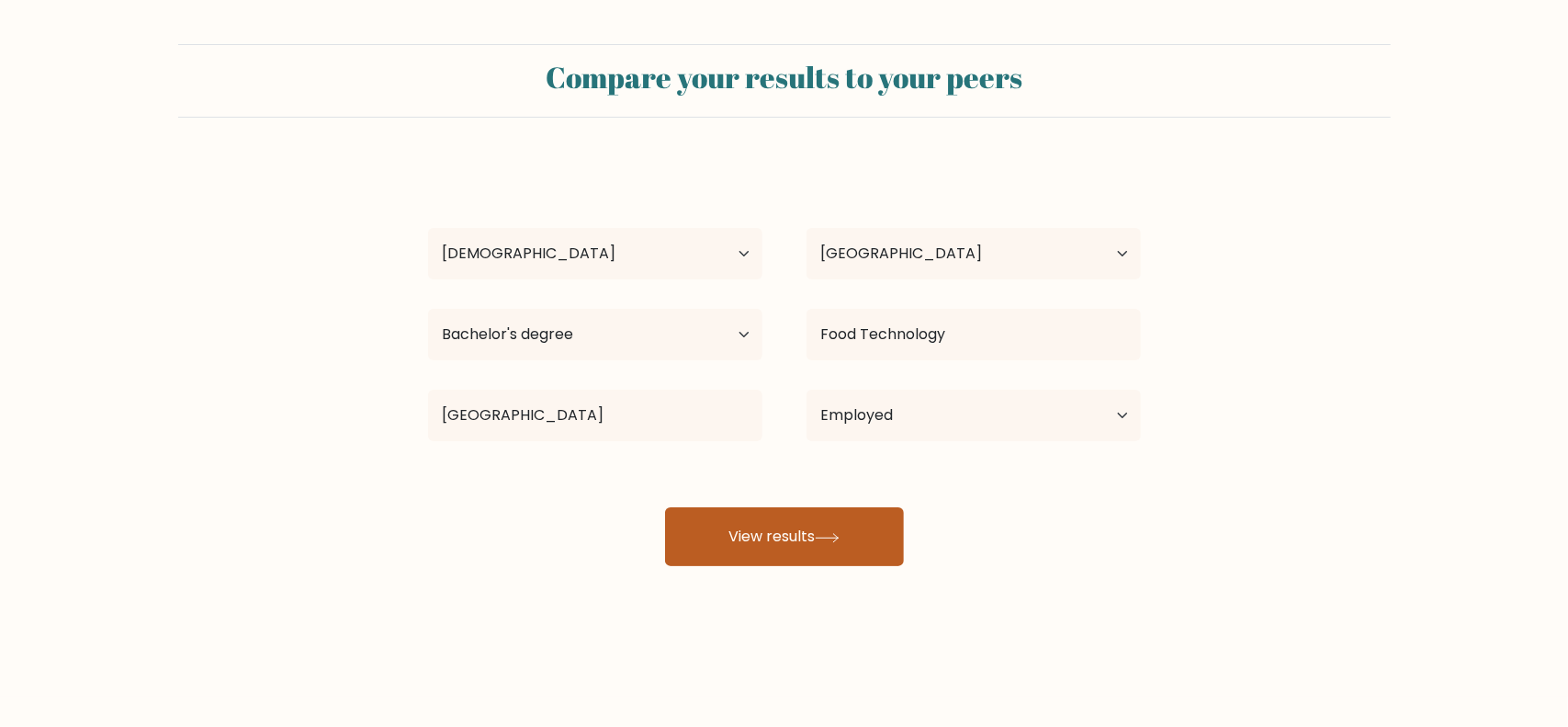
click at [843, 544] on button "View results" at bounding box center [784, 536] width 239 height 59
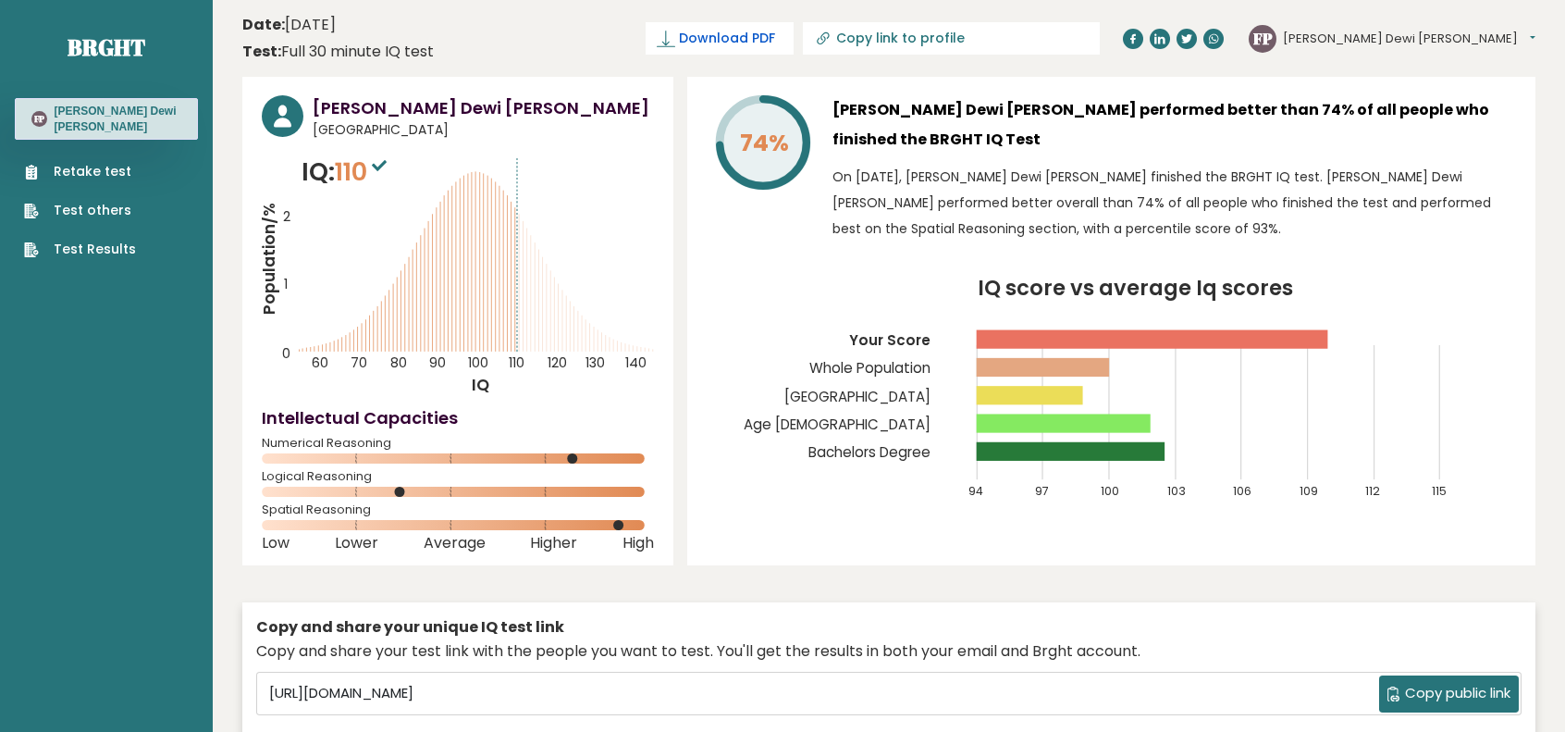
click at [775, 47] on span "Download PDF" at bounding box center [727, 38] width 96 height 19
click at [1209, 596] on div "Copy and share your unique IQ test link Copy and share your test link with the …" at bounding box center [888, 693] width 1293 height 201
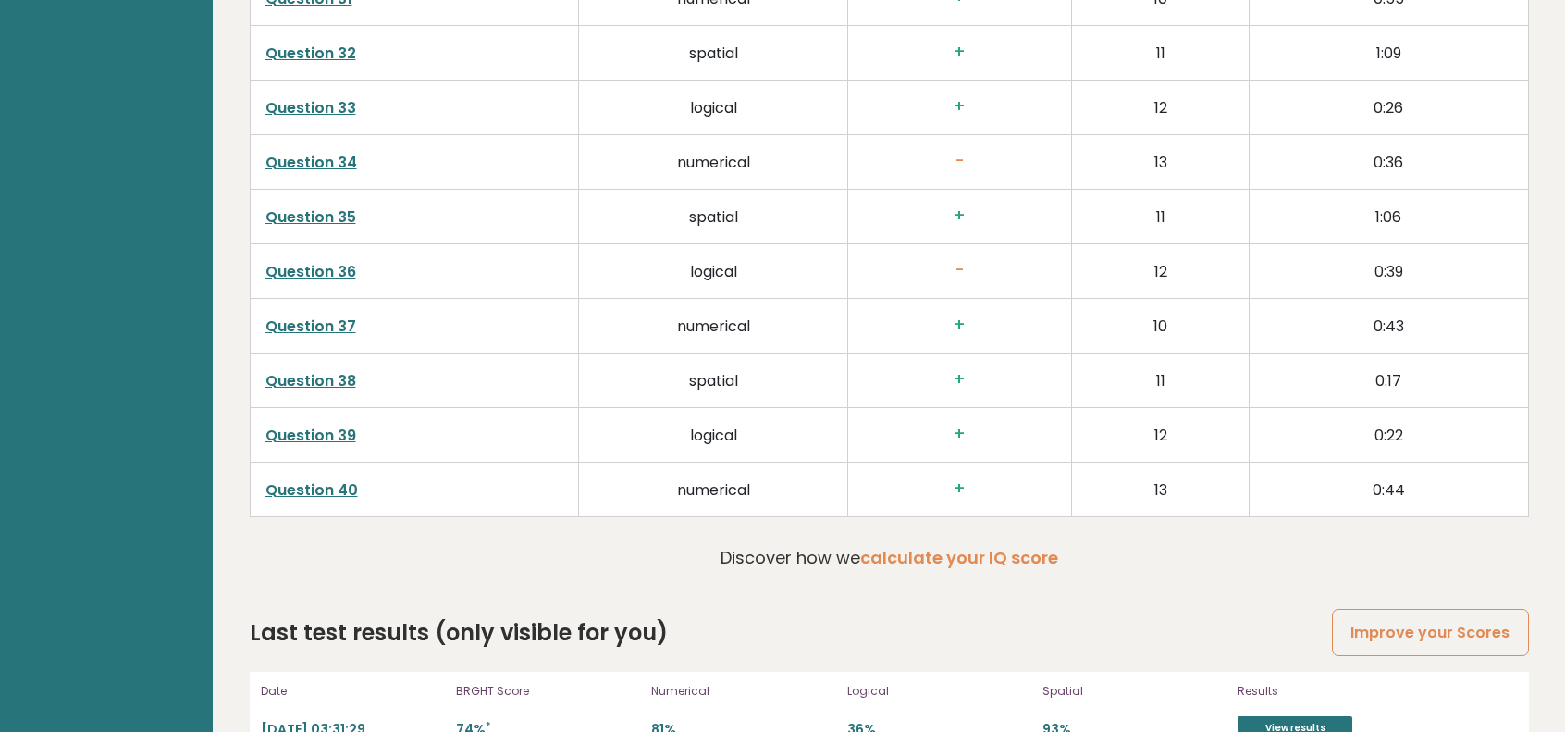
scroll to position [4731, 0]
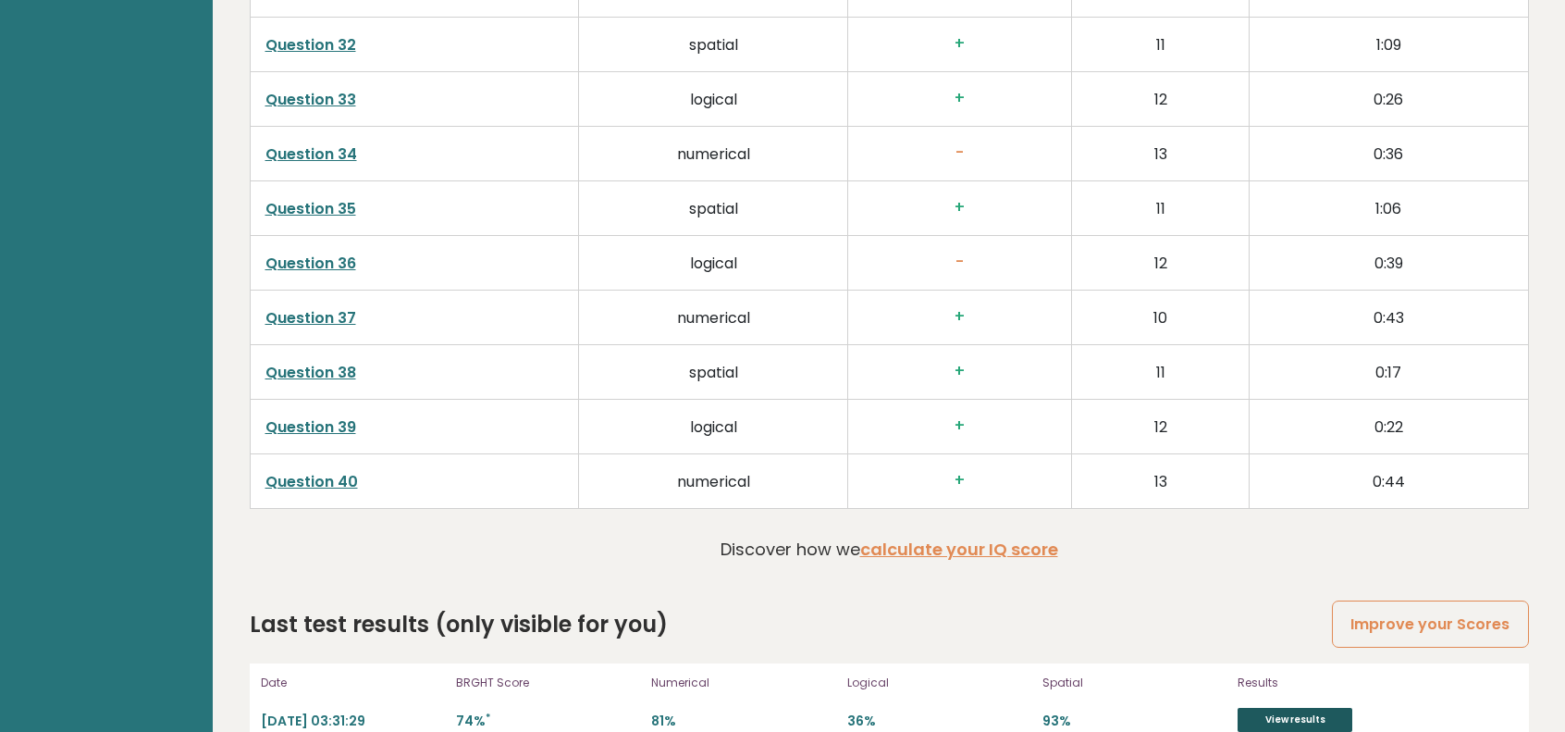
click at [1317, 708] on link "View results" at bounding box center [1295, 720] width 115 height 24
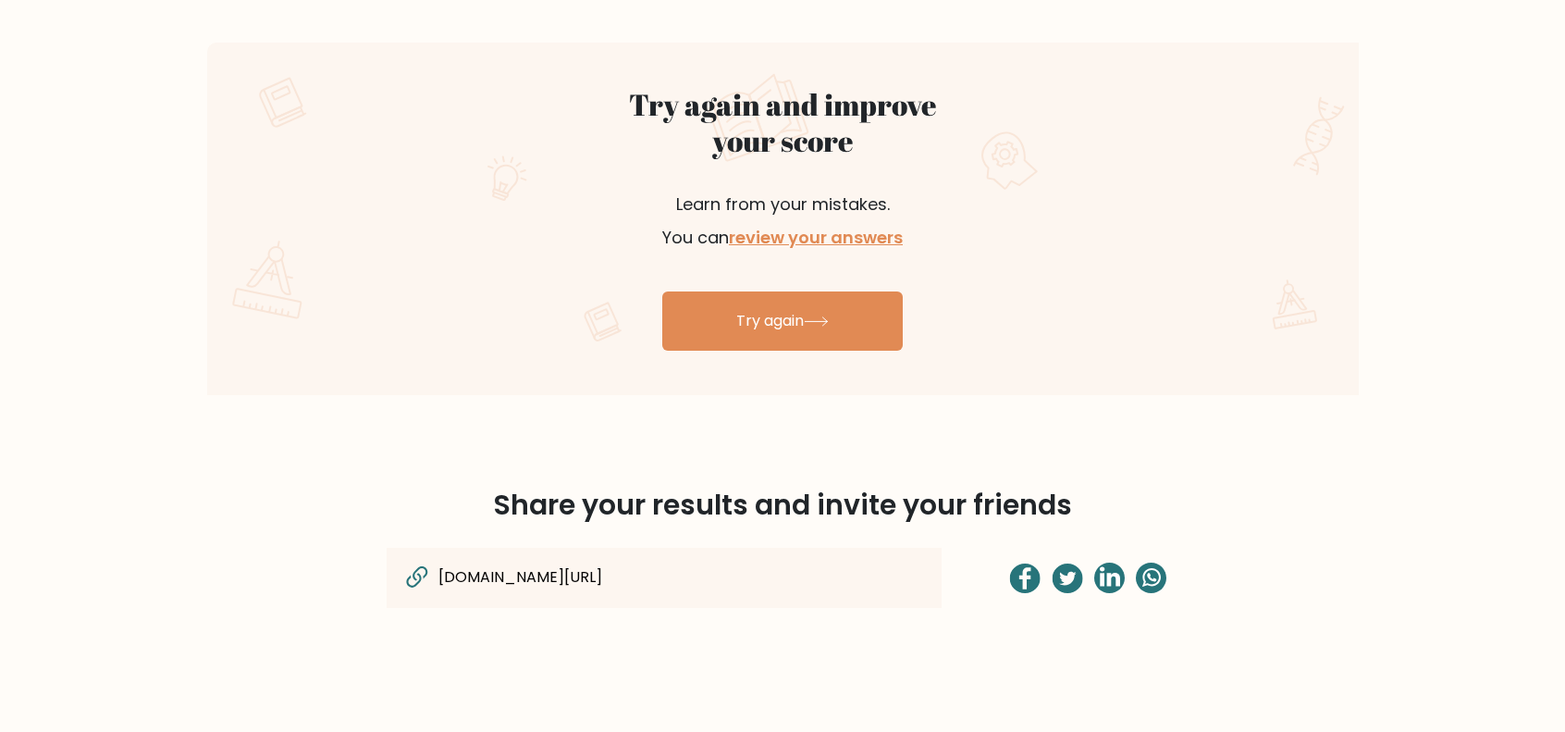
scroll to position [857, 0]
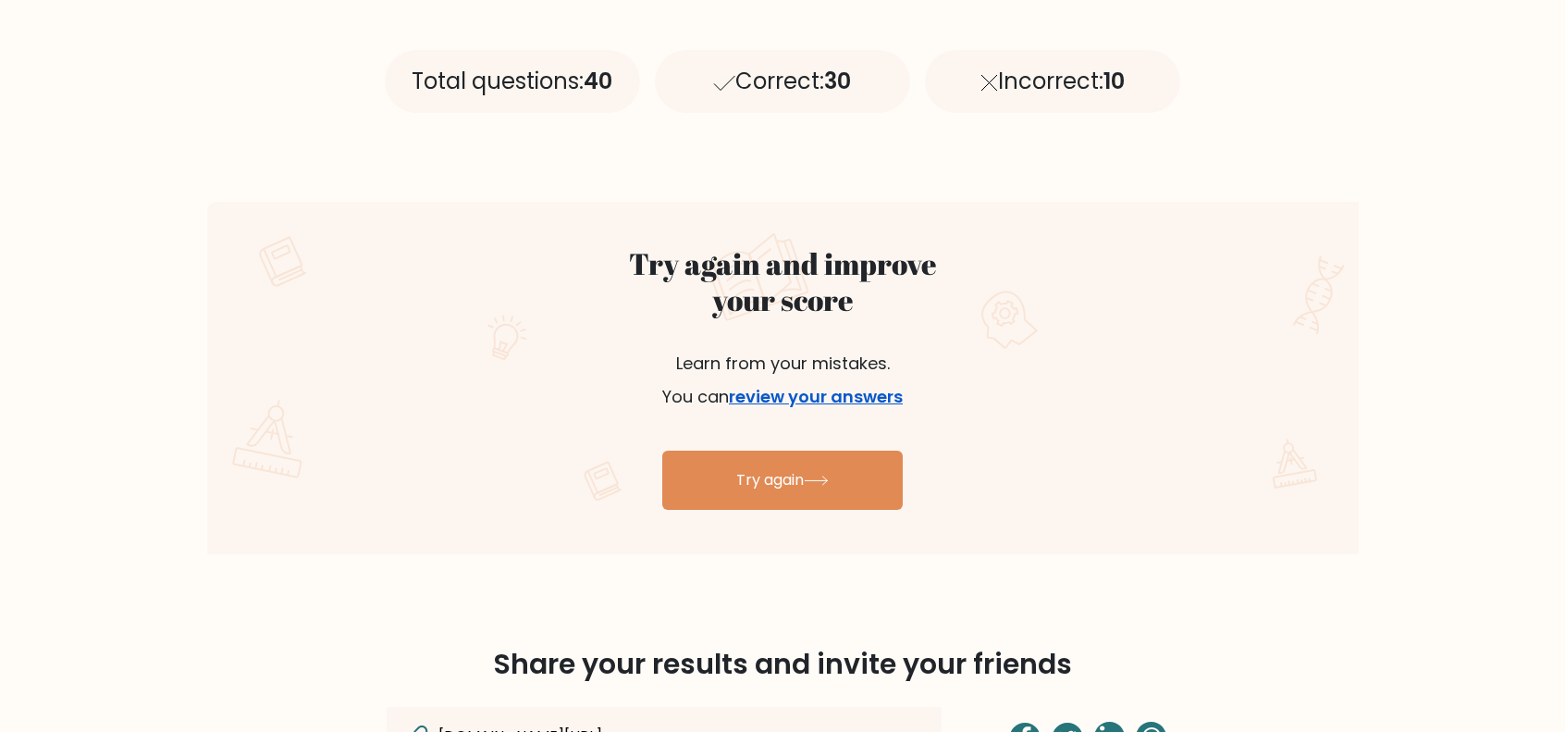
click at [892, 399] on link "review your answers" at bounding box center [816, 396] width 174 height 23
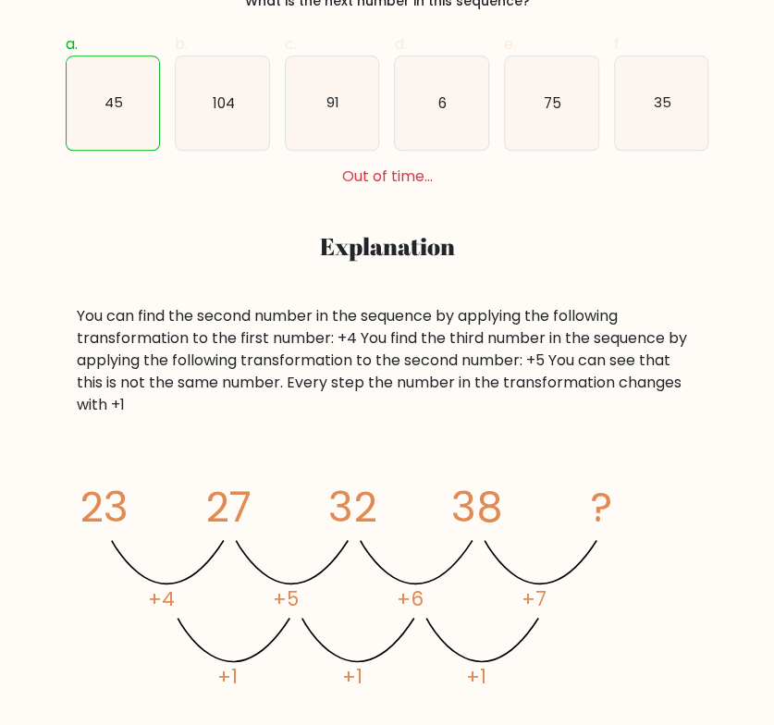
scroll to position [648, 0]
